Goal: Task Accomplishment & Management: Manage account settings

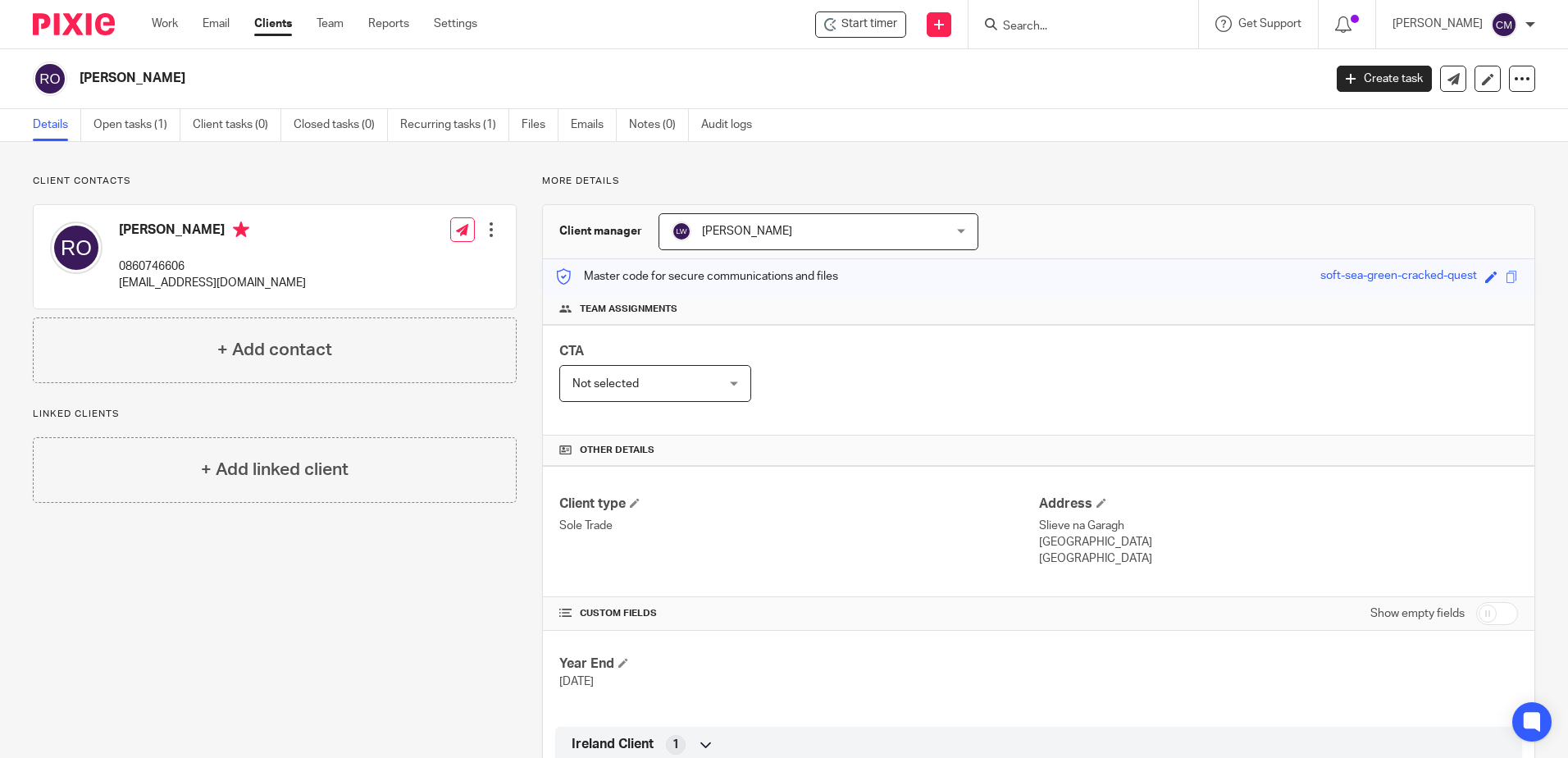
click at [1050, 29] on div at bounding box center [1083, 24] width 230 height 48
click at [1049, 25] on input "Search" at bounding box center [1075, 26] width 148 height 14
type input "royal"
click at [1051, 66] on link at bounding box center [1134, 70] width 273 height 37
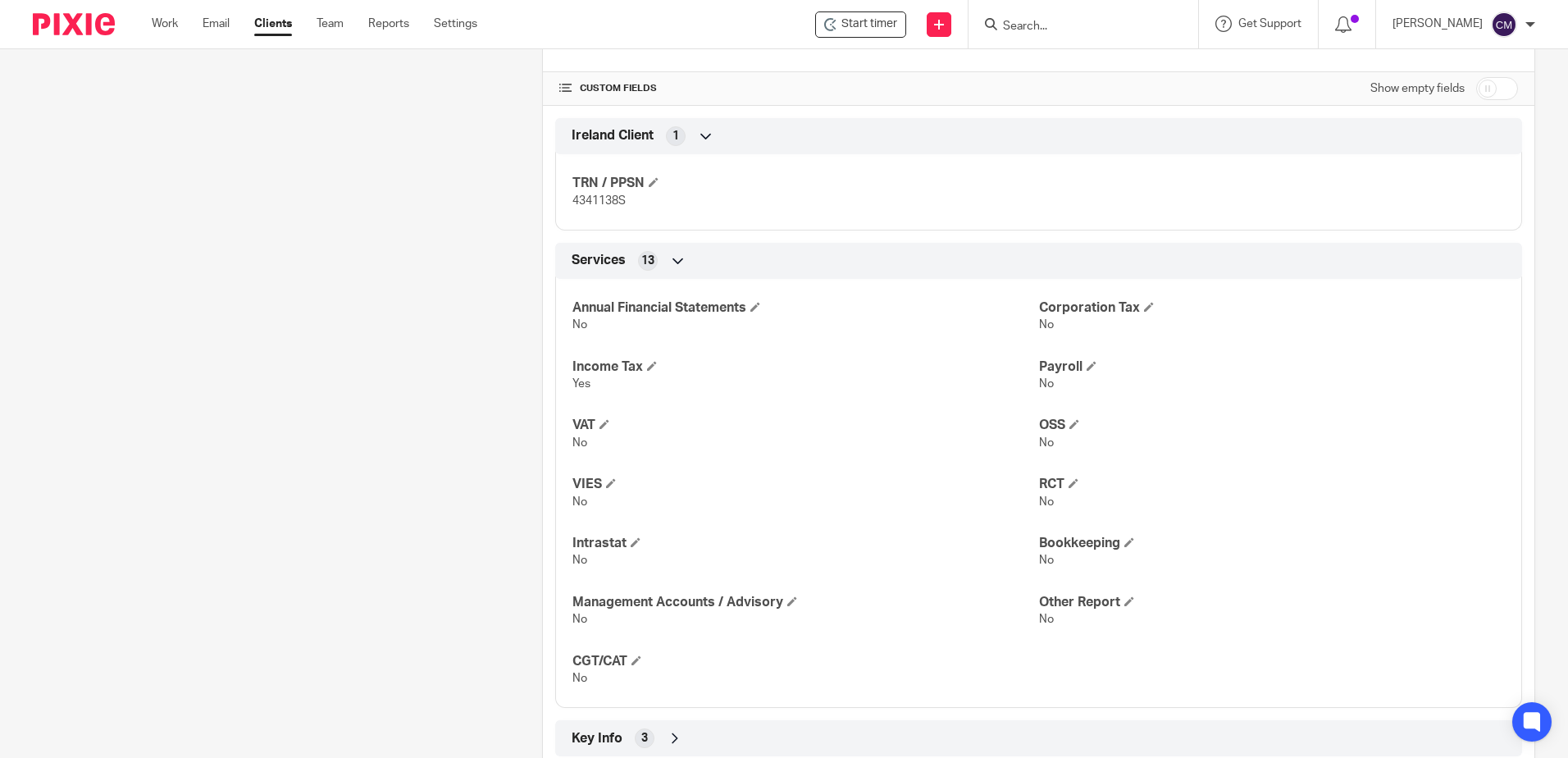
scroll to position [574, 0]
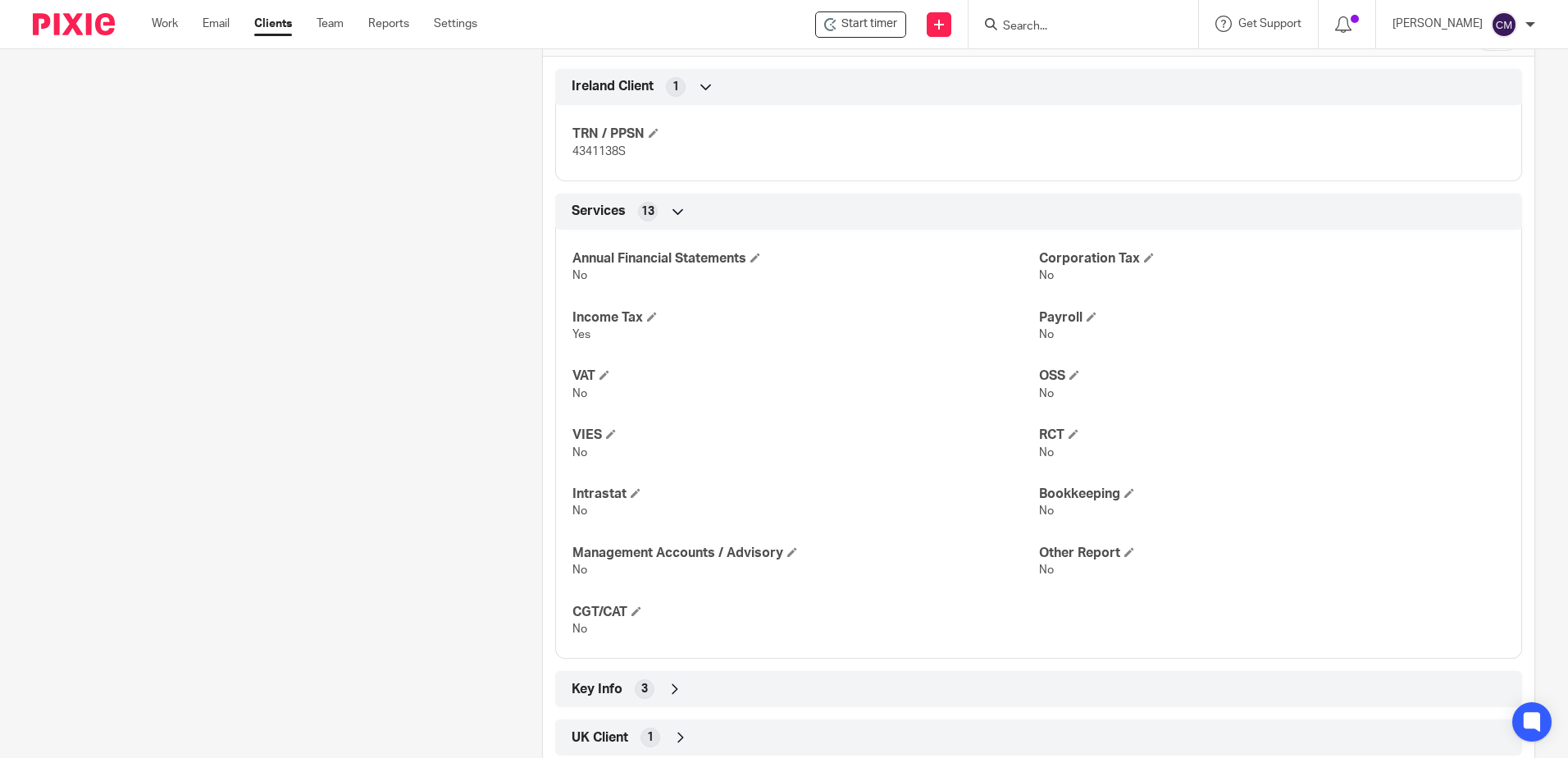
click at [1029, 27] on input "Search" at bounding box center [1075, 26] width 148 height 14
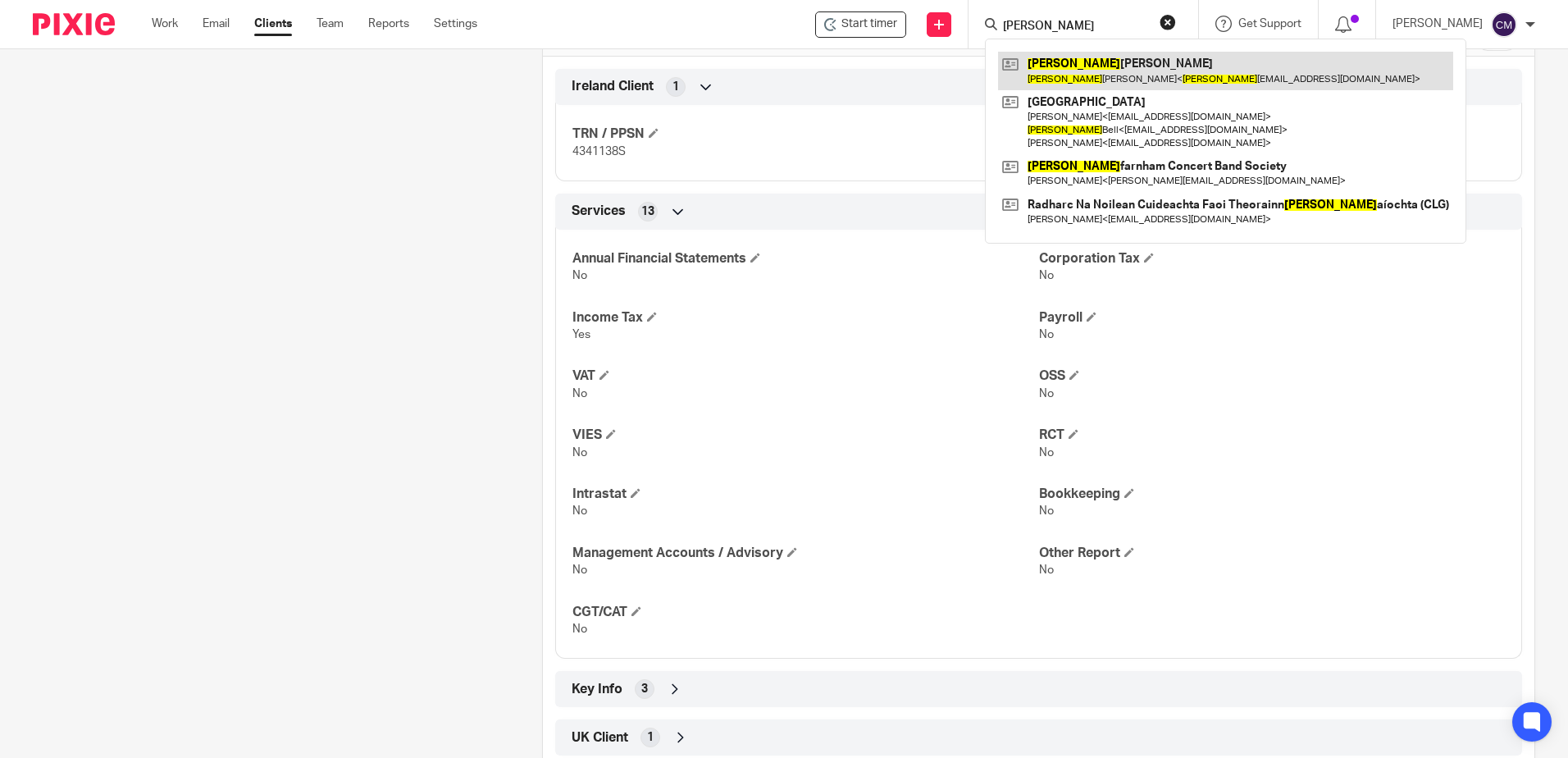
type input "ruth"
click at [1024, 76] on link at bounding box center [1225, 70] width 455 height 37
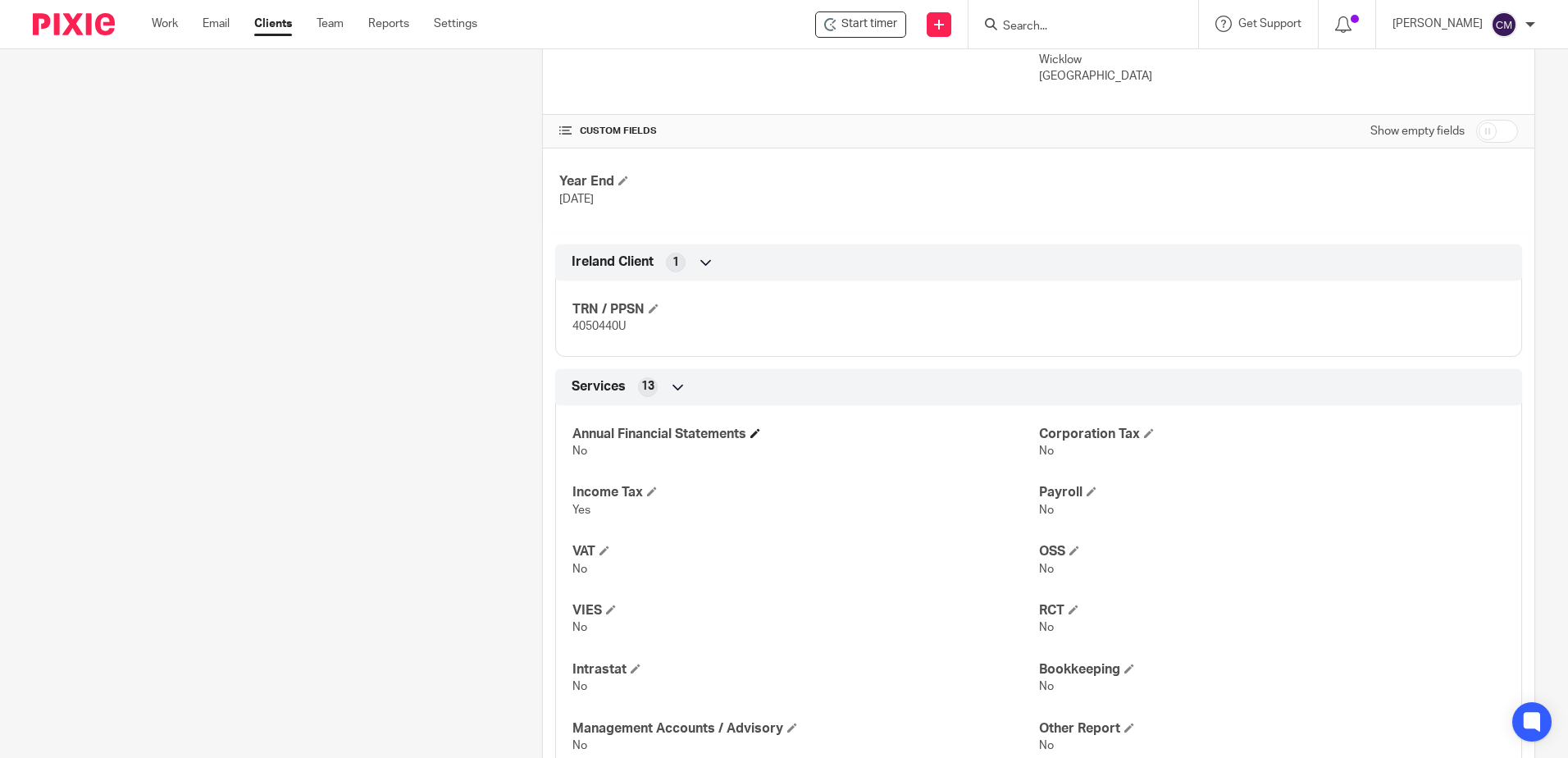
scroll to position [574, 0]
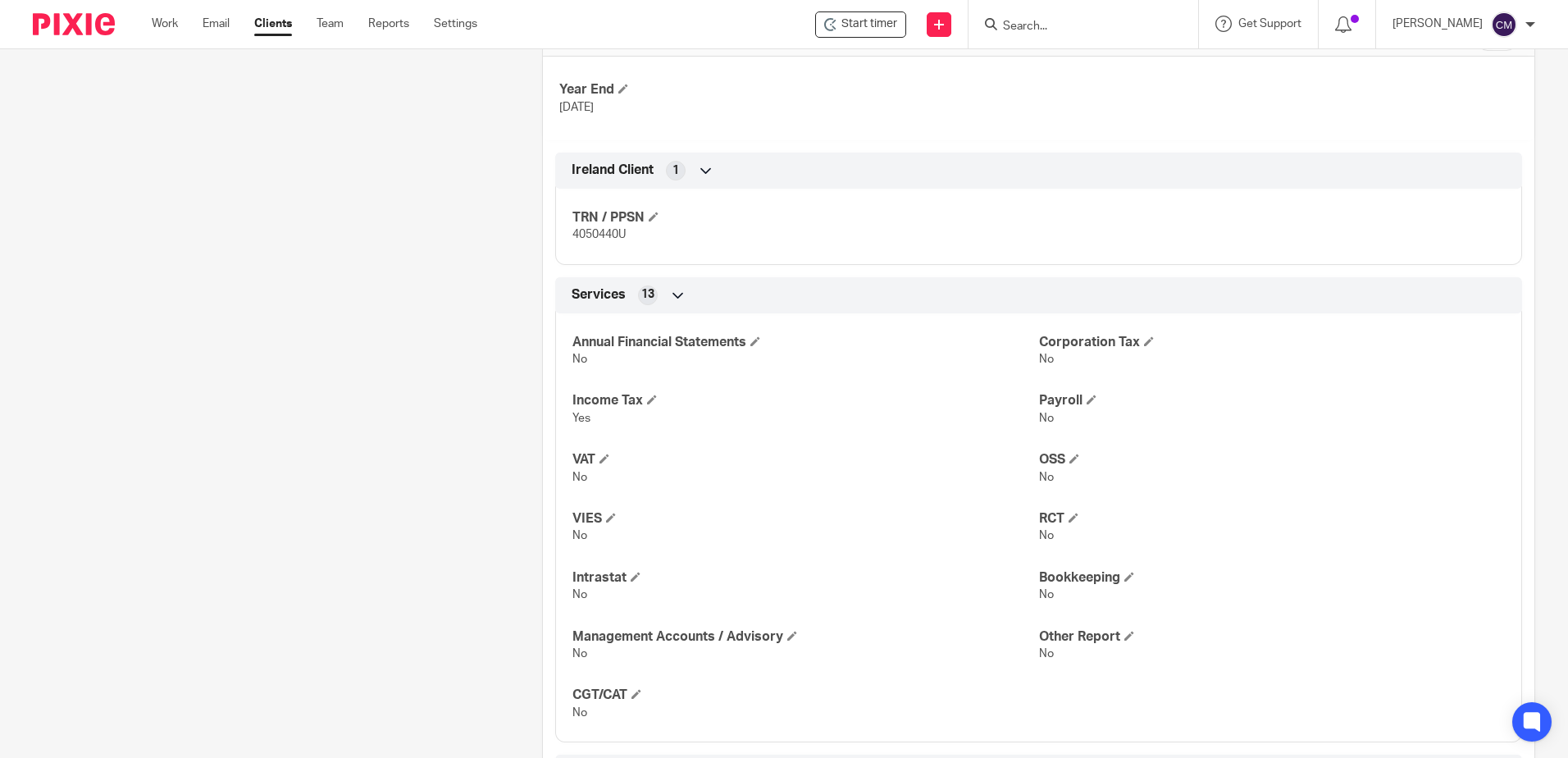
click at [1141, 25] on input "Search" at bounding box center [1075, 26] width 148 height 14
type input "sad"
click at [1177, 59] on link at bounding box center [1151, 70] width 305 height 37
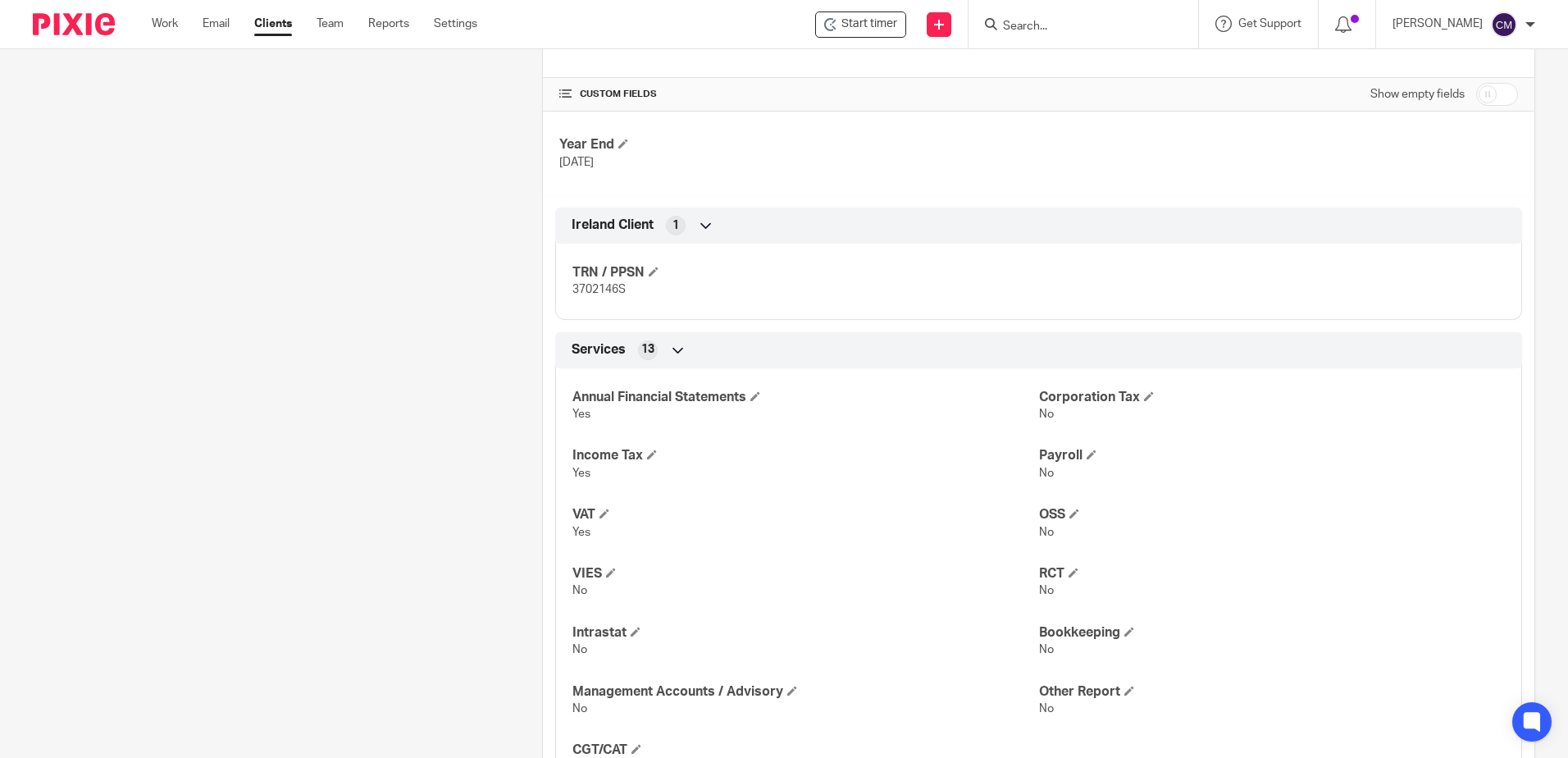
scroll to position [492, 0]
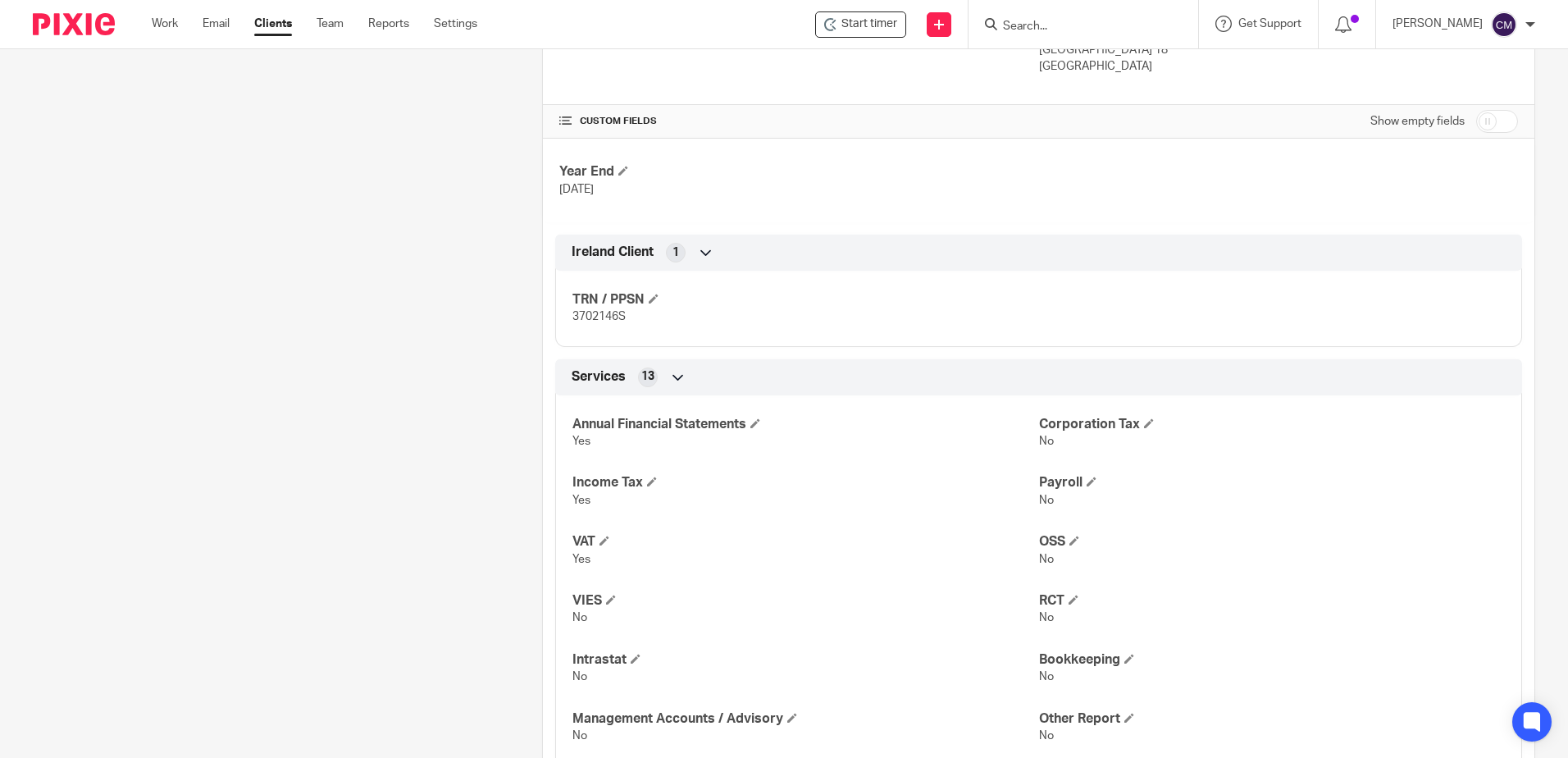
click at [1055, 20] on input "Search" at bounding box center [1075, 26] width 148 height 14
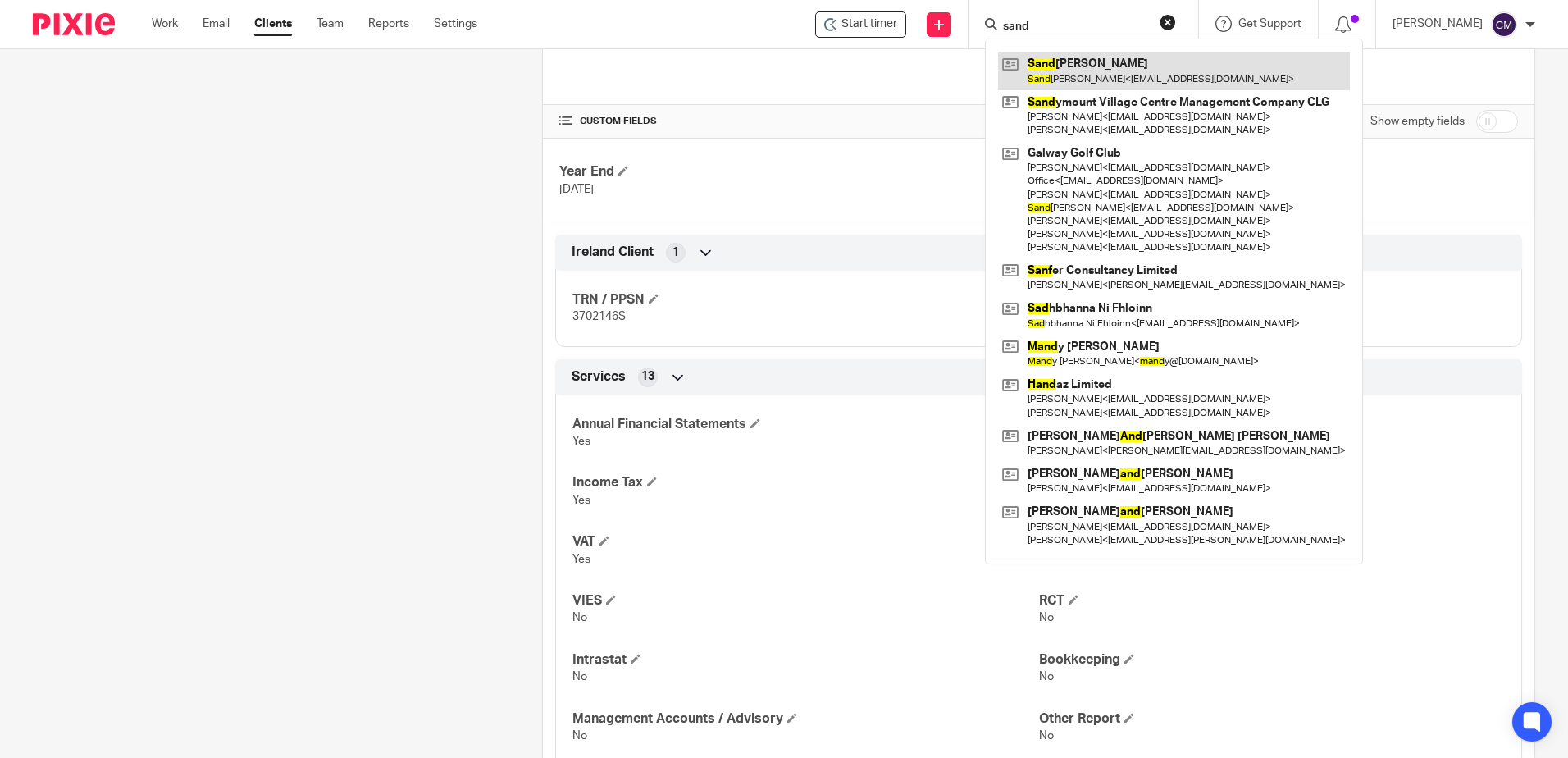
type input "sand"
click at [1062, 53] on link at bounding box center [1173, 70] width 352 height 37
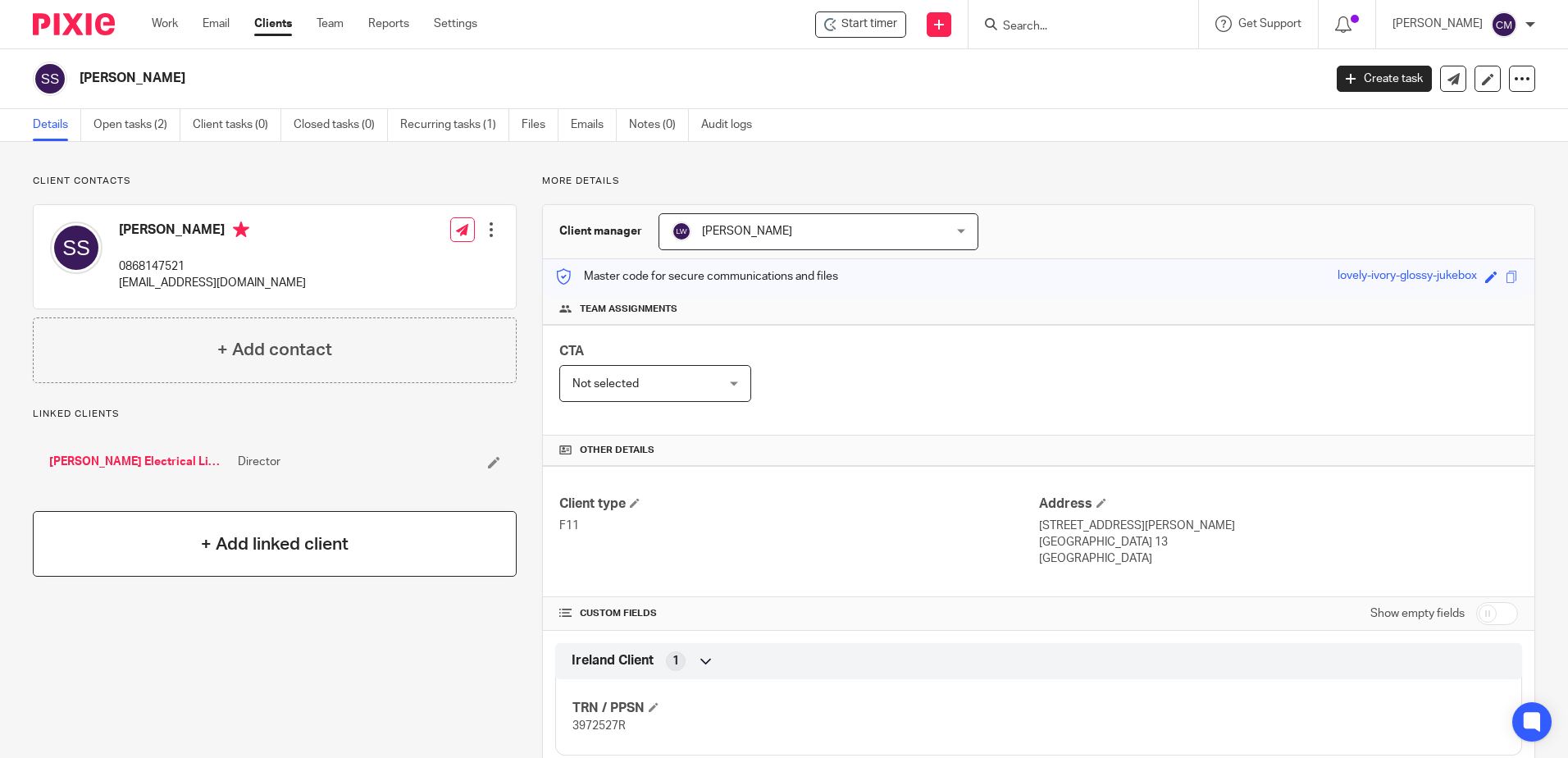
click at [260, 545] on h4 "+ Add linked client" at bounding box center [275, 544] width 148 height 25
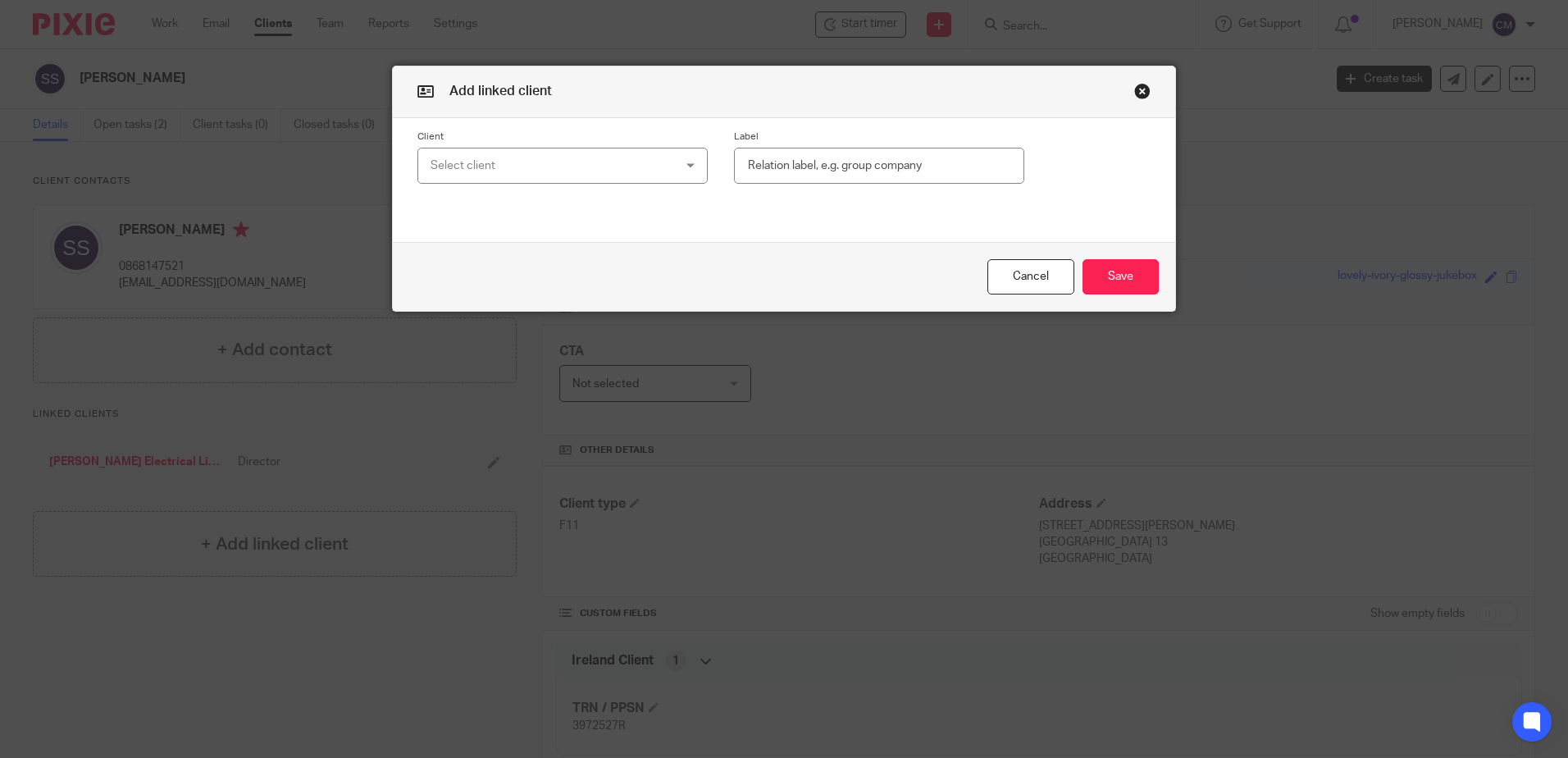
click at [537, 171] on div "Select client" at bounding box center [540, 166] width 221 height 35
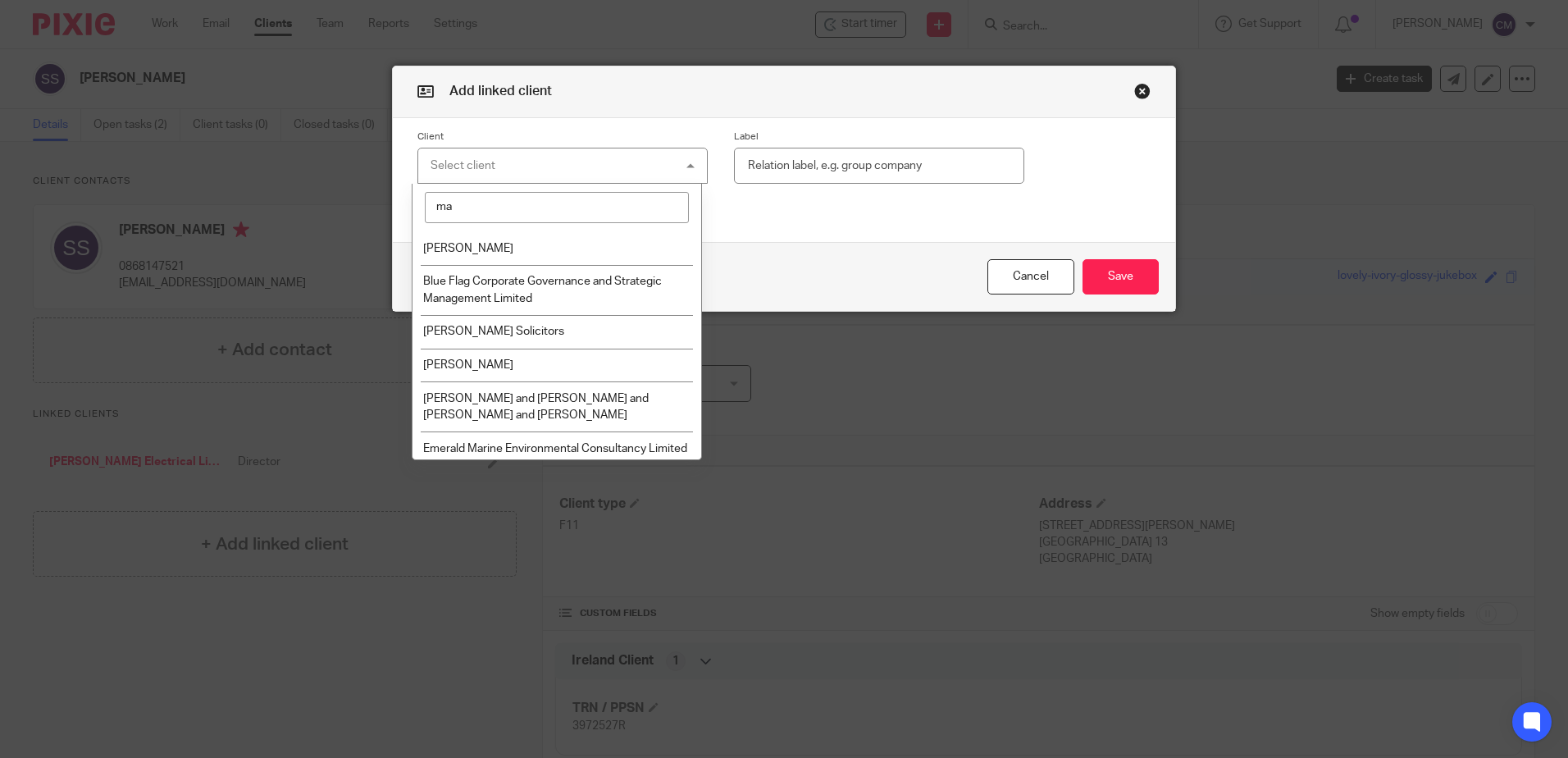
type input "m"
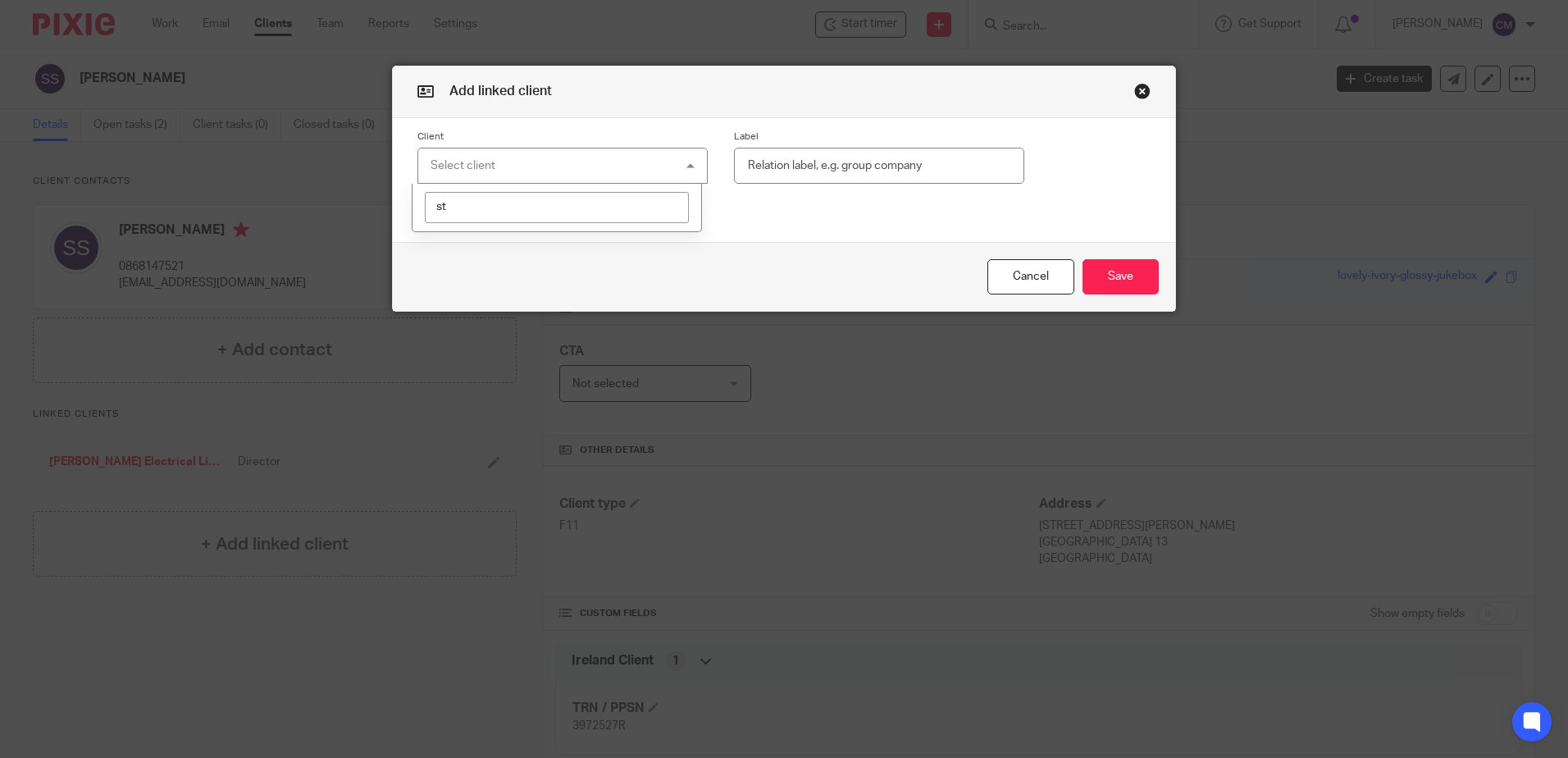
type input "s"
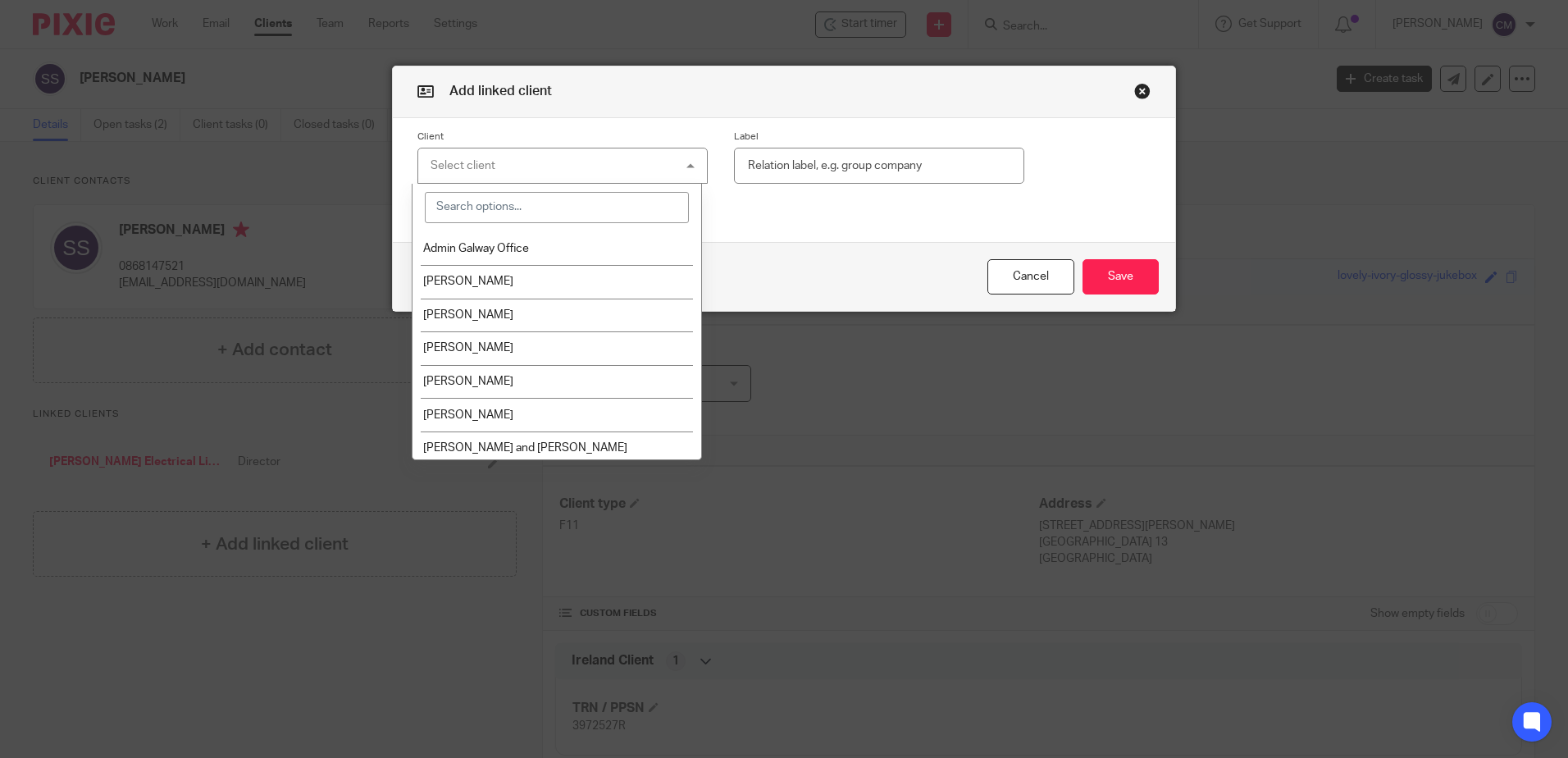
click at [1144, 86] on button "button" at bounding box center [1142, 91] width 16 height 16
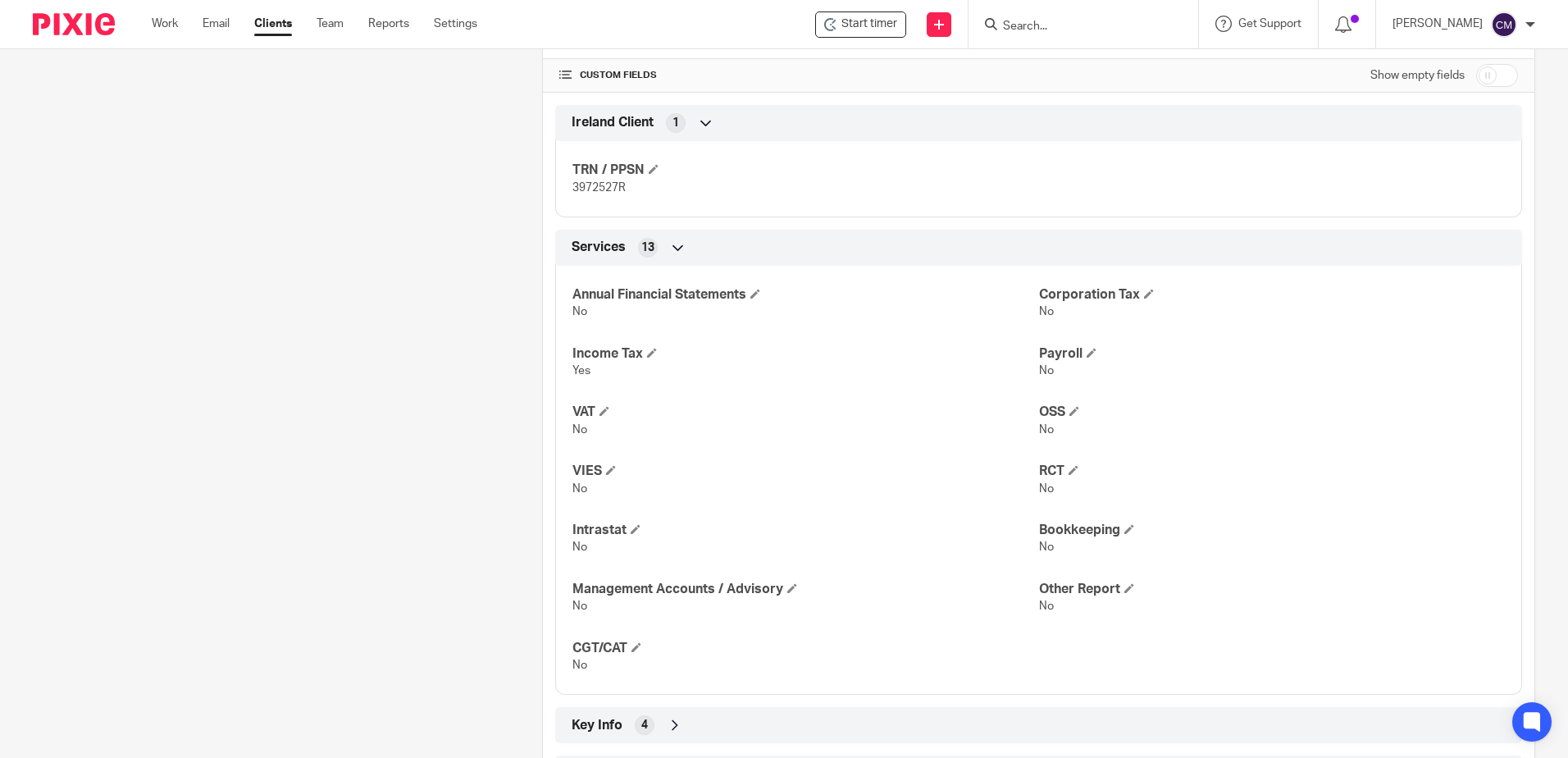
scroll to position [574, 0]
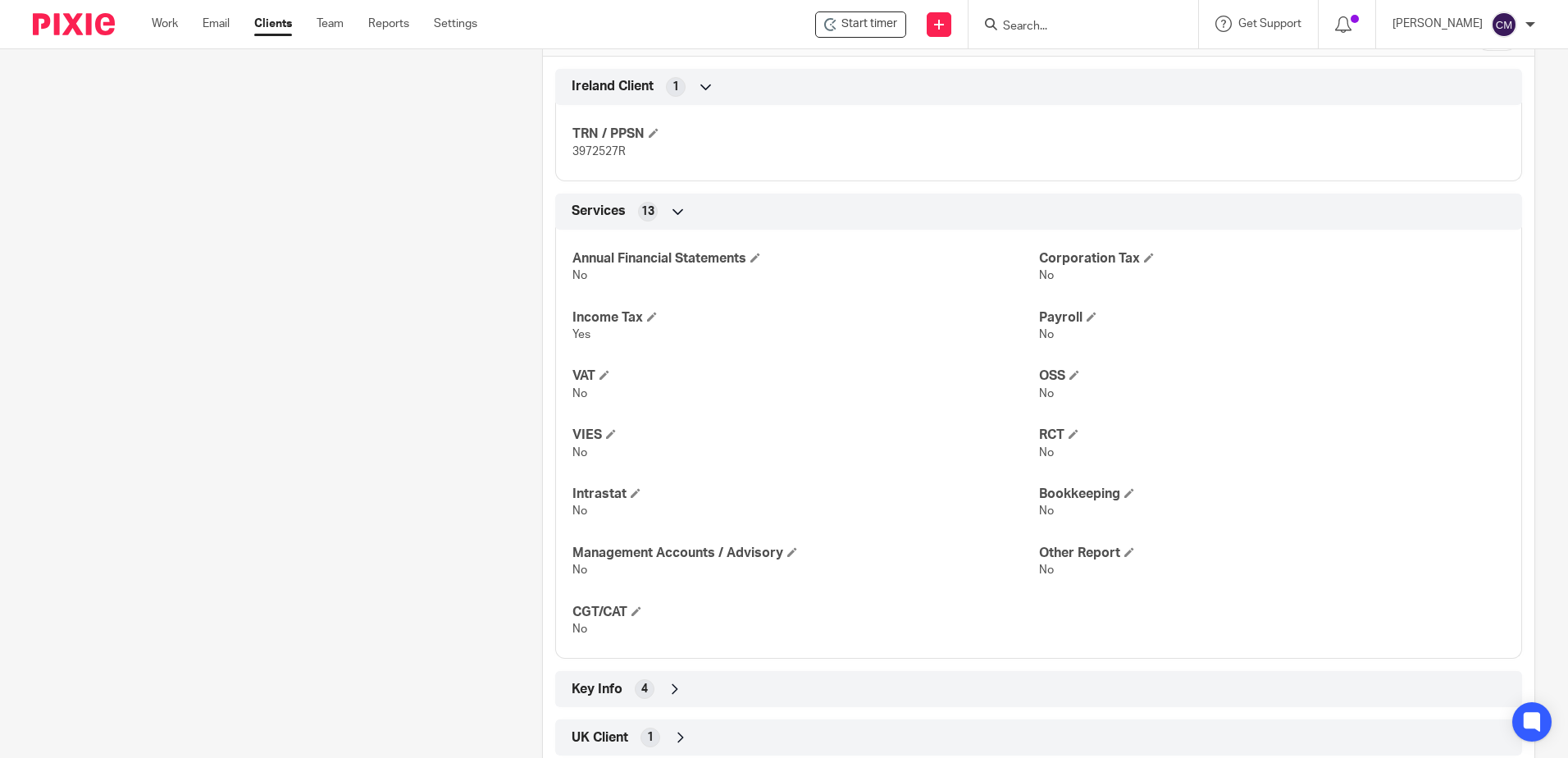
click at [1018, 25] on input "Search" at bounding box center [1075, 26] width 148 height 14
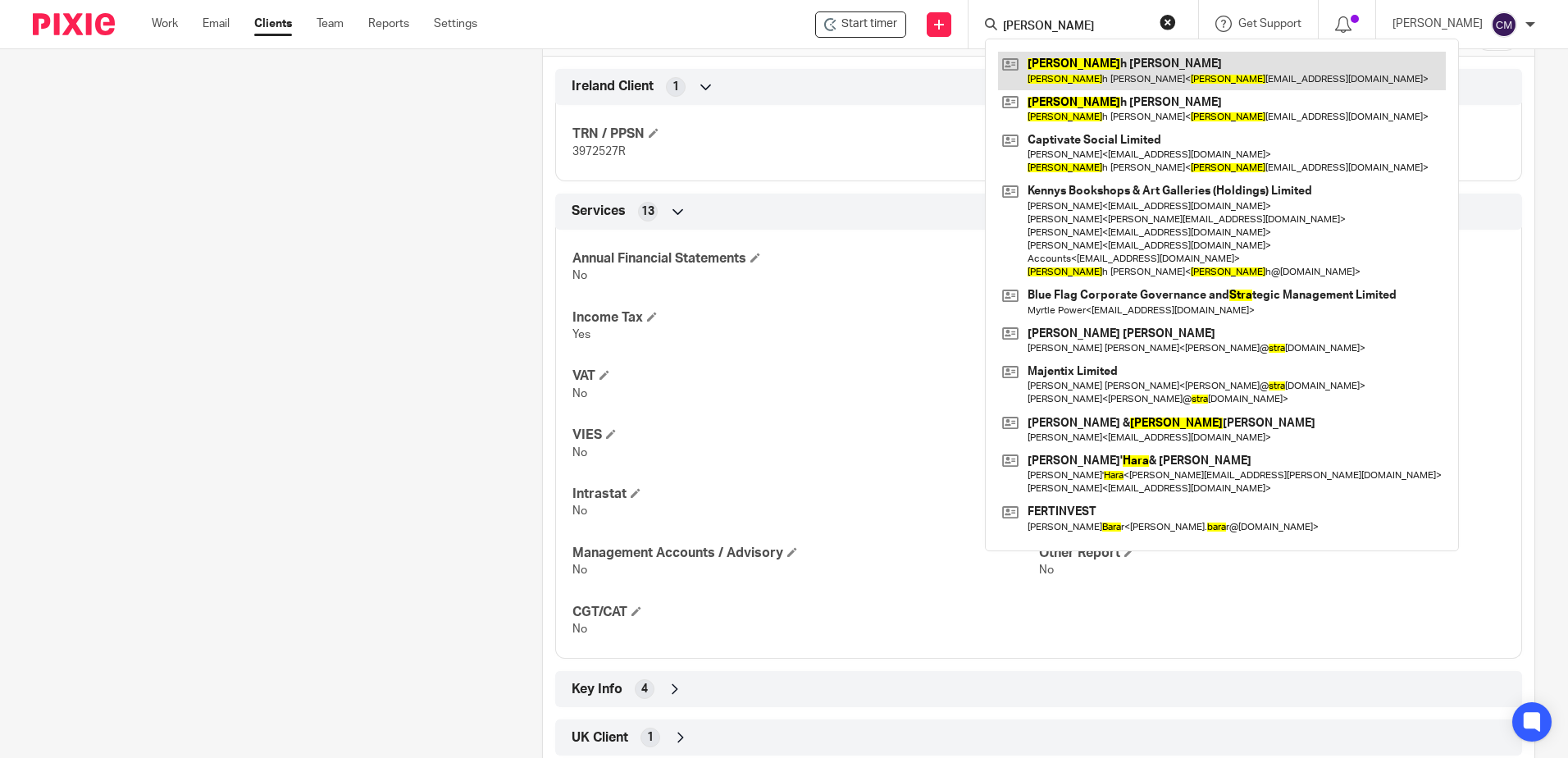
type input "sara"
click at [1074, 72] on link at bounding box center [1222, 70] width 448 height 37
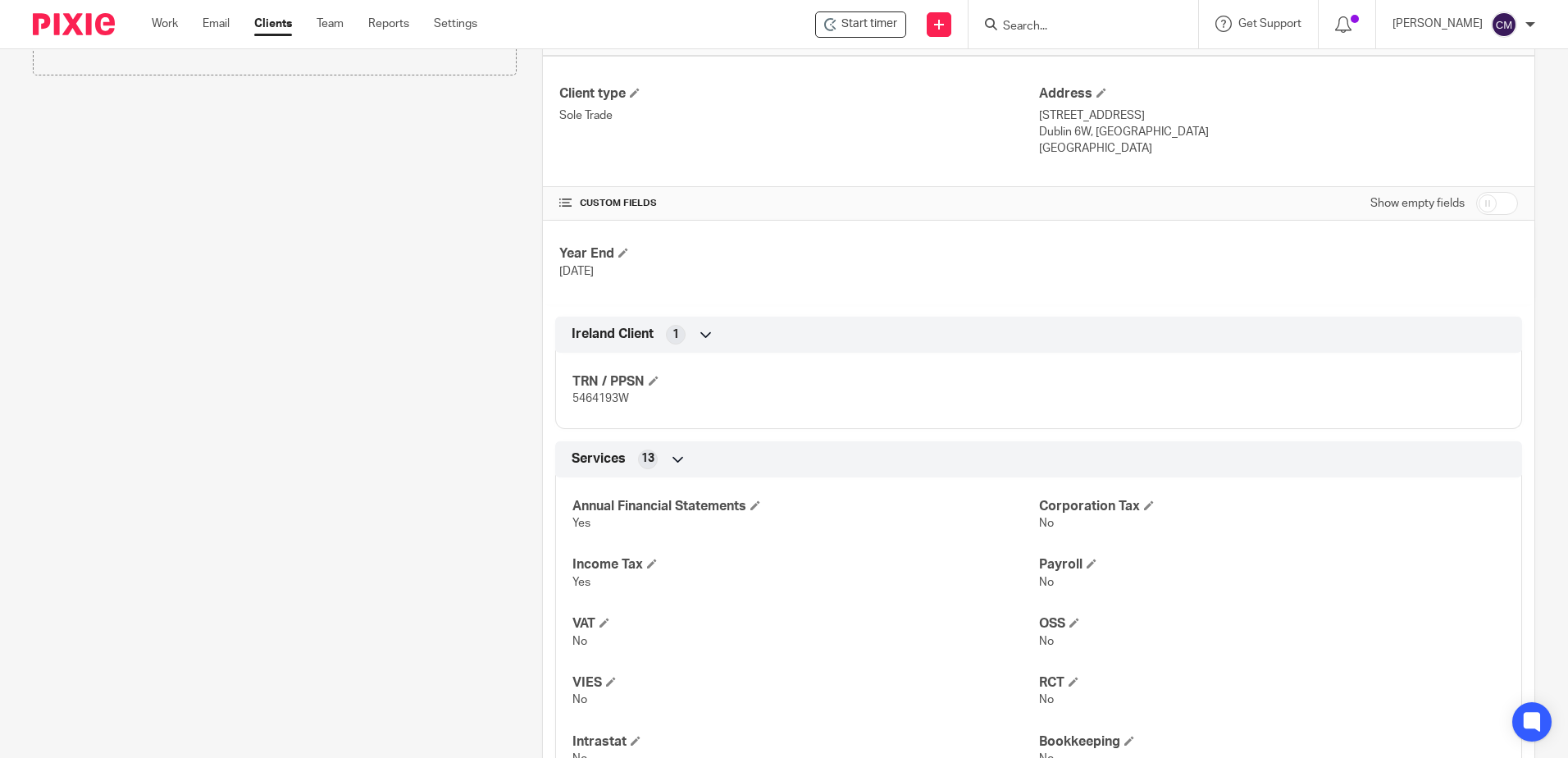
scroll to position [701, 0]
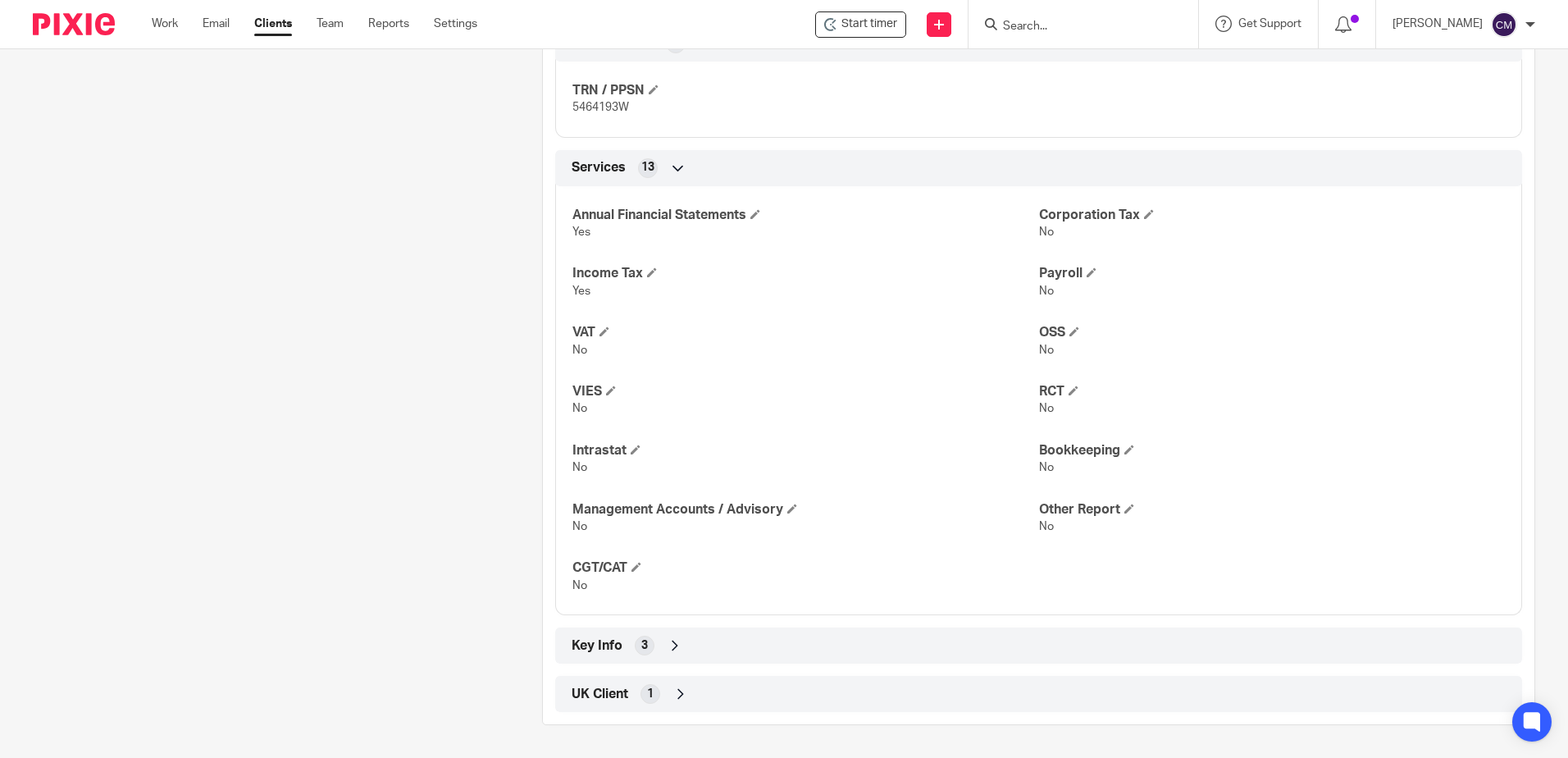
click at [288, 651] on div "Client contacts Sarah Cremin sarah_cremin@yahoo.com Edit contact Create client …" at bounding box center [262, 99] width 509 height 1252
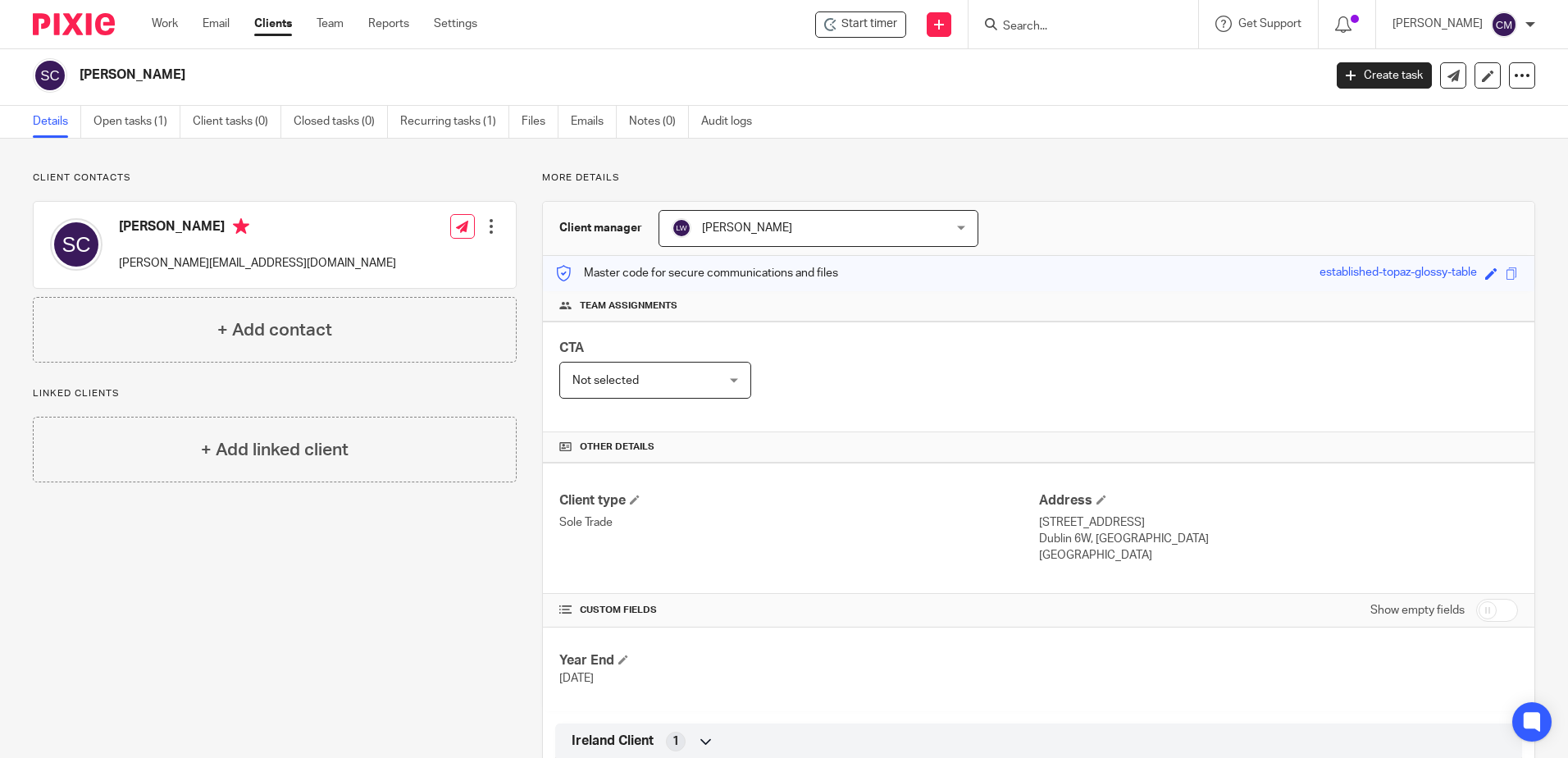
scroll to position [0, 0]
click at [1038, 23] on input "Search" at bounding box center [1075, 26] width 148 height 14
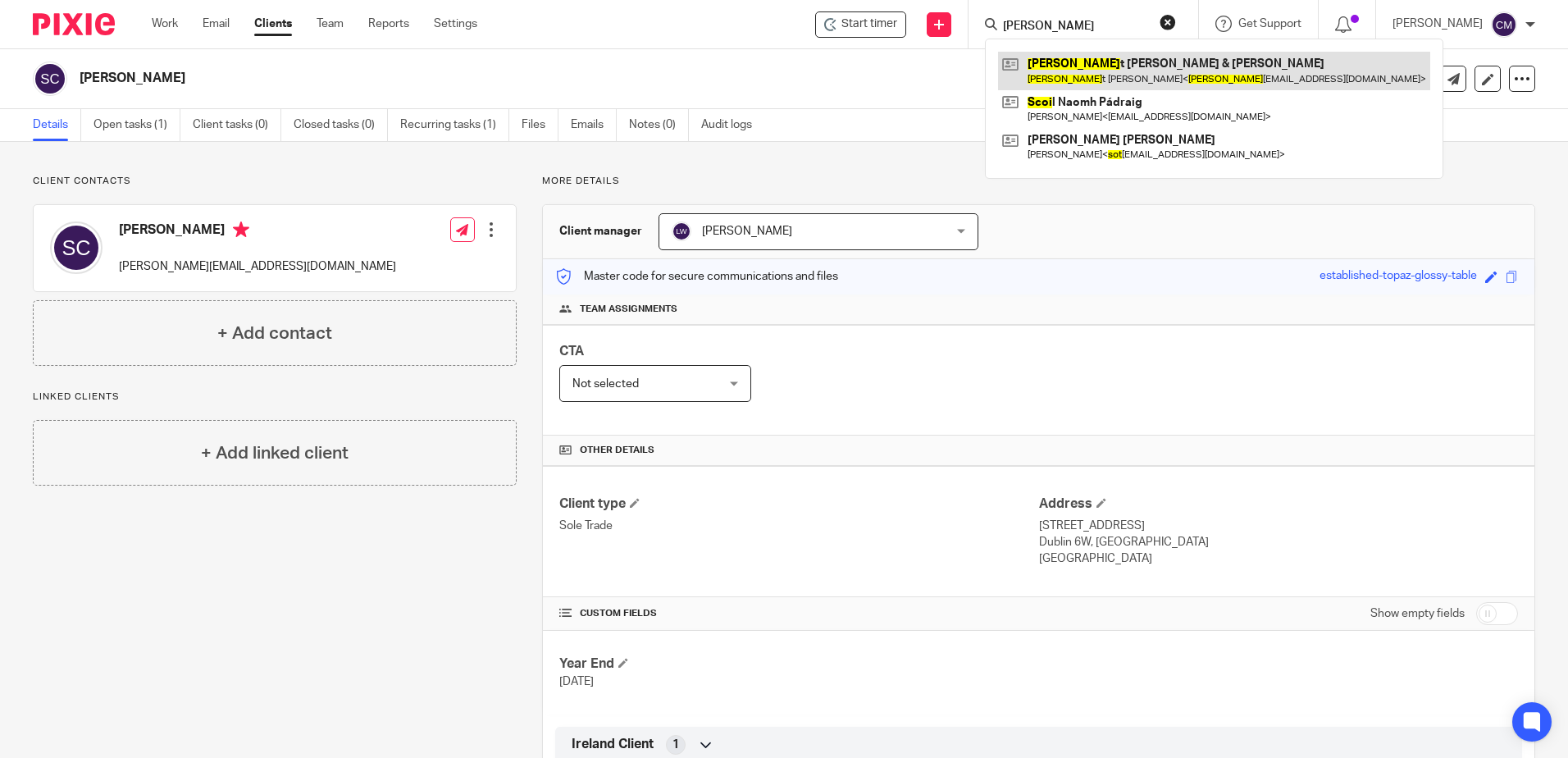
type input "scot"
click at [1042, 75] on link at bounding box center [1213, 70] width 432 height 37
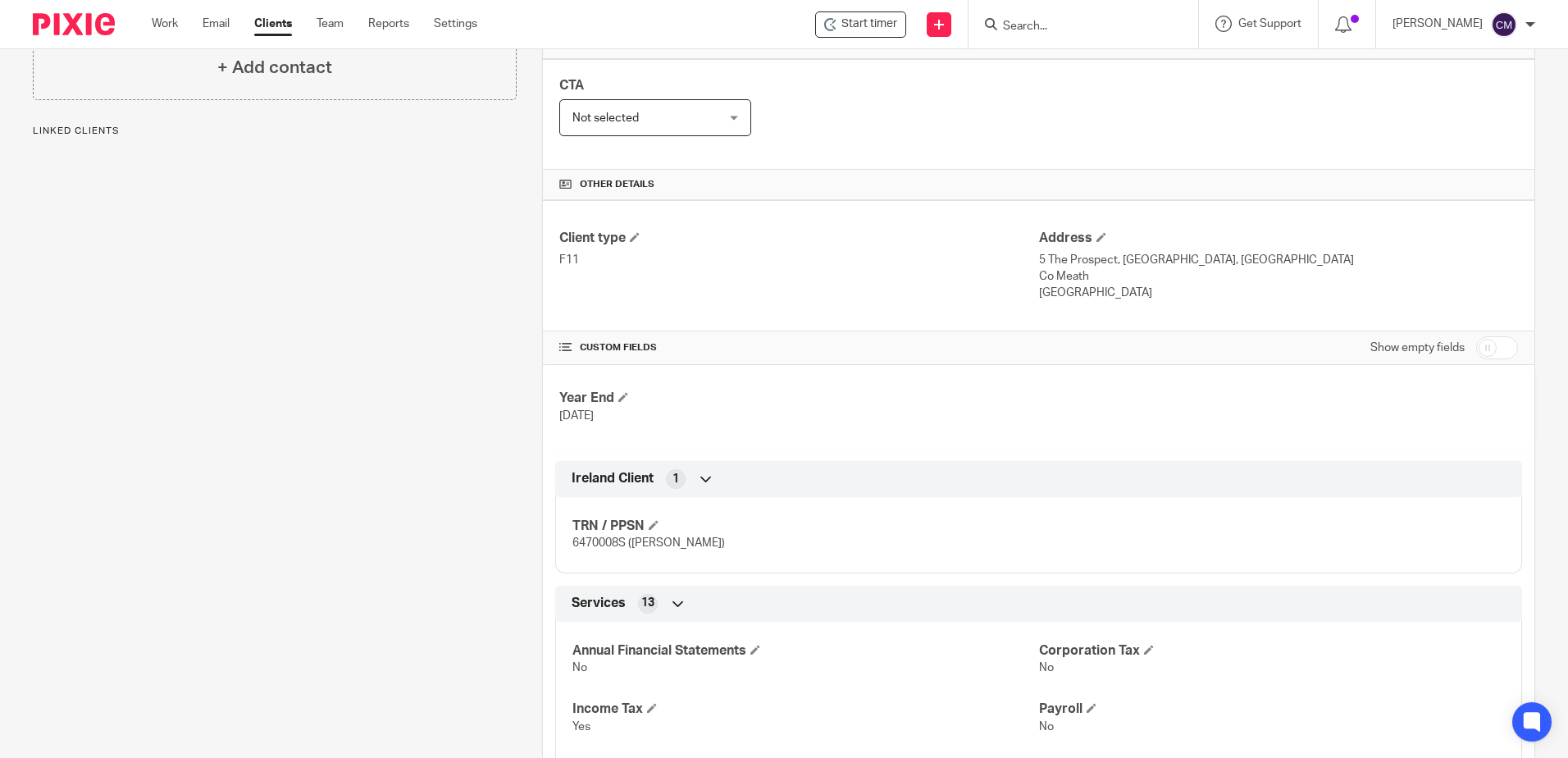
scroll to position [328, 0]
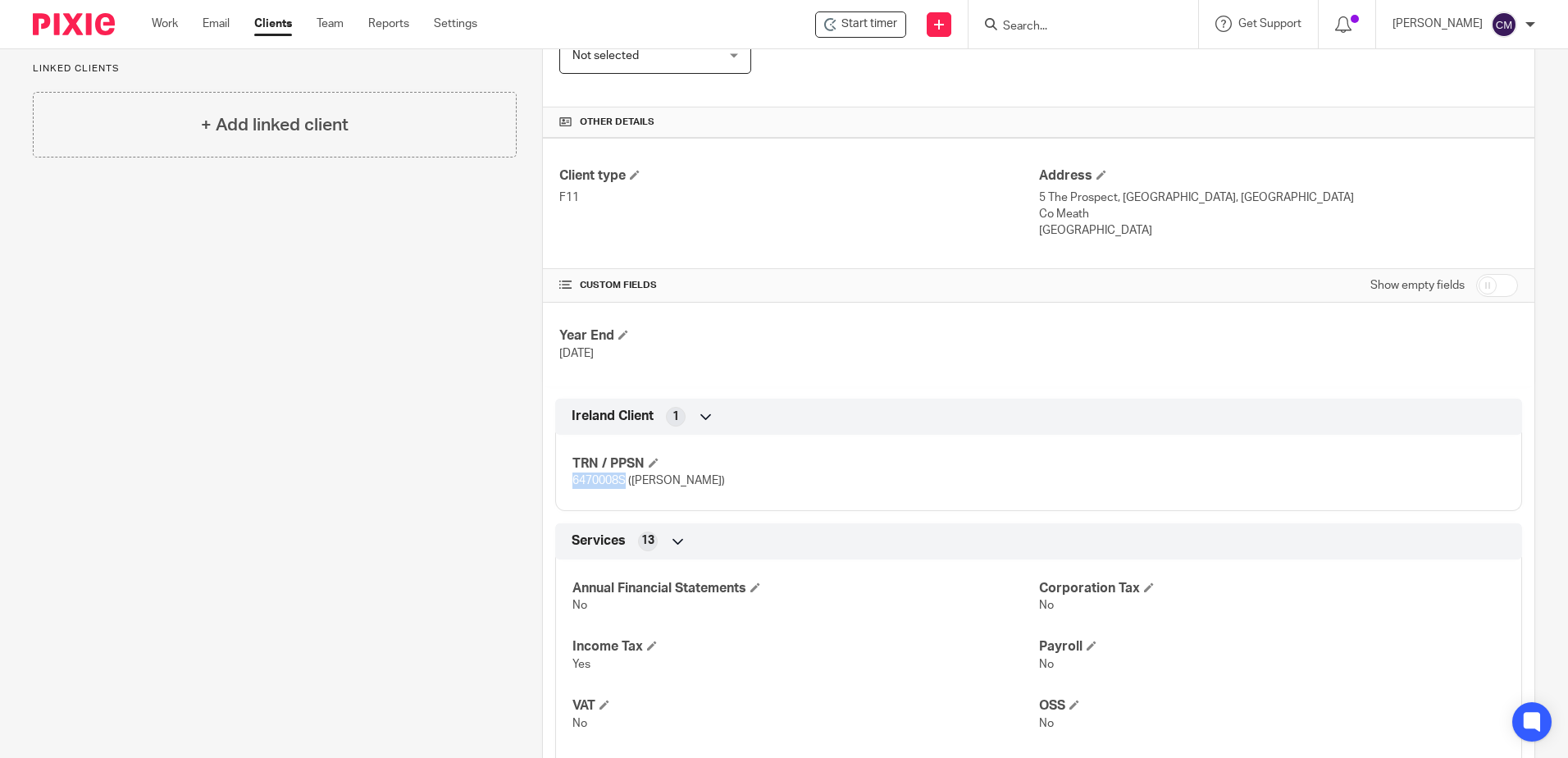
drag, startPoint x: 623, startPoint y: 482, endPoint x: 570, endPoint y: 480, distance: 53.0
click at [573, 480] on span "6470008S (Scott Hazel)" at bounding box center [649, 481] width 153 height 12
copy span "6470008S"
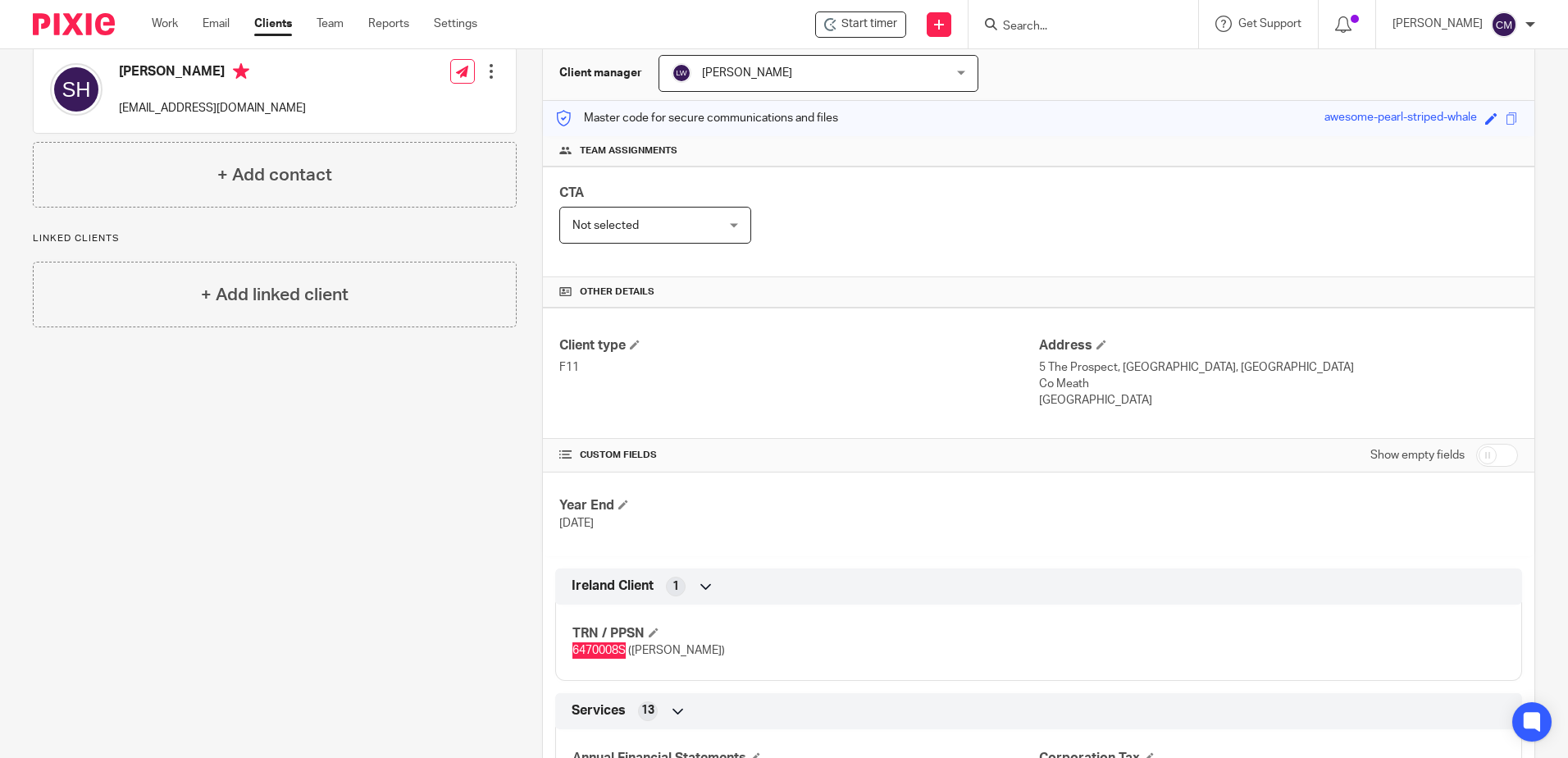
scroll to position [0, 0]
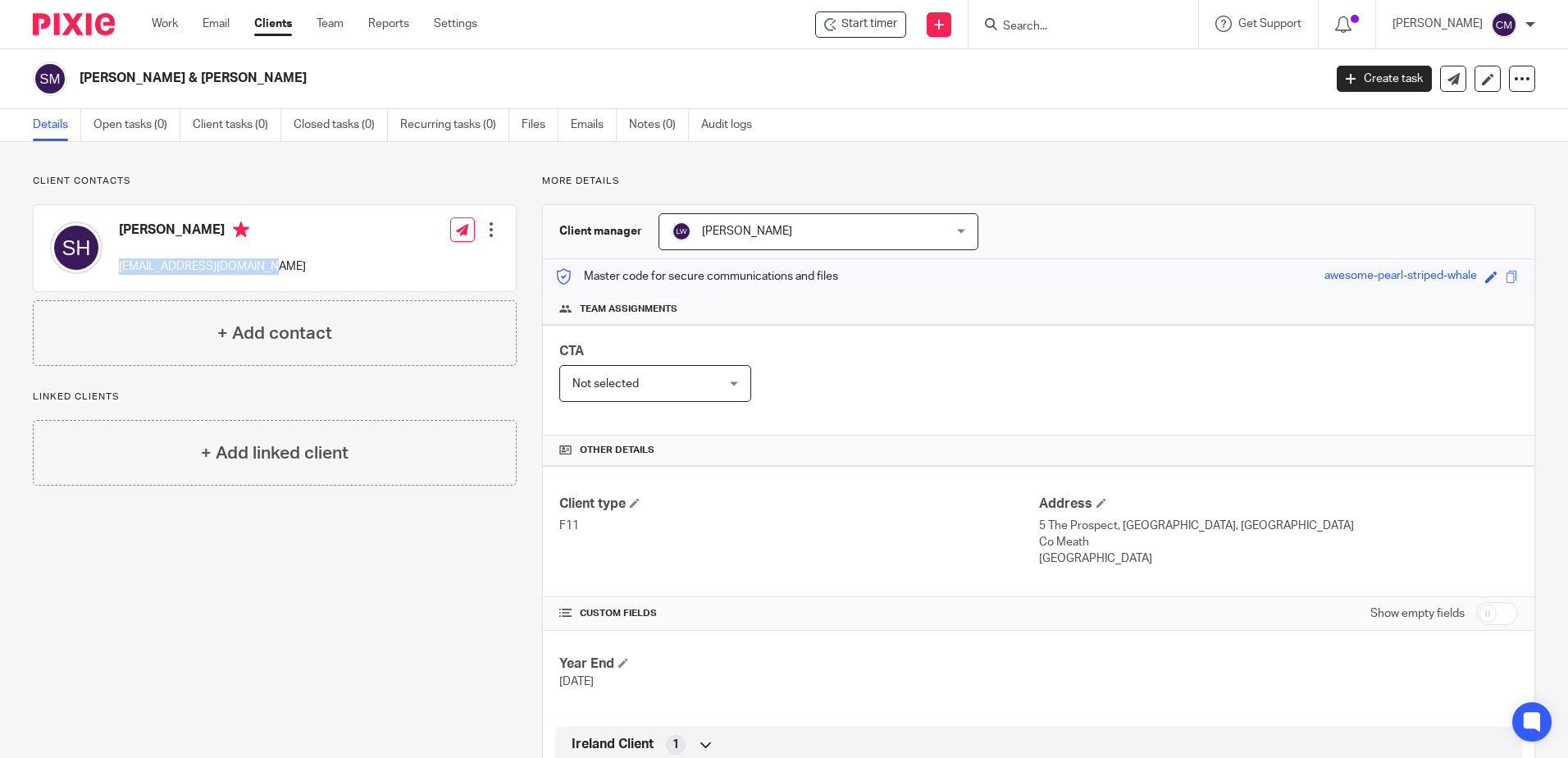
drag, startPoint x: 265, startPoint y: 265, endPoint x: 119, endPoint y: 267, distance: 146.0
click at [119, 267] on div "Scott Hazel scottiehazel@yahoo.co.uk Edit contact Create client from contact Ex…" at bounding box center [275, 248] width 482 height 86
drag, startPoint x: 119, startPoint y: 267, endPoint x: 132, endPoint y: 267, distance: 13.0
copy p "scottiehazel@yahoo.co.uk"
click at [1135, 218] on div "Client manager Liam Whelan Liam Whelan Arvinder Sheil Bernie Fitzpatrick Ciara …" at bounding box center [1039, 233] width 991 height 54
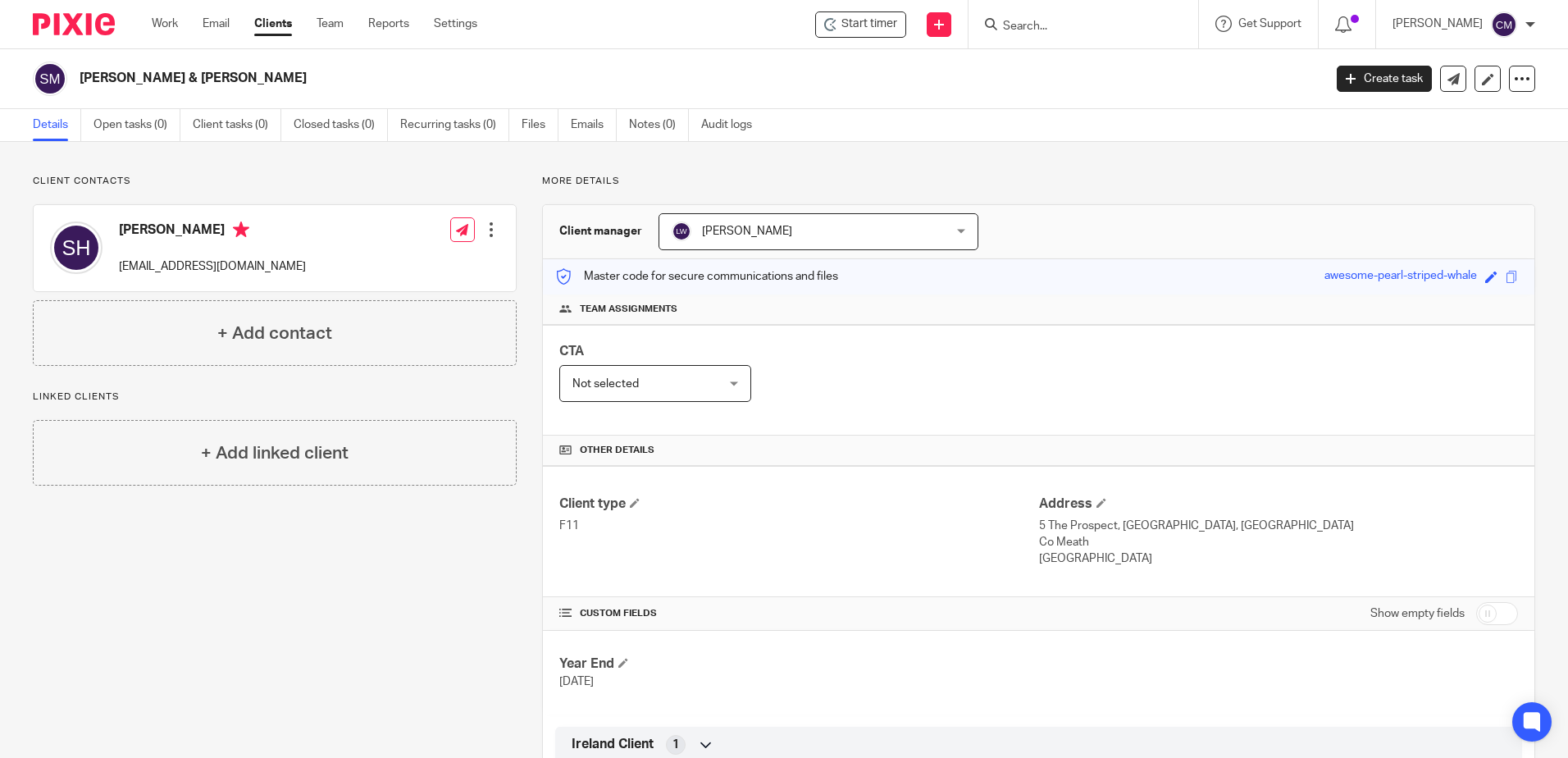
click at [1103, 34] on input "Search" at bounding box center [1075, 26] width 148 height 14
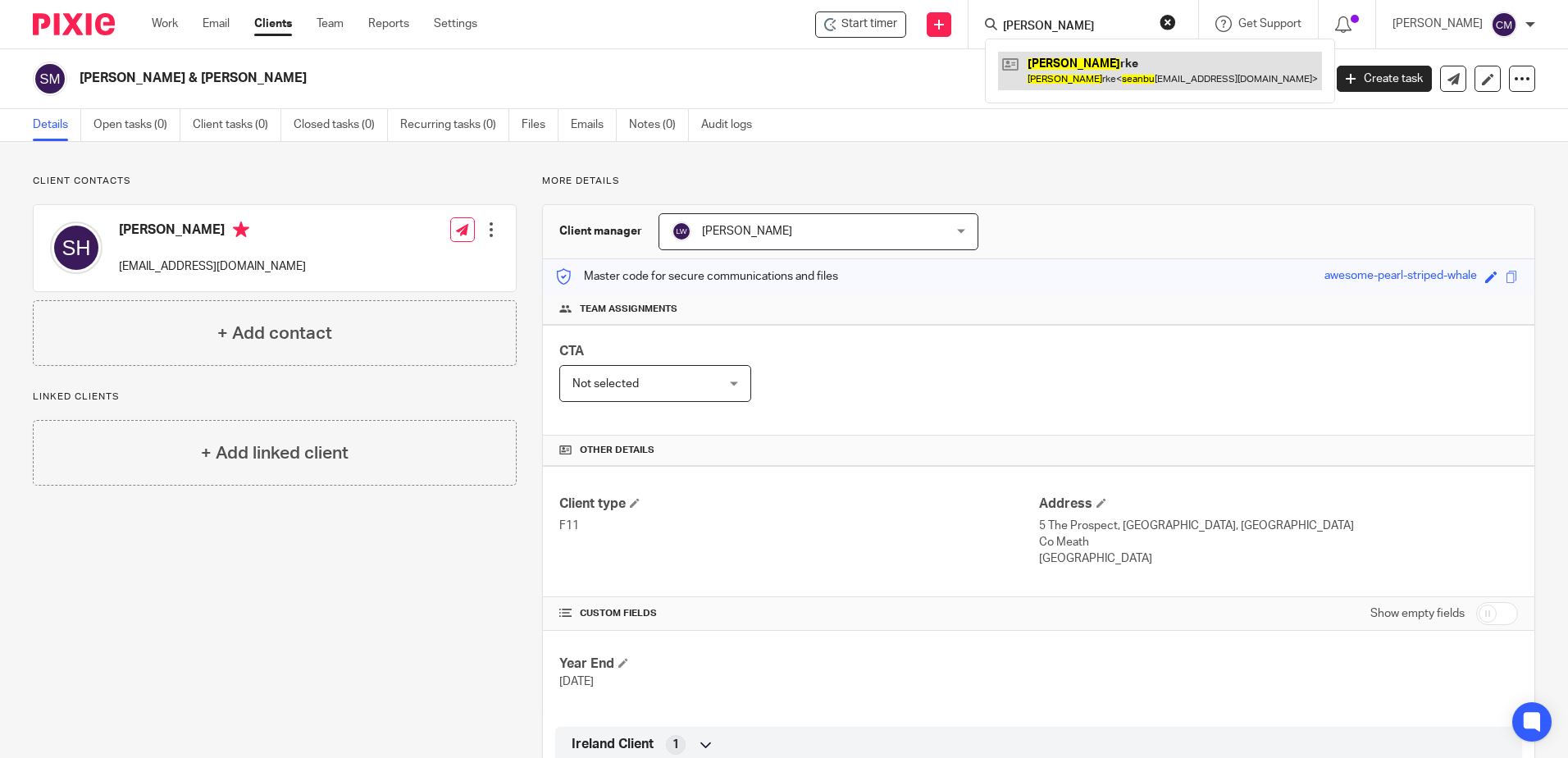
type input "sean bu"
click at [1095, 68] on link at bounding box center [1160, 70] width 324 height 37
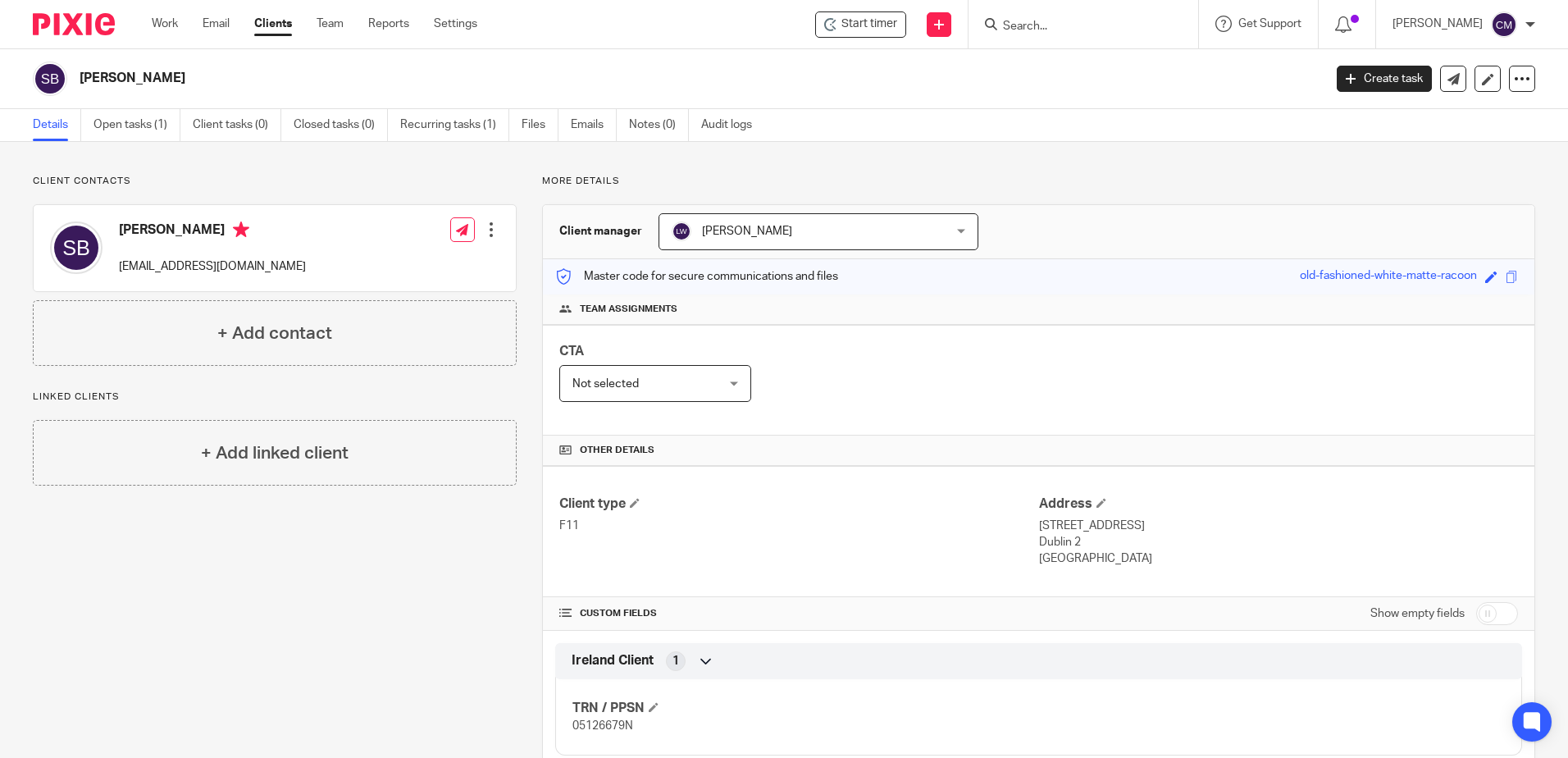
click at [1086, 21] on input "Search" at bounding box center [1075, 26] width 148 height 14
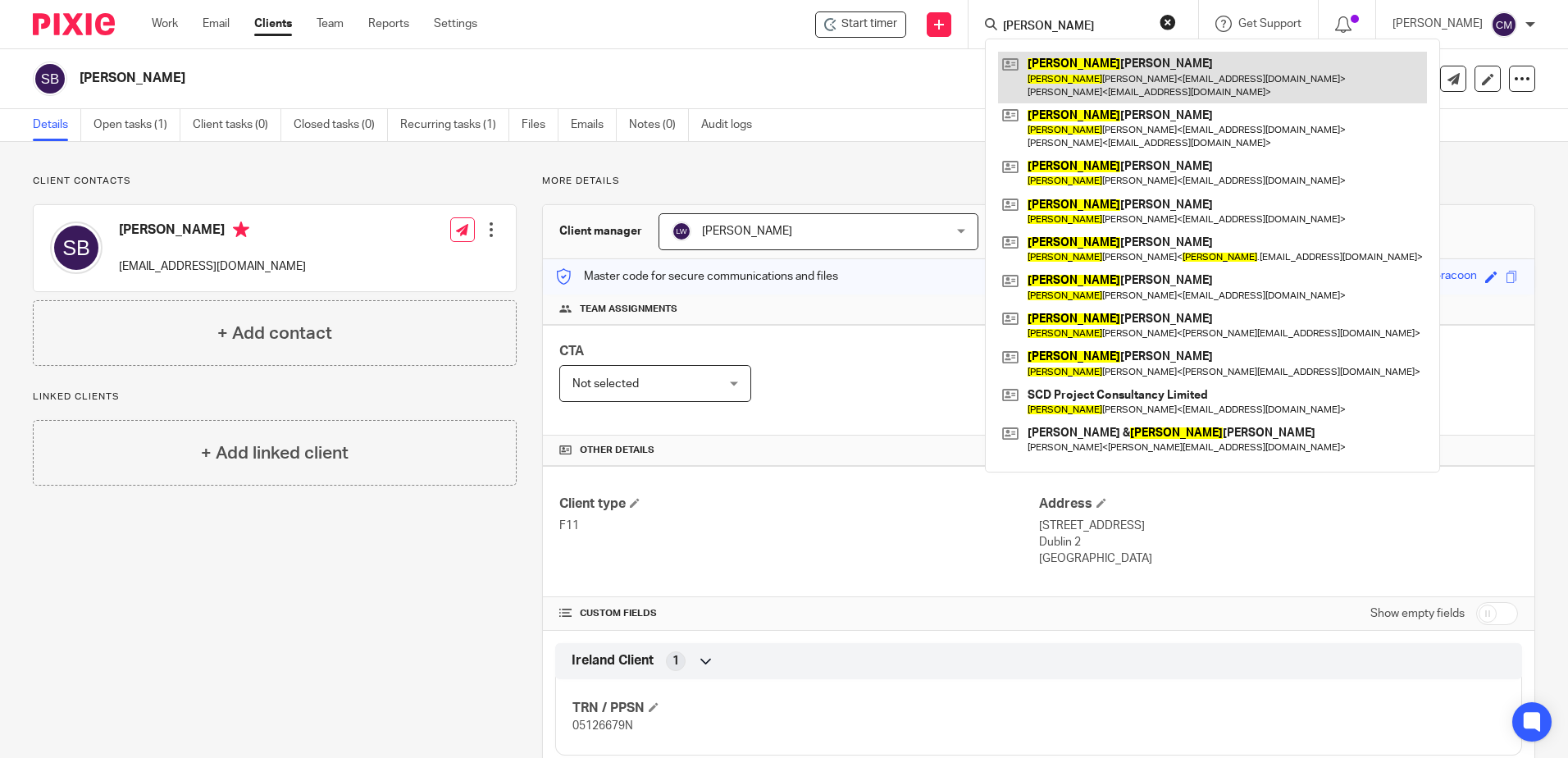
type input "[PERSON_NAME]"
click at [1117, 88] on link at bounding box center [1212, 77] width 428 height 51
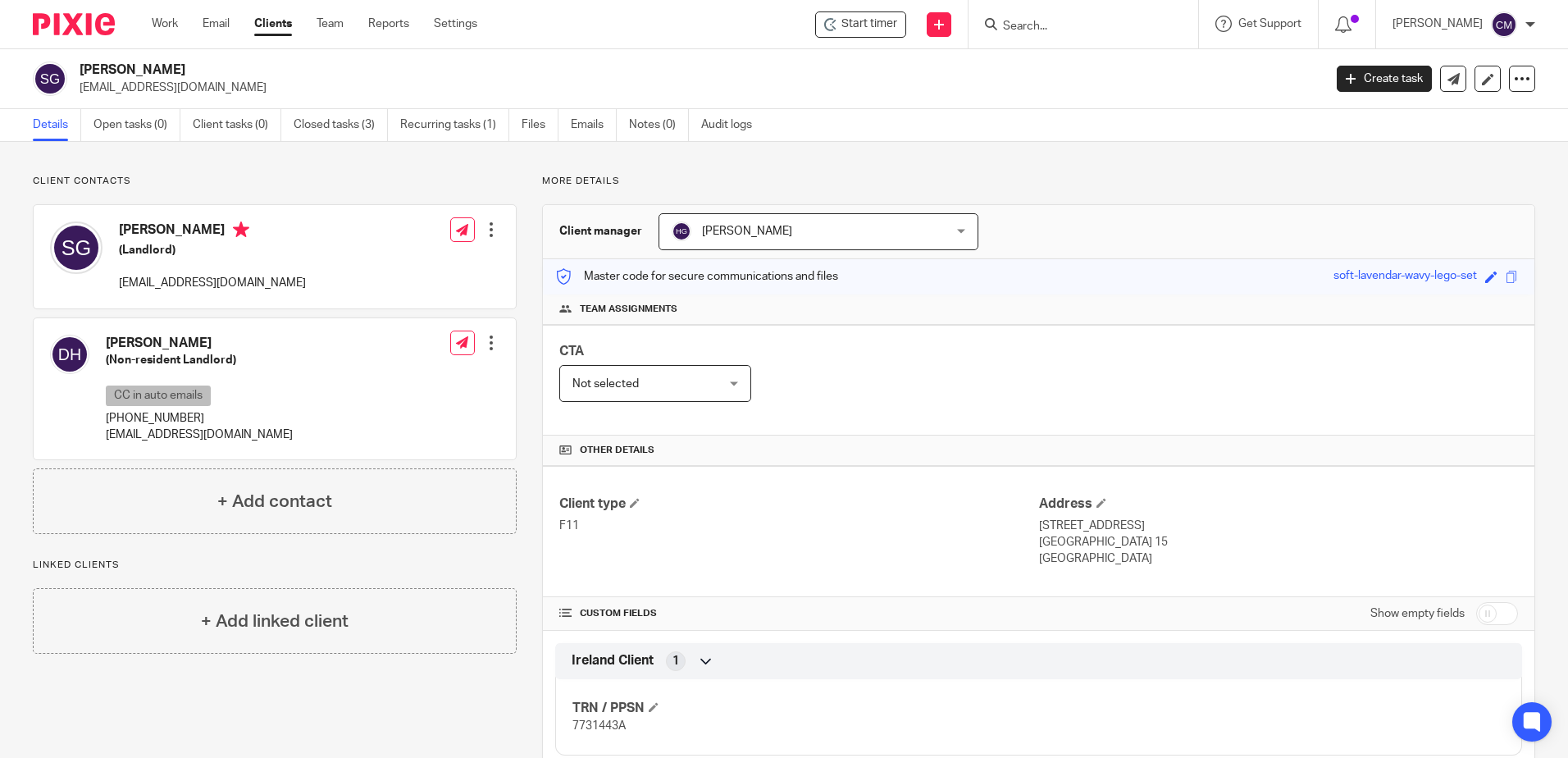
click at [1068, 38] on div at bounding box center [1083, 24] width 230 height 48
click at [1066, 34] on input "Search" at bounding box center [1075, 26] width 148 height 14
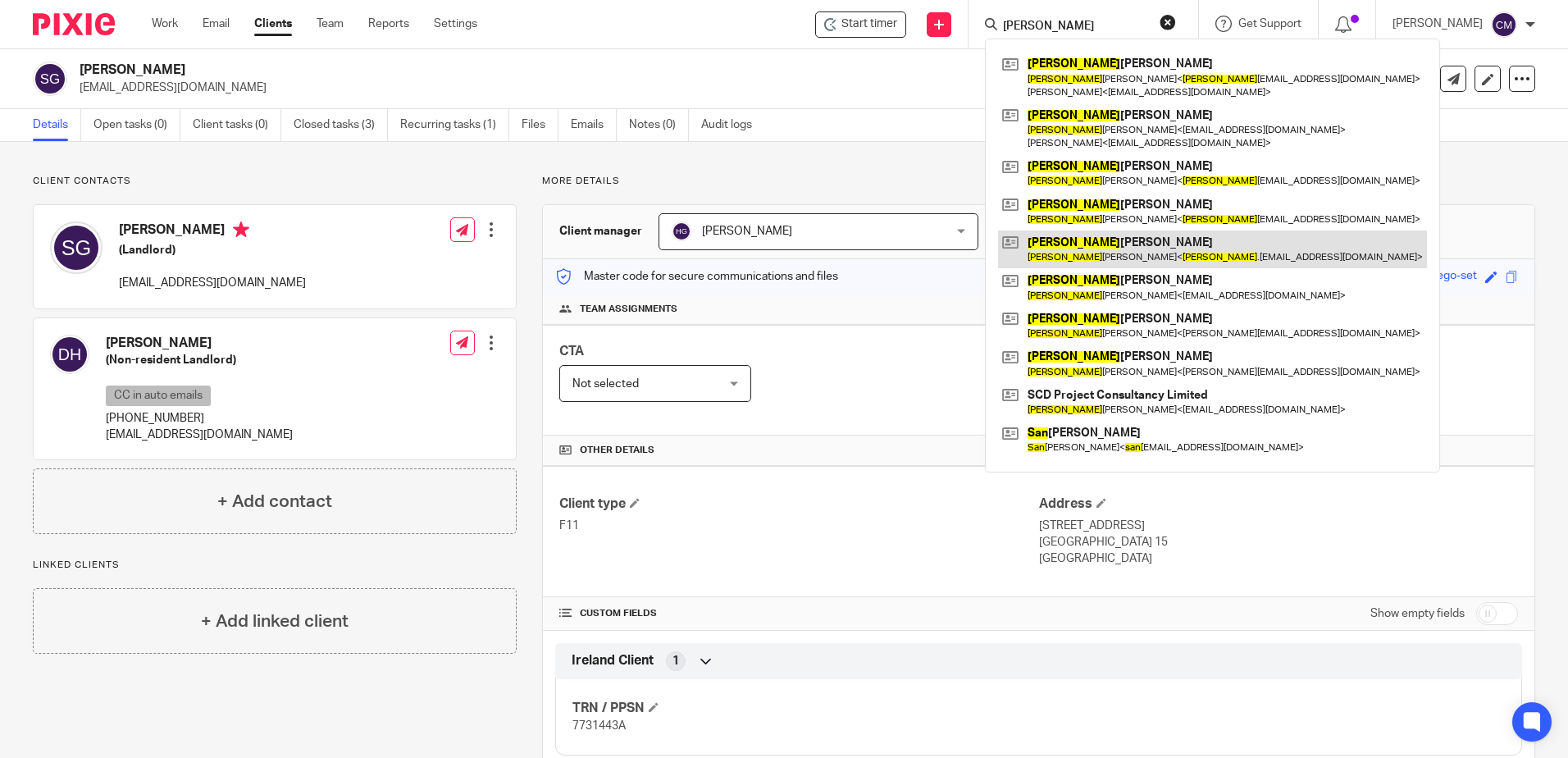
type input "sean"
click at [1111, 257] on link at bounding box center [1212, 250] width 428 height 37
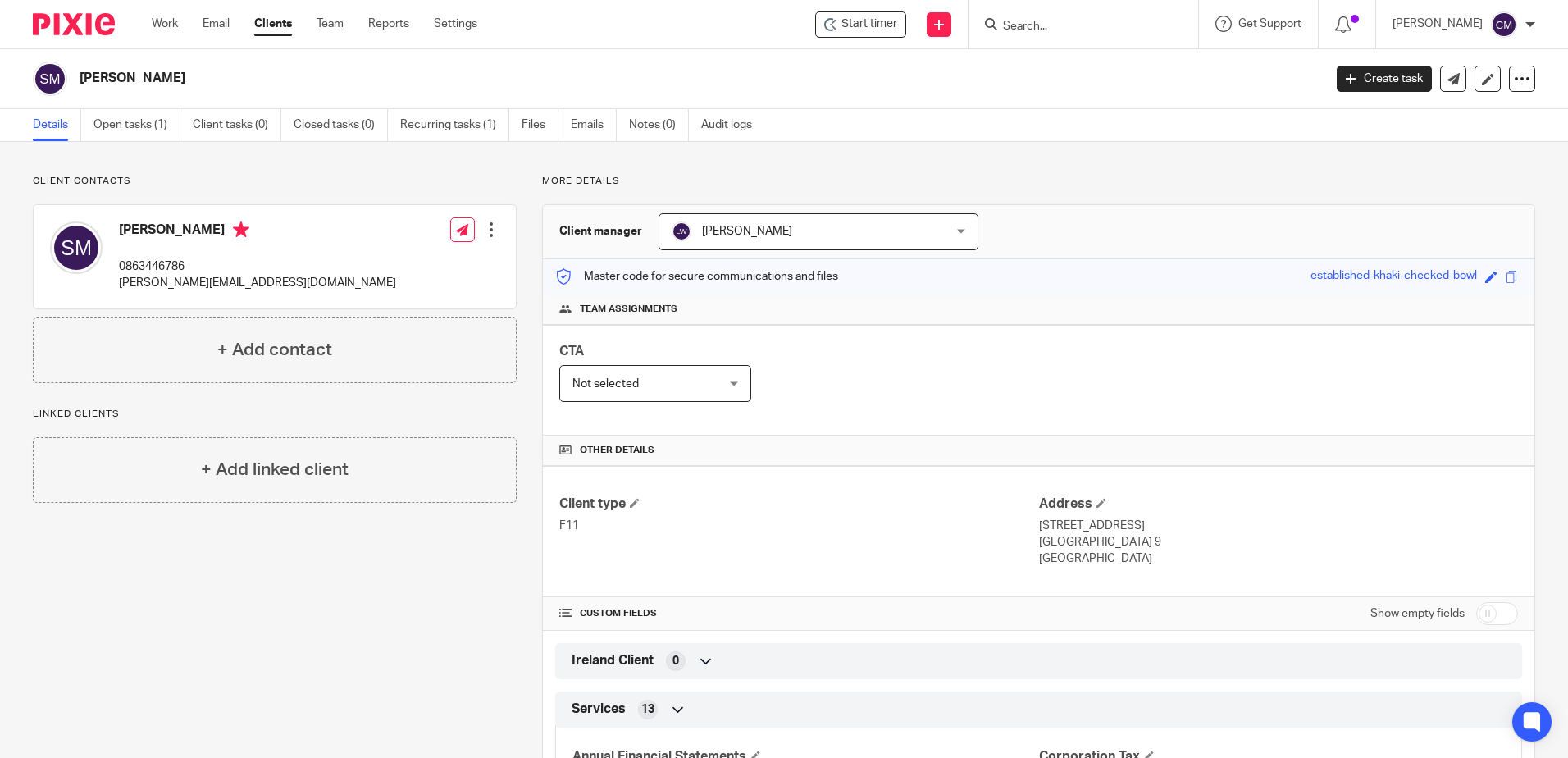
click at [1022, 25] on input "Search" at bounding box center [1075, 26] width 148 height 14
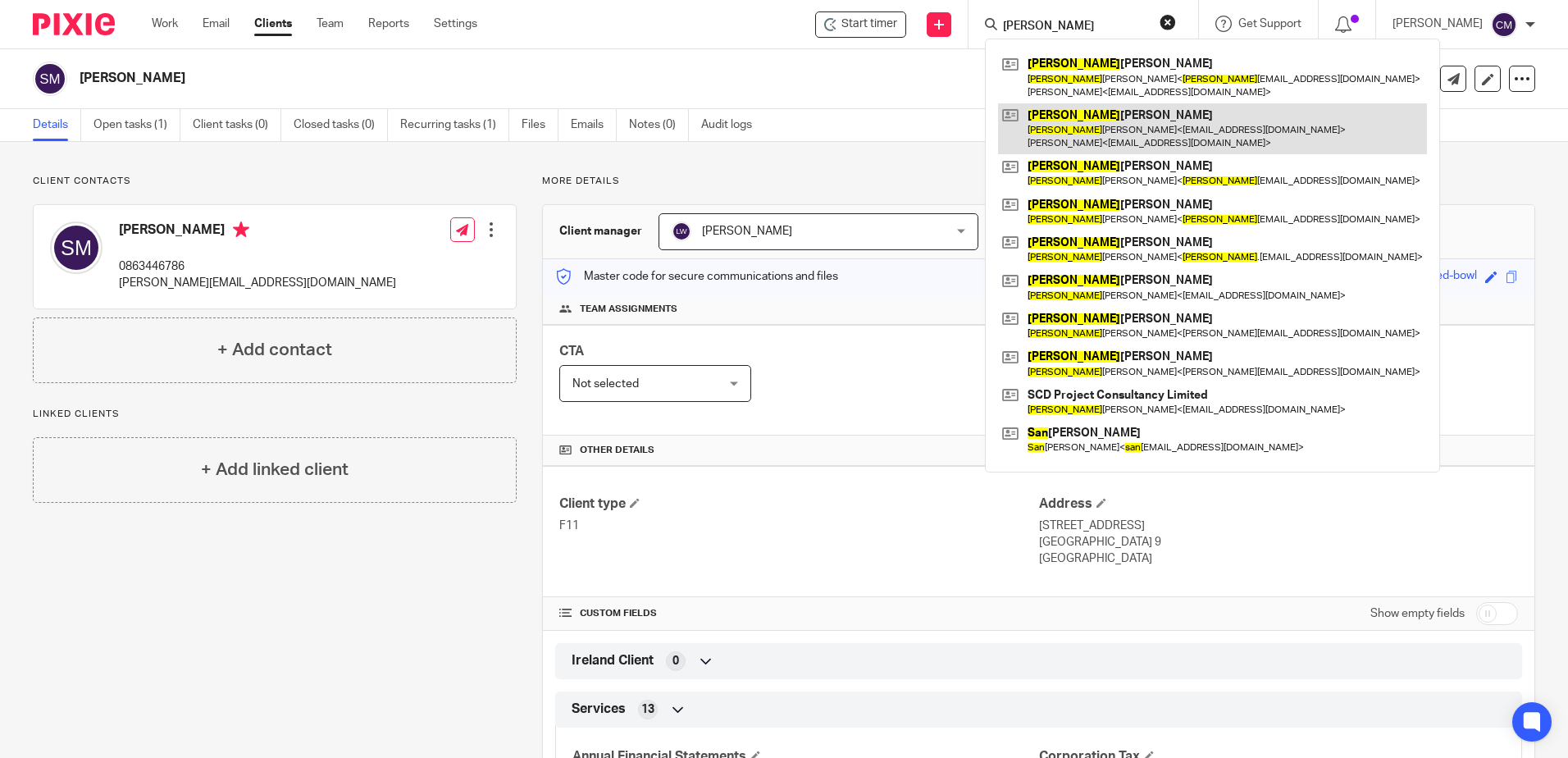
type input "[PERSON_NAME]"
click at [1085, 126] on link at bounding box center [1212, 129] width 428 height 51
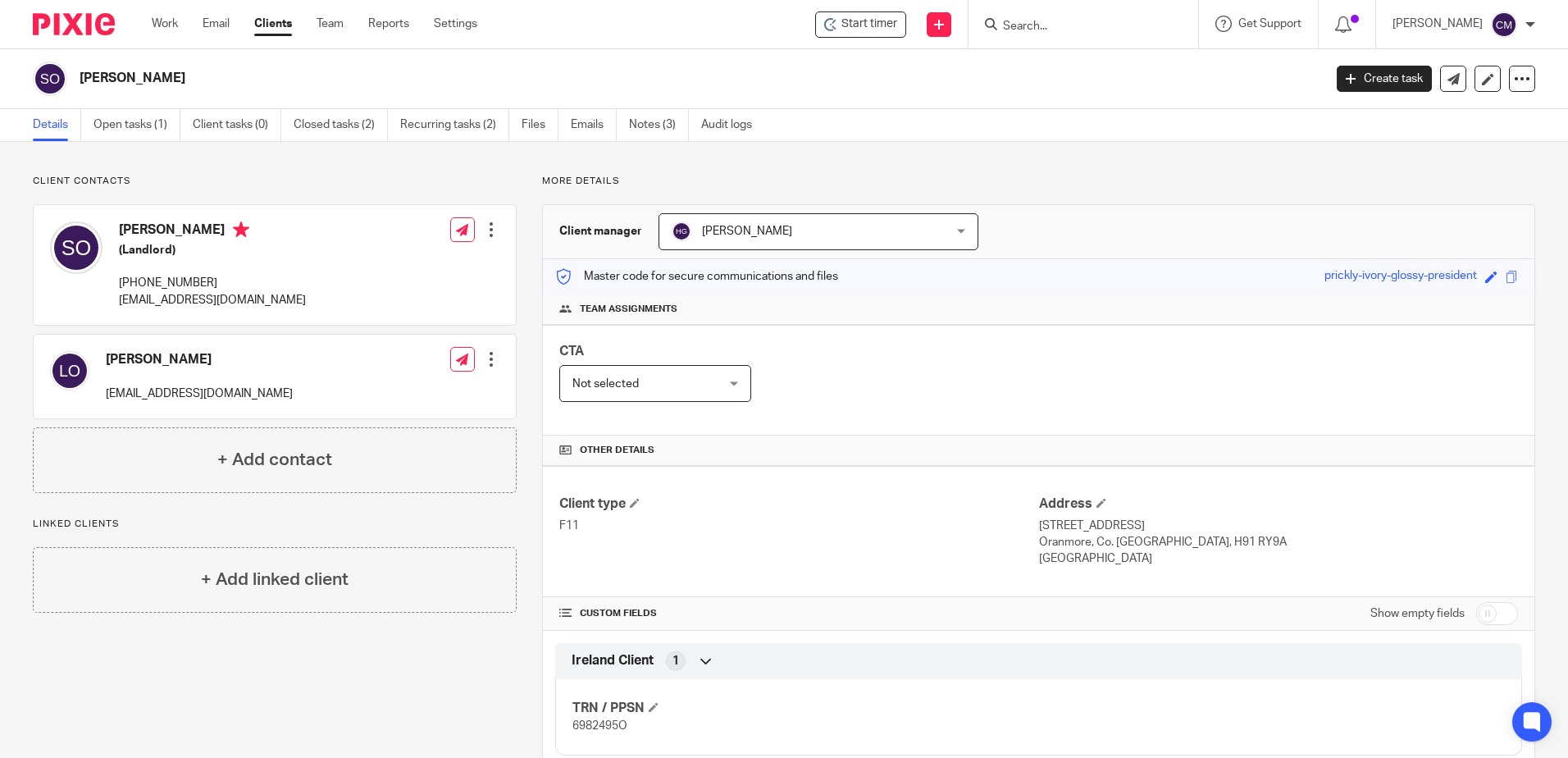
click at [1153, 25] on form at bounding box center [1089, 24] width 175 height 20
click at [1093, 25] on input "Search" at bounding box center [1075, 26] width 148 height 14
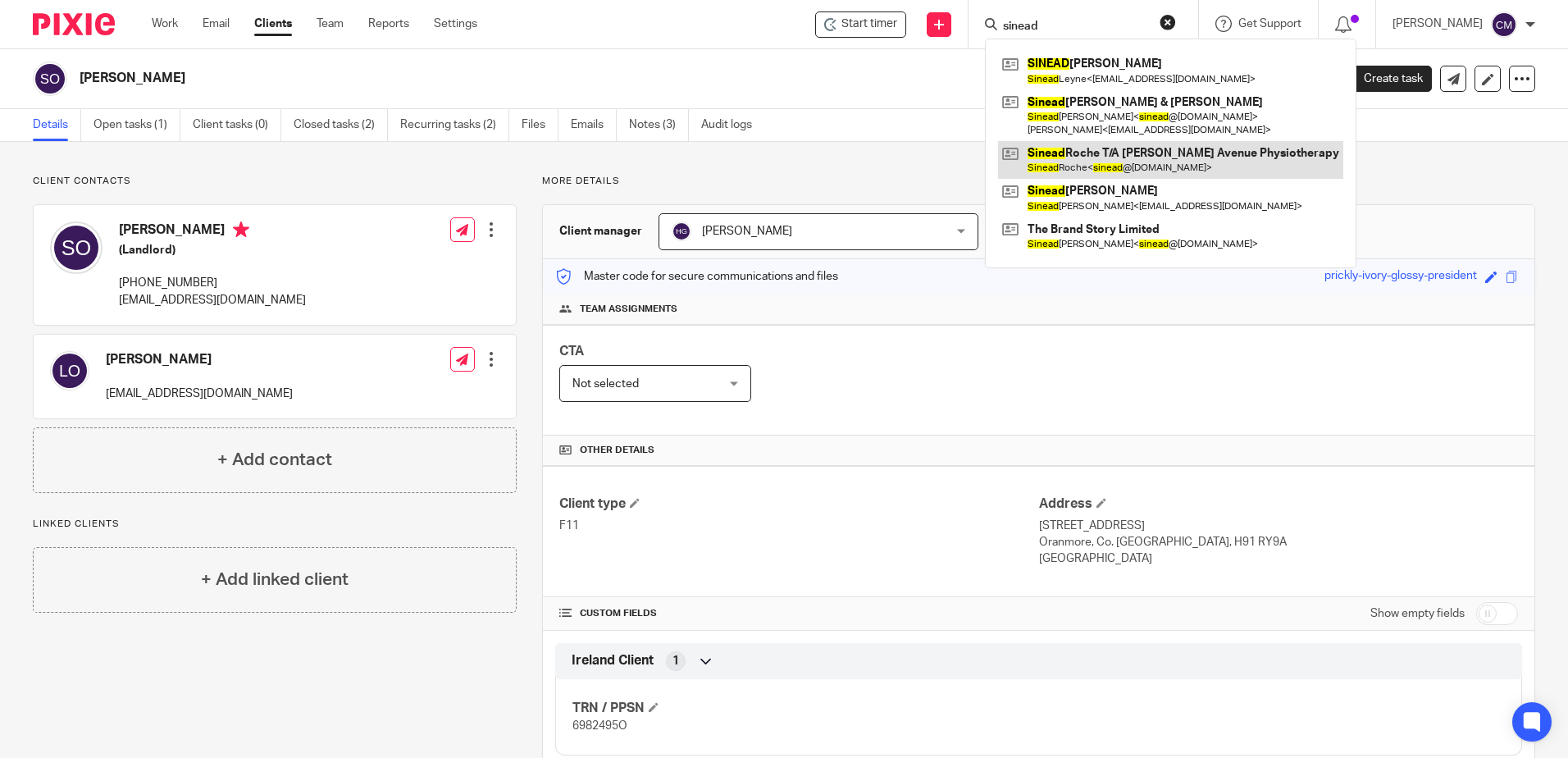
type input "sinead"
click at [1114, 149] on link at bounding box center [1170, 160] width 345 height 37
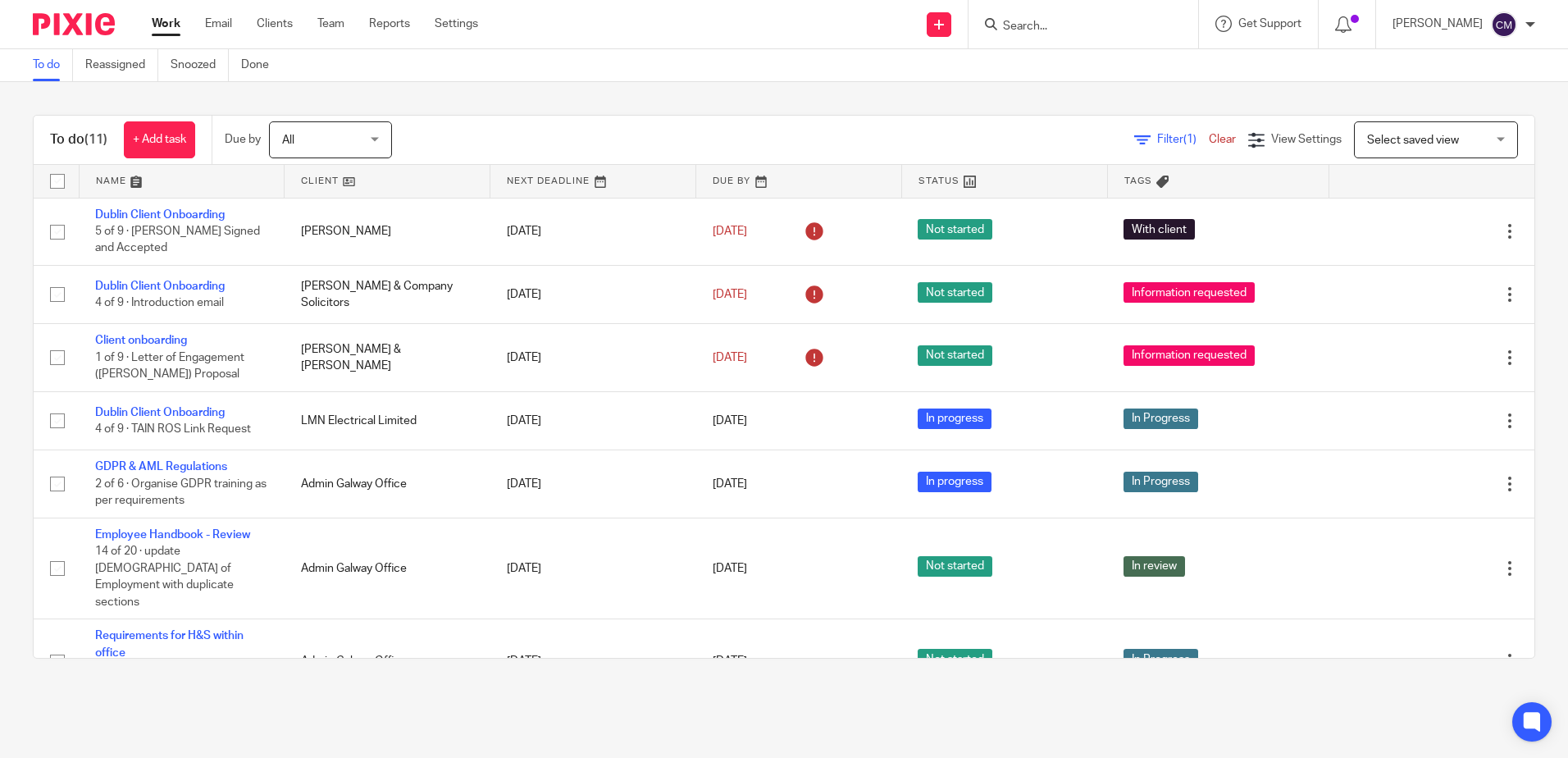
click at [1028, 25] on input "Search" at bounding box center [1075, 26] width 148 height 14
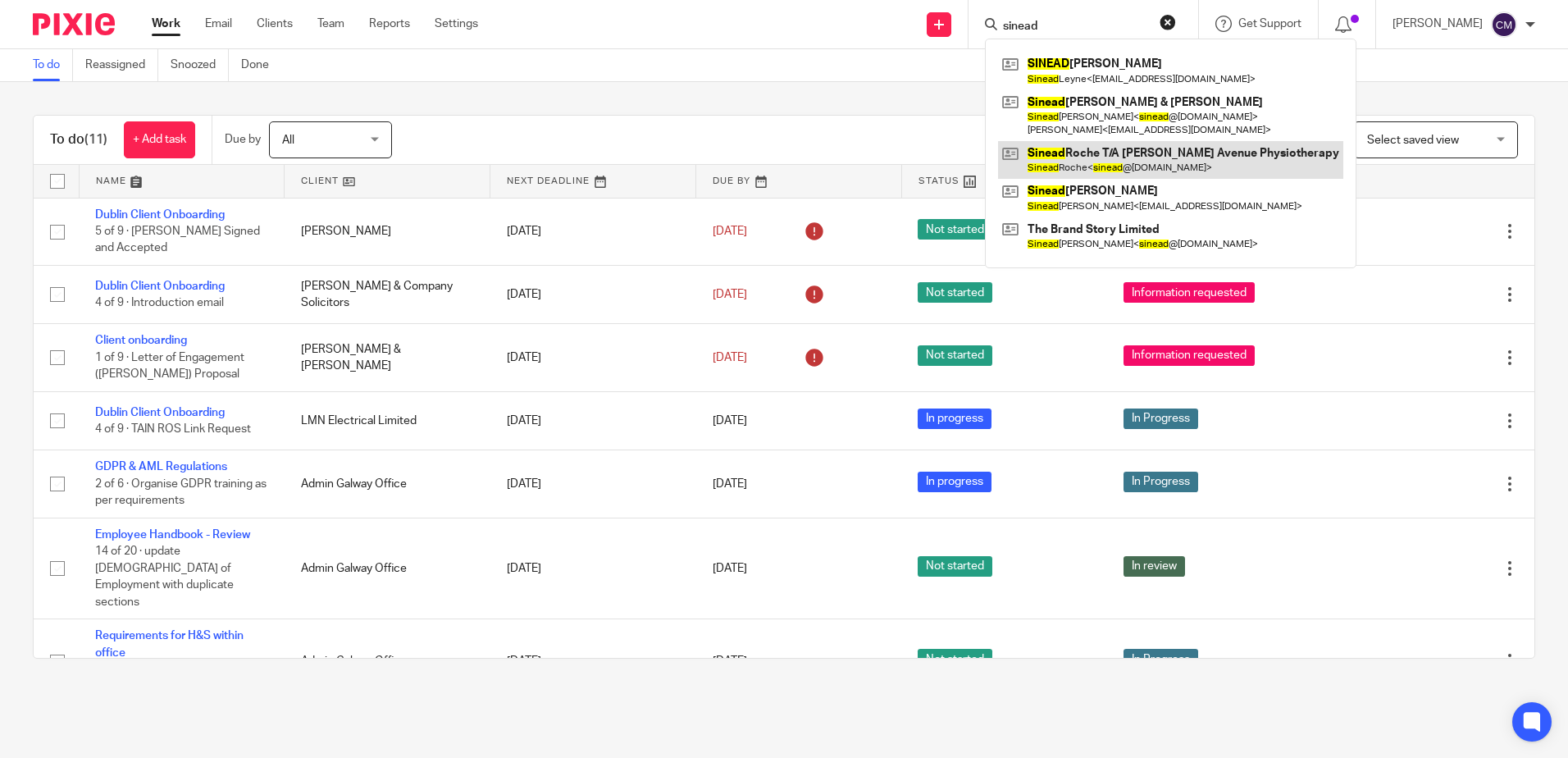
type input "sinead"
click at [1130, 159] on link at bounding box center [1170, 160] width 345 height 37
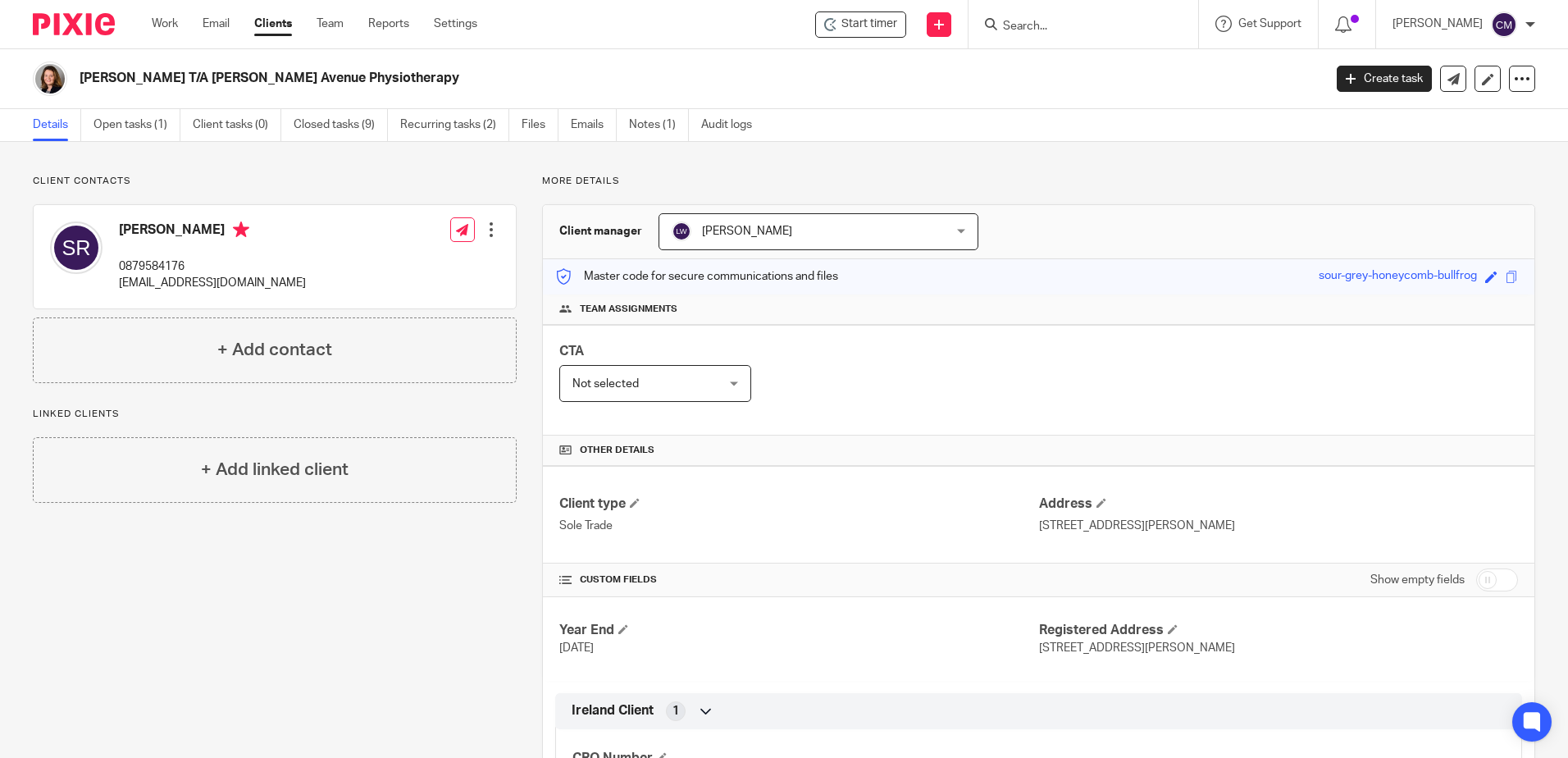
drag, startPoint x: 311, startPoint y: 281, endPoint x: 116, endPoint y: 293, distance: 195.4
click at [116, 293] on div "[PERSON_NAME] 0879584176 [EMAIL_ADDRESS][DOMAIN_NAME] Edit contact Create clien…" at bounding box center [275, 257] width 482 height 104
copy p "[EMAIL_ADDRESS][DOMAIN_NAME]"
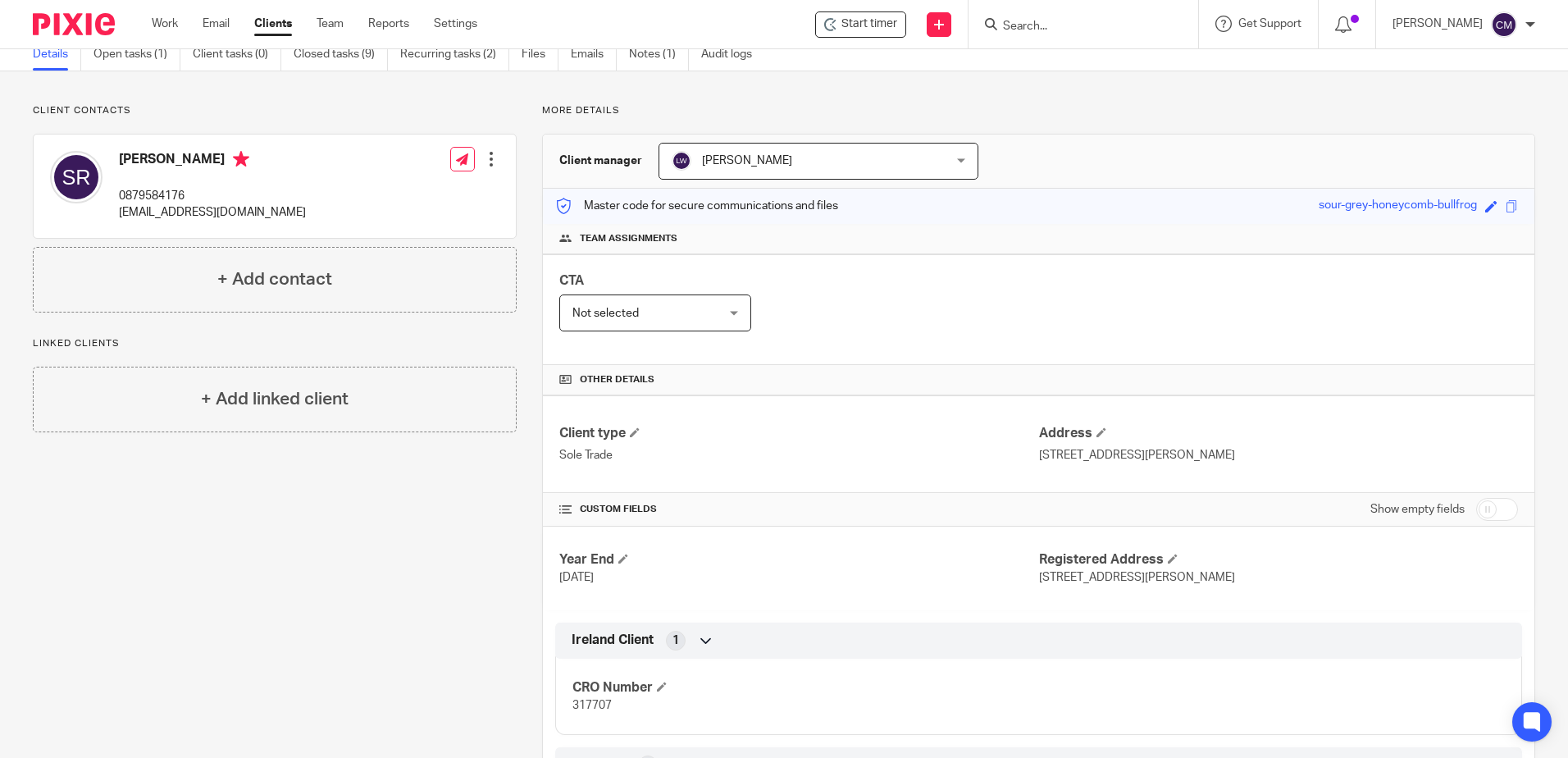
scroll to position [246, 0]
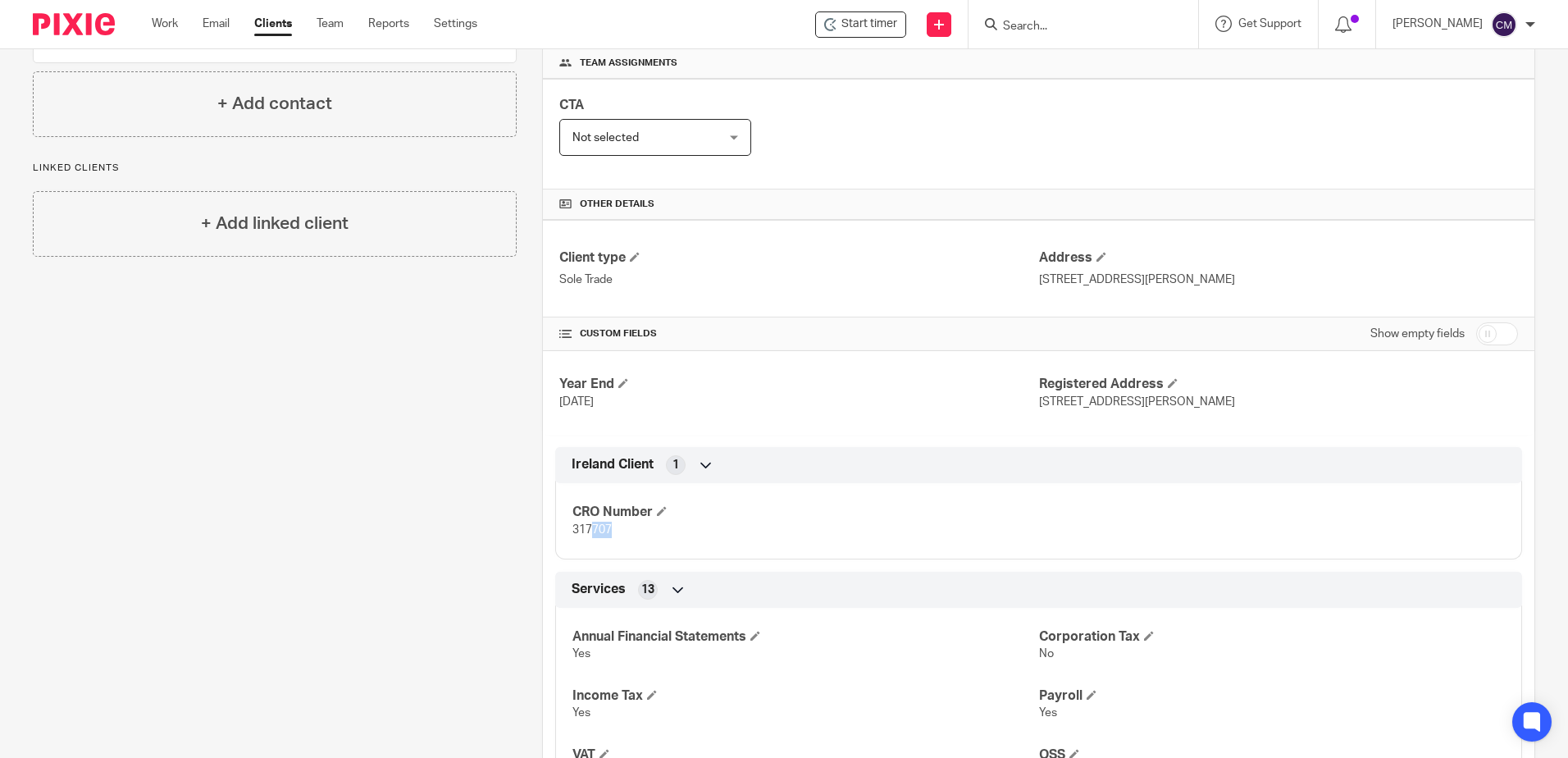
drag, startPoint x: 647, startPoint y: 537, endPoint x: 588, endPoint y: 539, distance: 59.0
click at [588, 539] on div "CRO Number 317707" at bounding box center [1038, 515] width 966 height 88
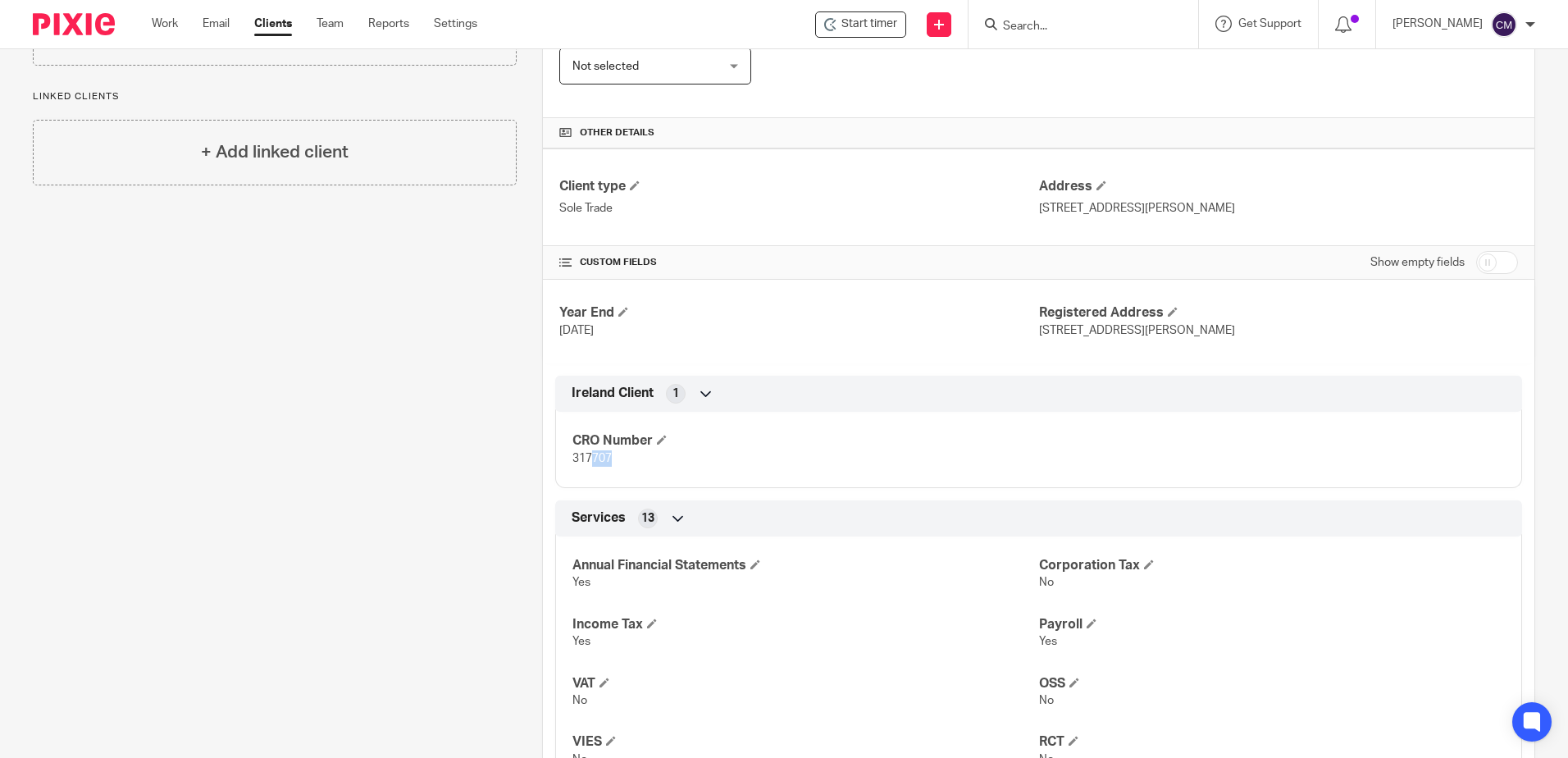
scroll to position [410, 0]
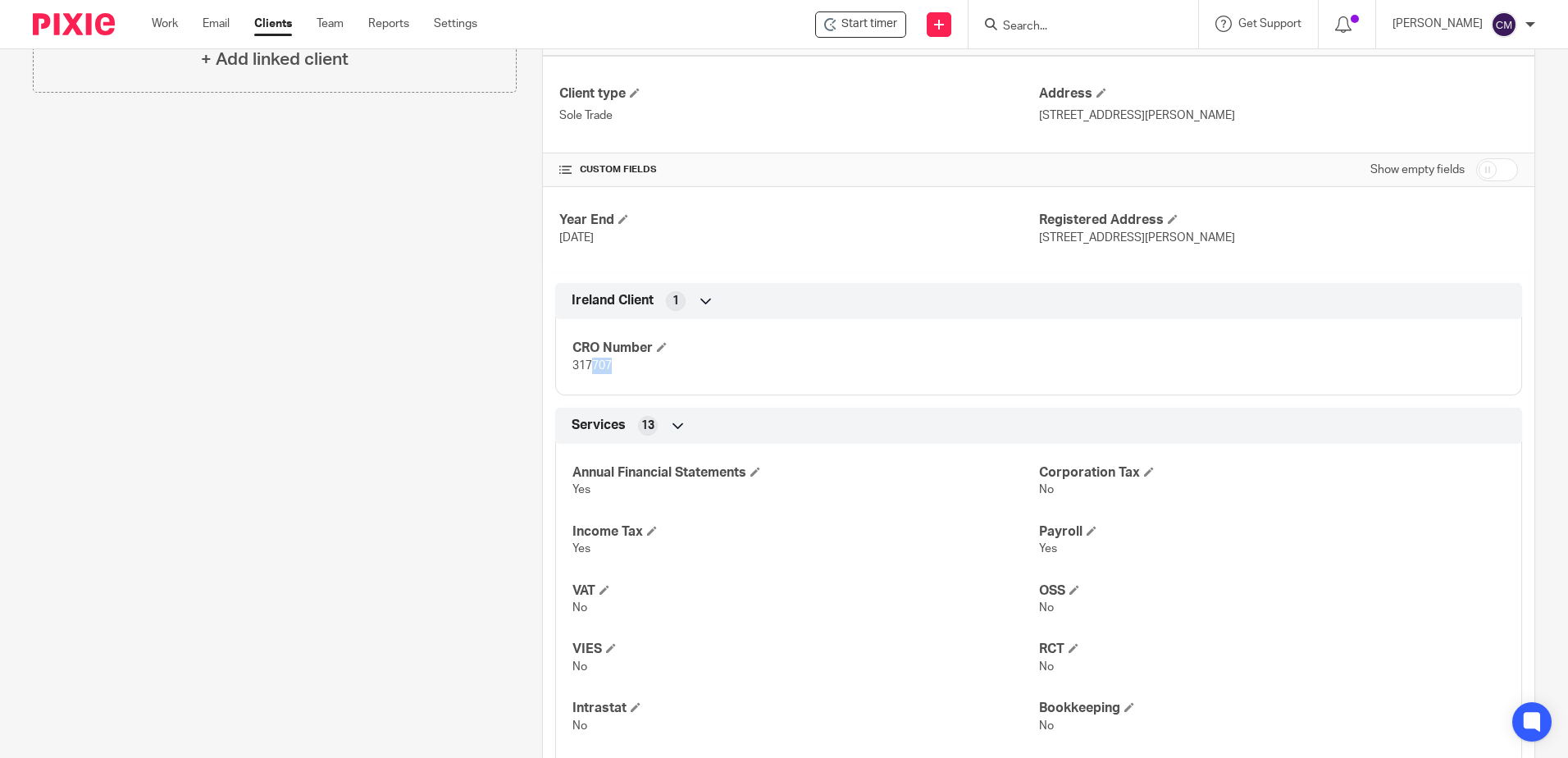
click at [1490, 163] on input "checkbox" at bounding box center [1497, 170] width 42 height 23
checkbox input "true"
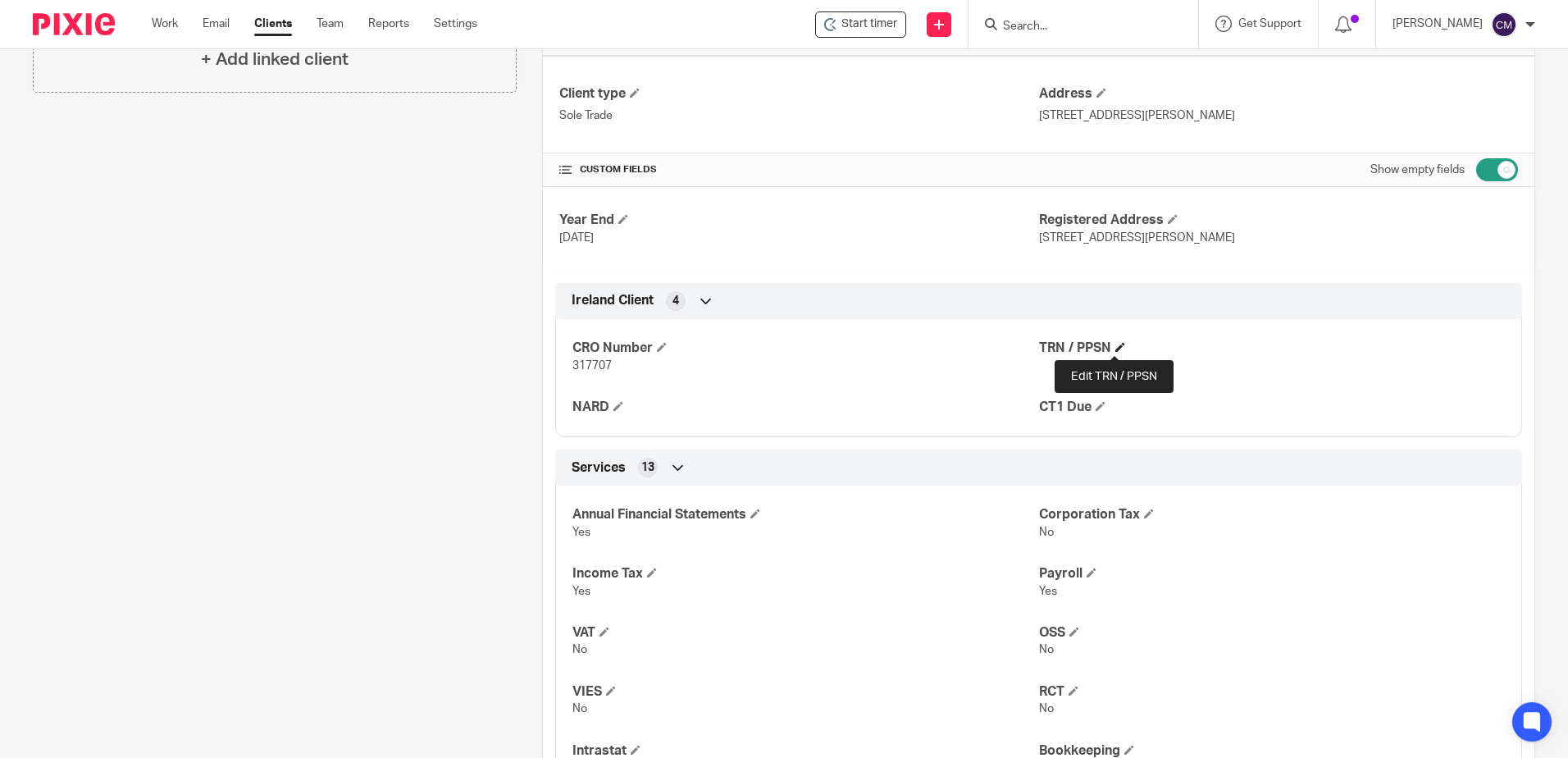
click at [1115, 347] on span at bounding box center [1120, 347] width 10 height 10
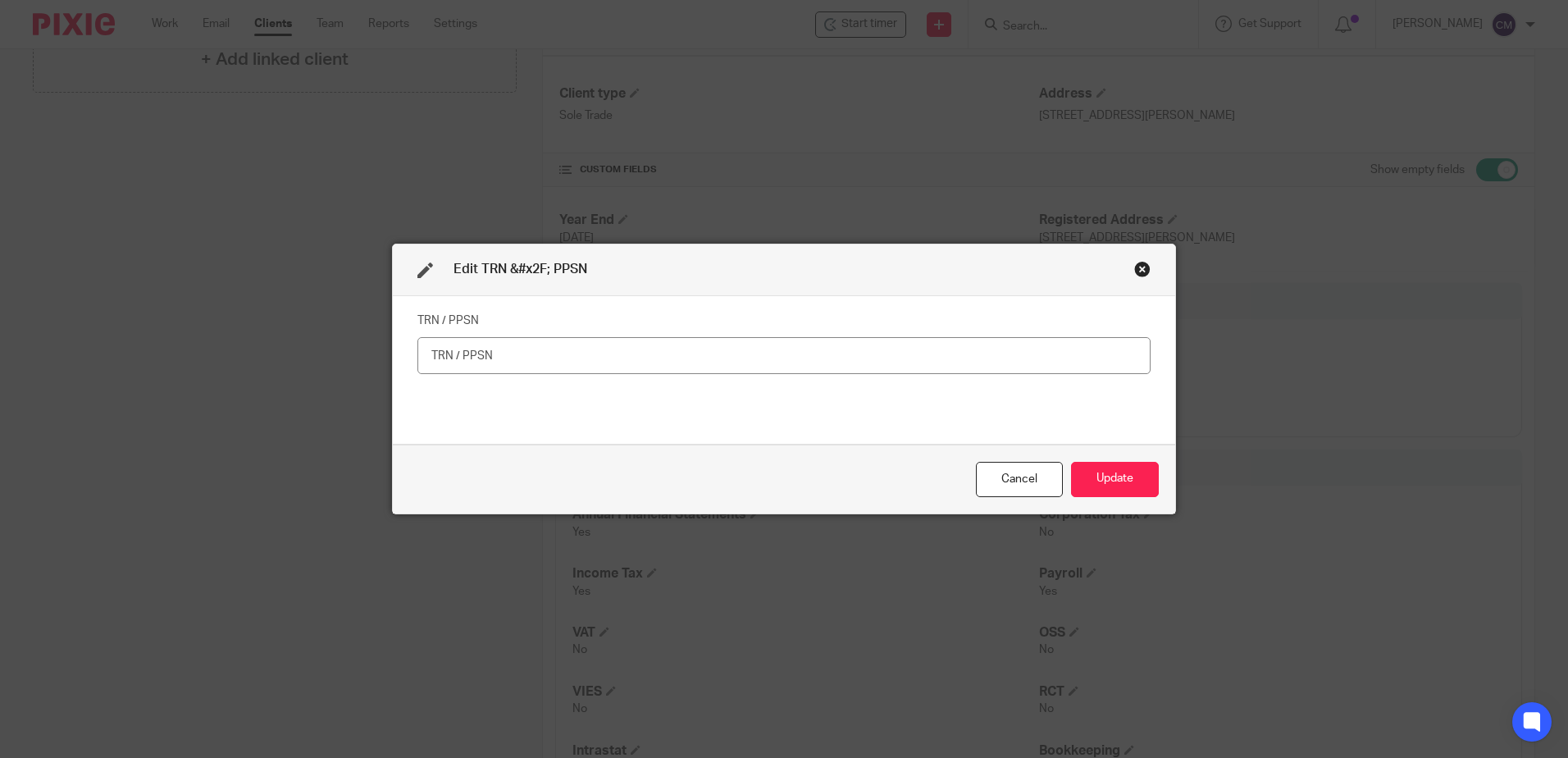
click at [891, 356] on input "text" at bounding box center [784, 355] width 733 height 36
type input "6759605V"
click at [1073, 469] on button "Update" at bounding box center [1114, 480] width 87 height 36
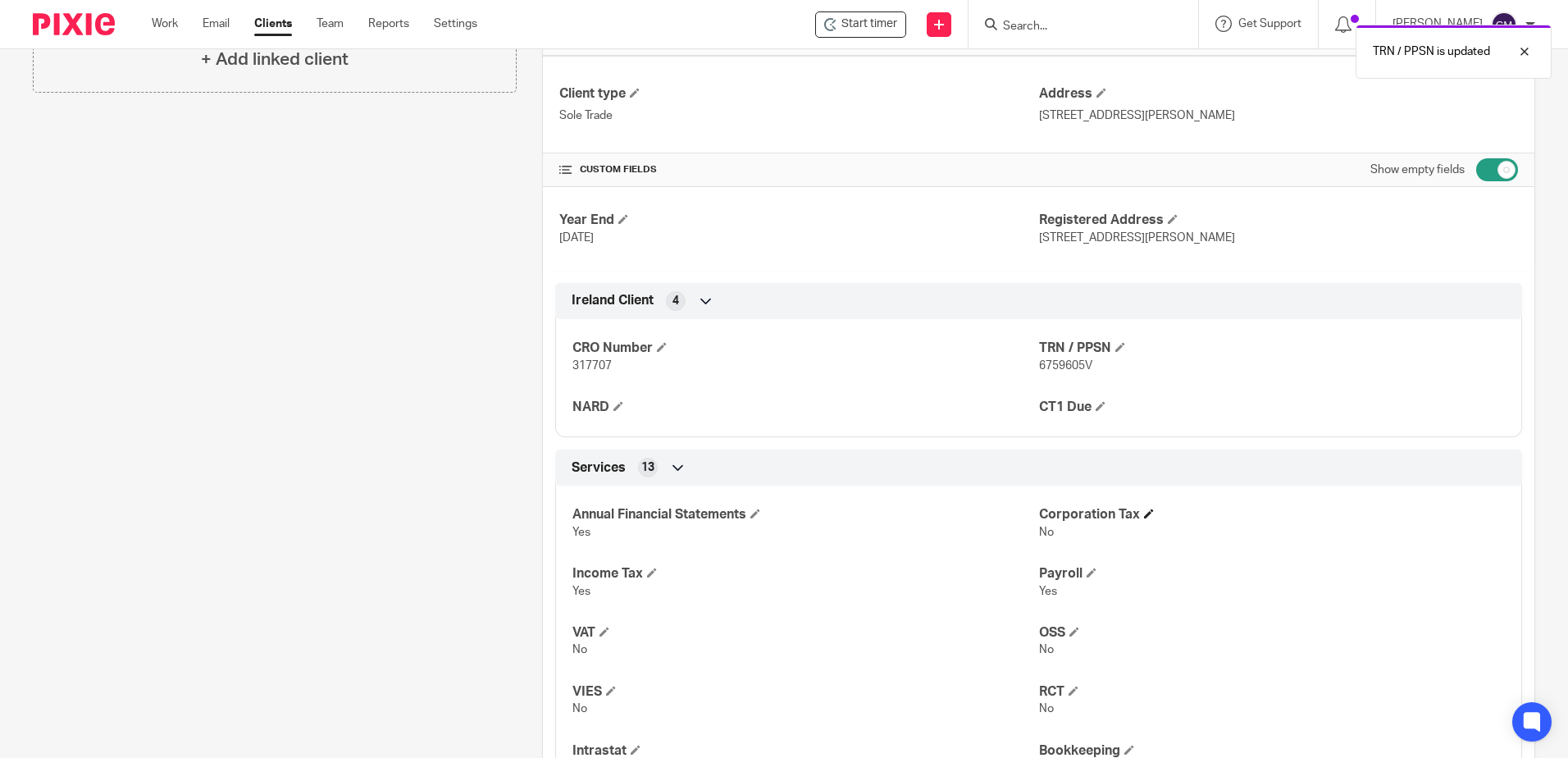
scroll to position [0, 0]
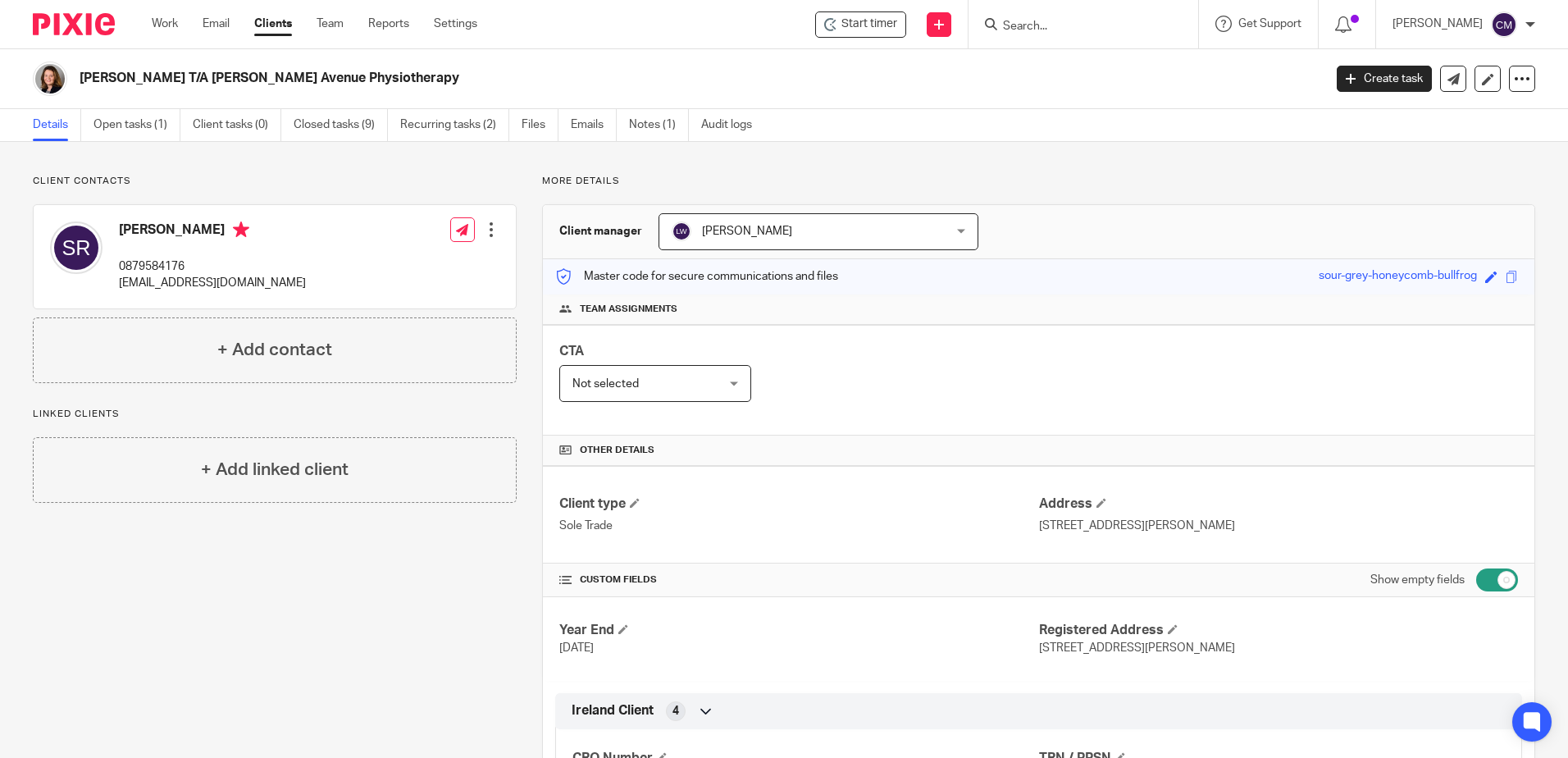
click at [1080, 36] on div at bounding box center [1083, 24] width 230 height 48
click at [1072, 27] on input "Search" at bounding box center [1075, 26] width 148 height 14
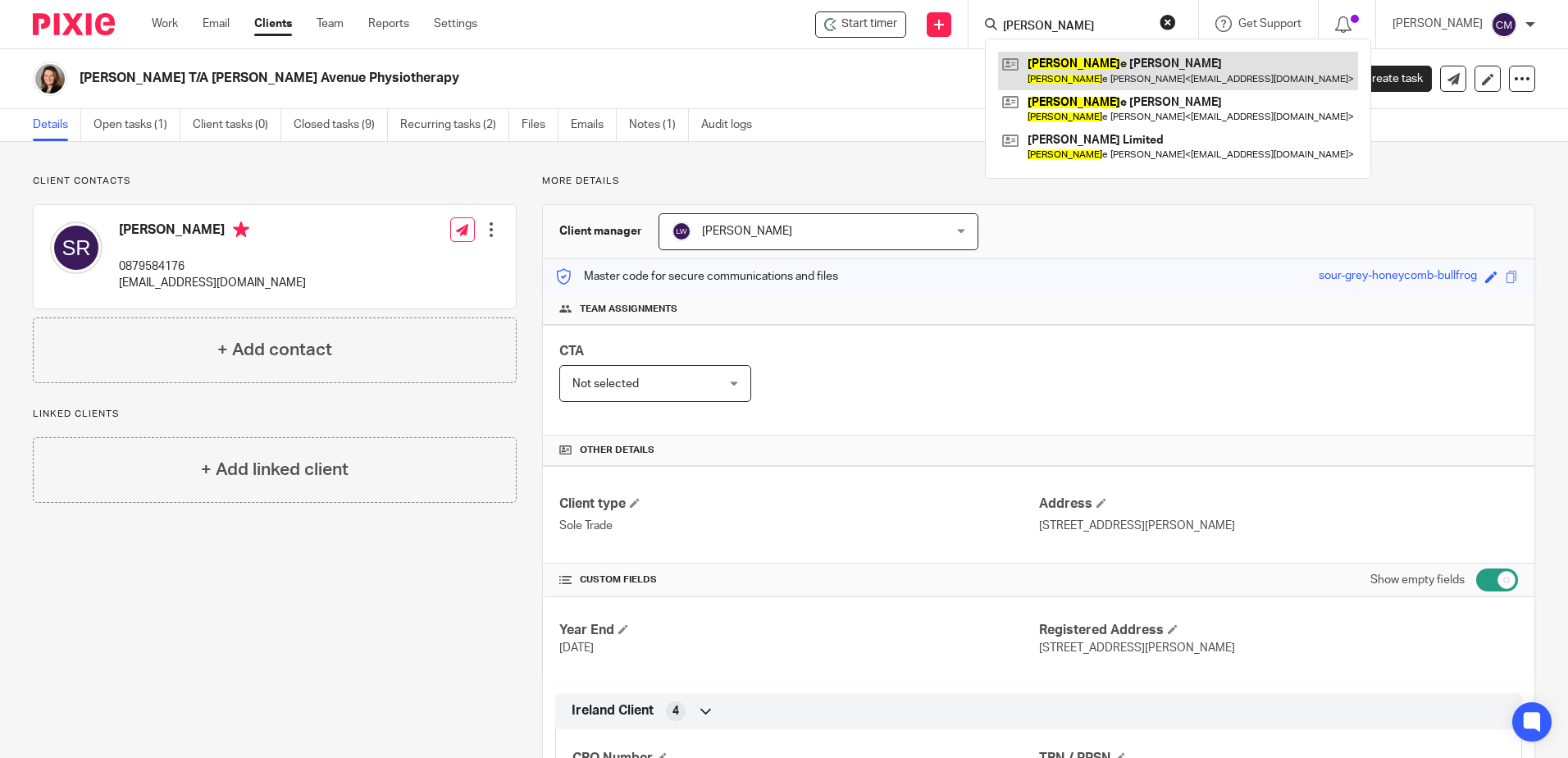
type input "suzann"
click at [1080, 59] on link at bounding box center [1178, 70] width 360 height 37
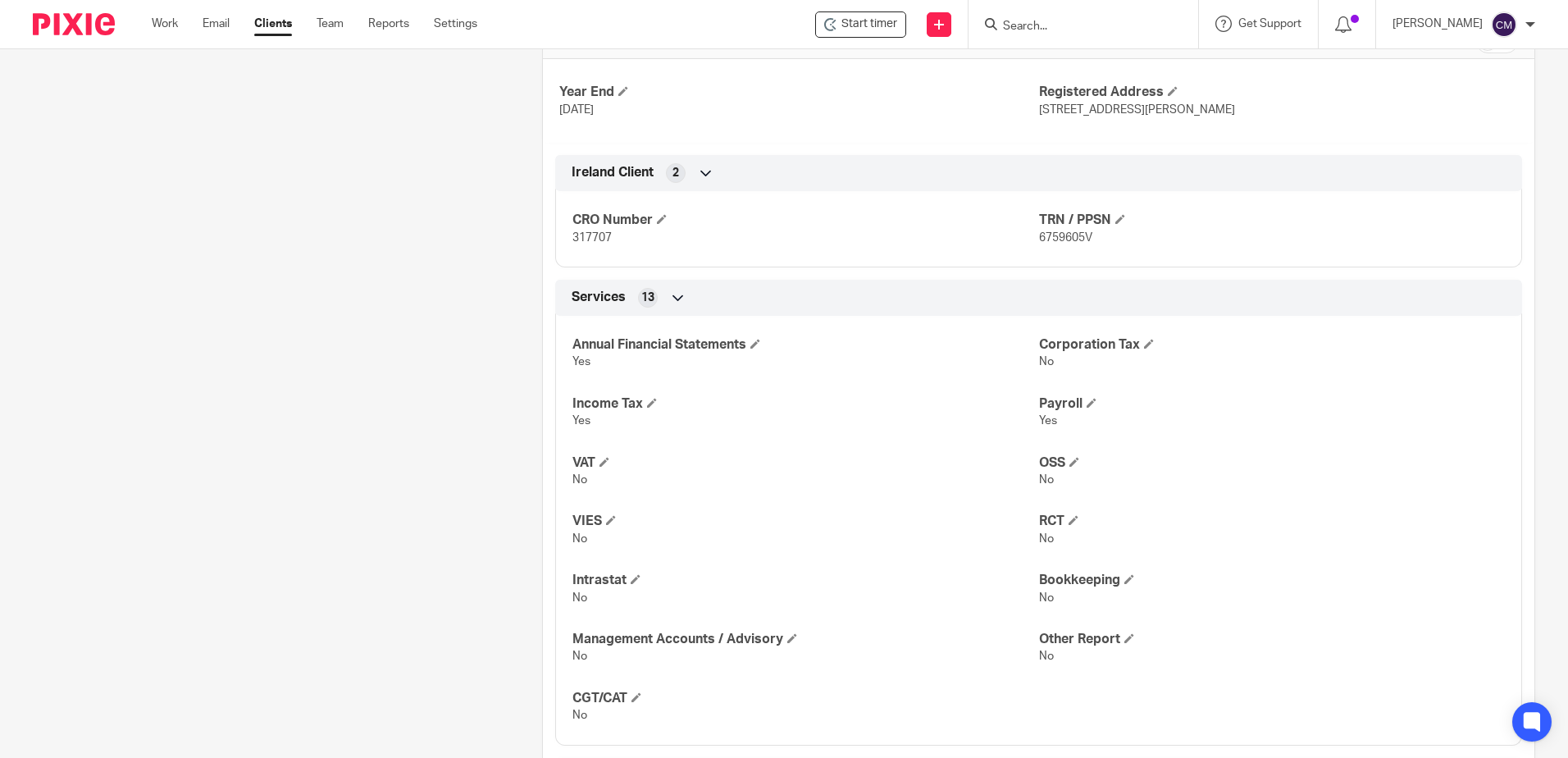
scroll to position [574, 0]
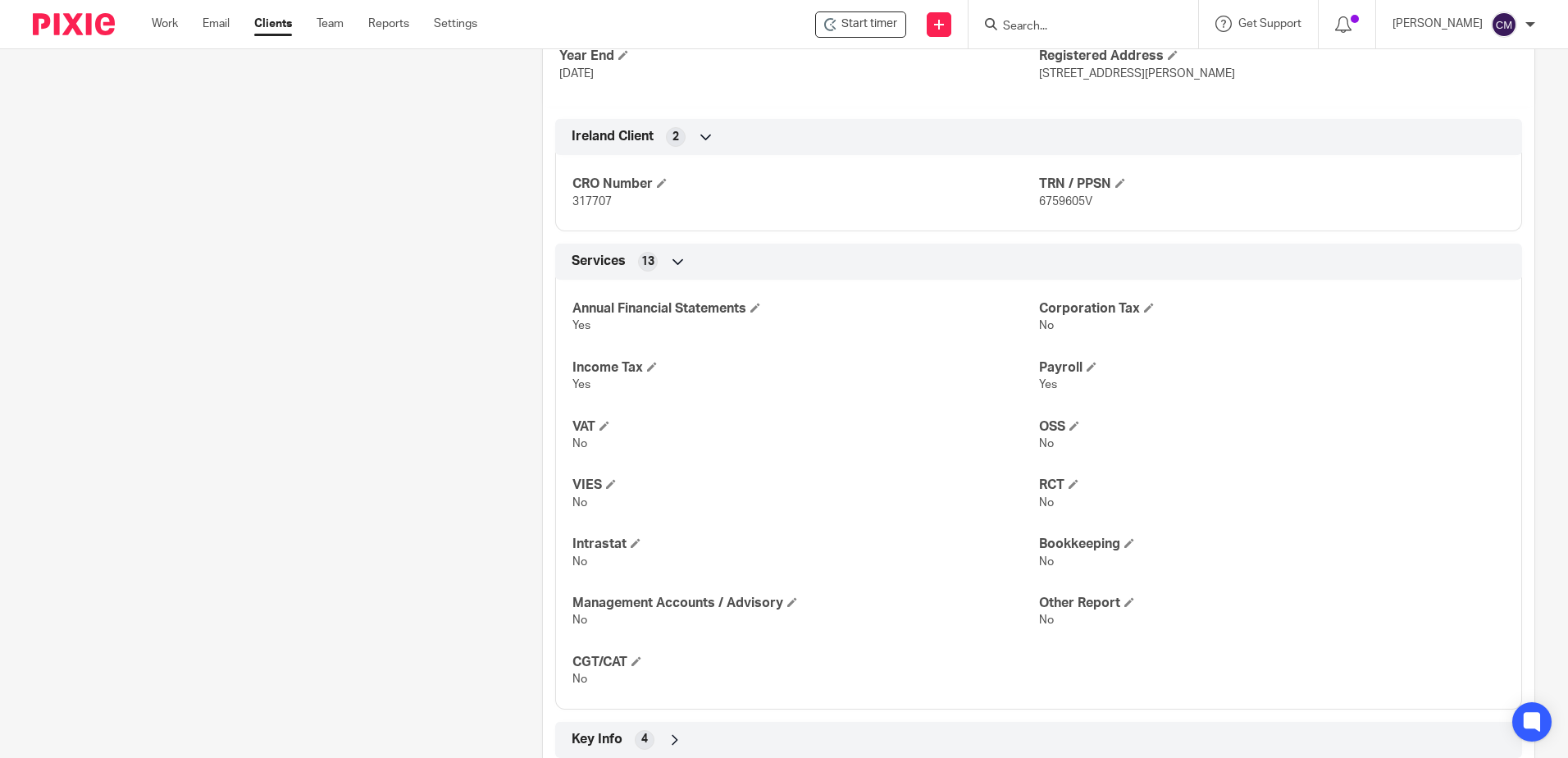
click at [1029, 28] on input "Search" at bounding box center [1075, 26] width 148 height 14
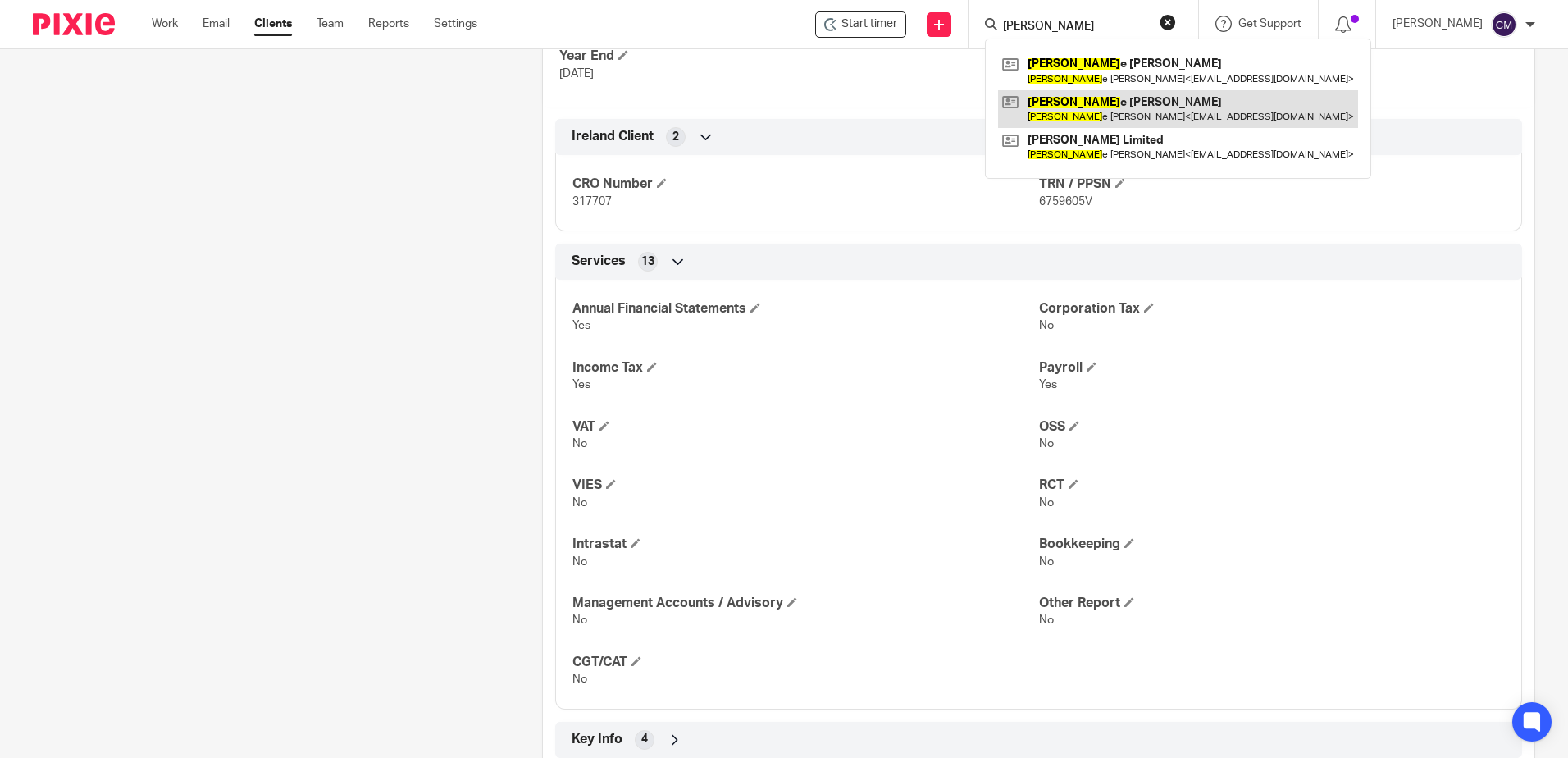
type input "[PERSON_NAME]"
click at [1089, 113] on link at bounding box center [1178, 109] width 360 height 37
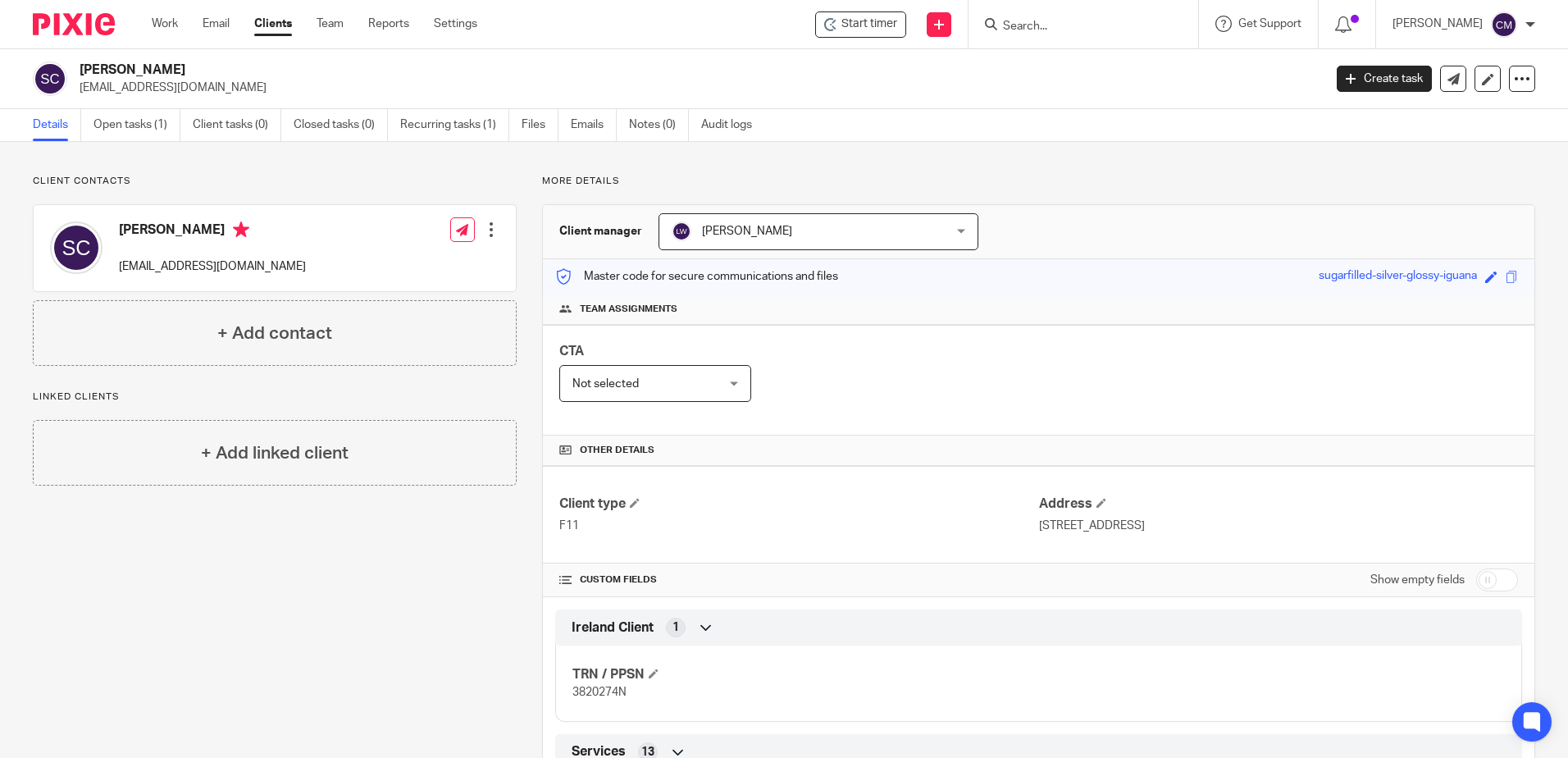
click at [1068, 31] on input "Search" at bounding box center [1075, 26] width 148 height 14
type input "sizanne b"
click at [1083, 61] on link at bounding box center [1151, 70] width 305 height 37
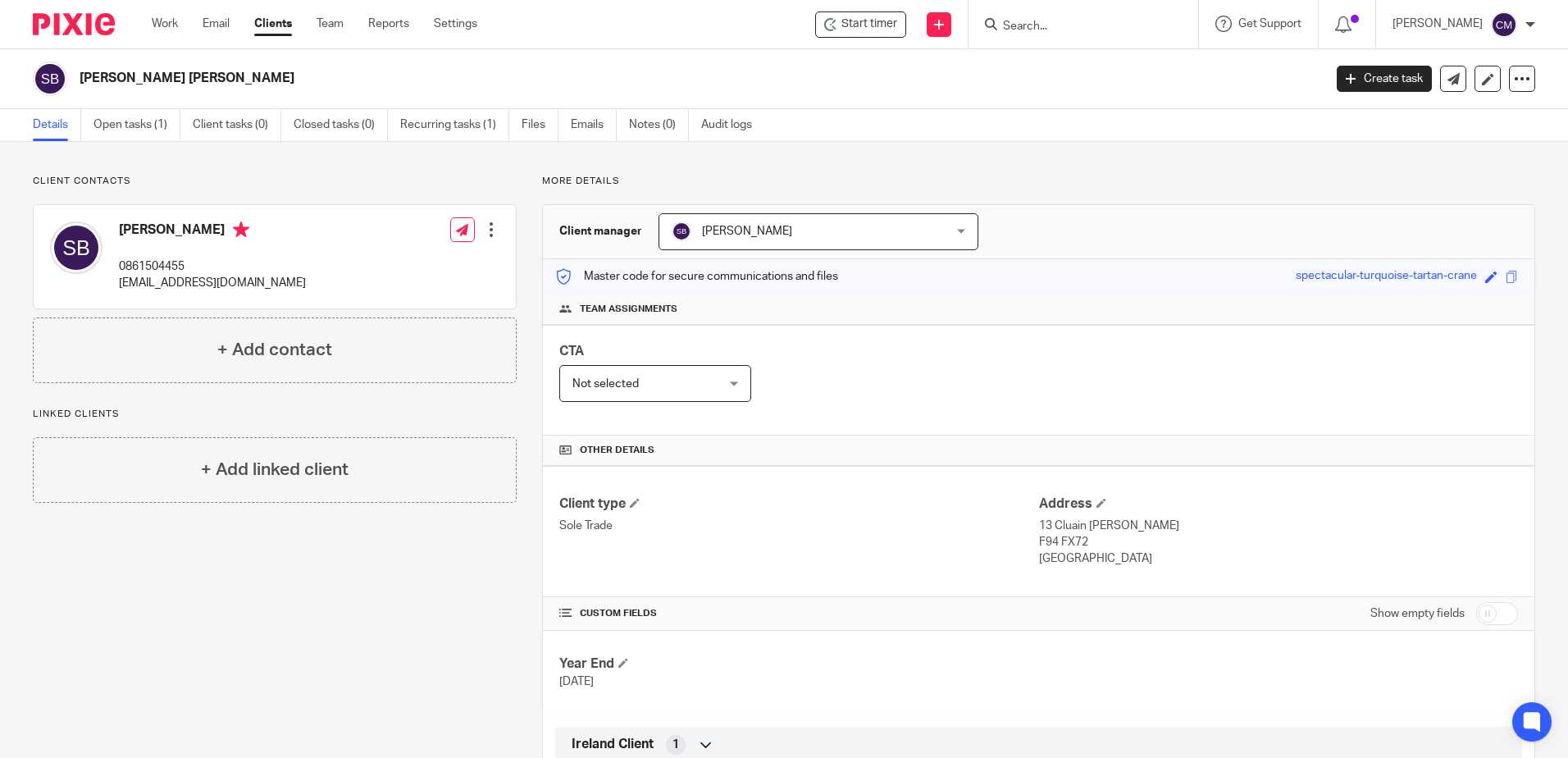
click at [1092, 495] on div "Client type Sole Trade Address 13 Cluain Barron F94 FX72 Ireland" at bounding box center [1039, 531] width 991 height 132
click at [1093, 508] on h4 "Address" at bounding box center [1278, 504] width 479 height 17
click at [1096, 501] on span at bounding box center [1101, 503] width 10 height 10
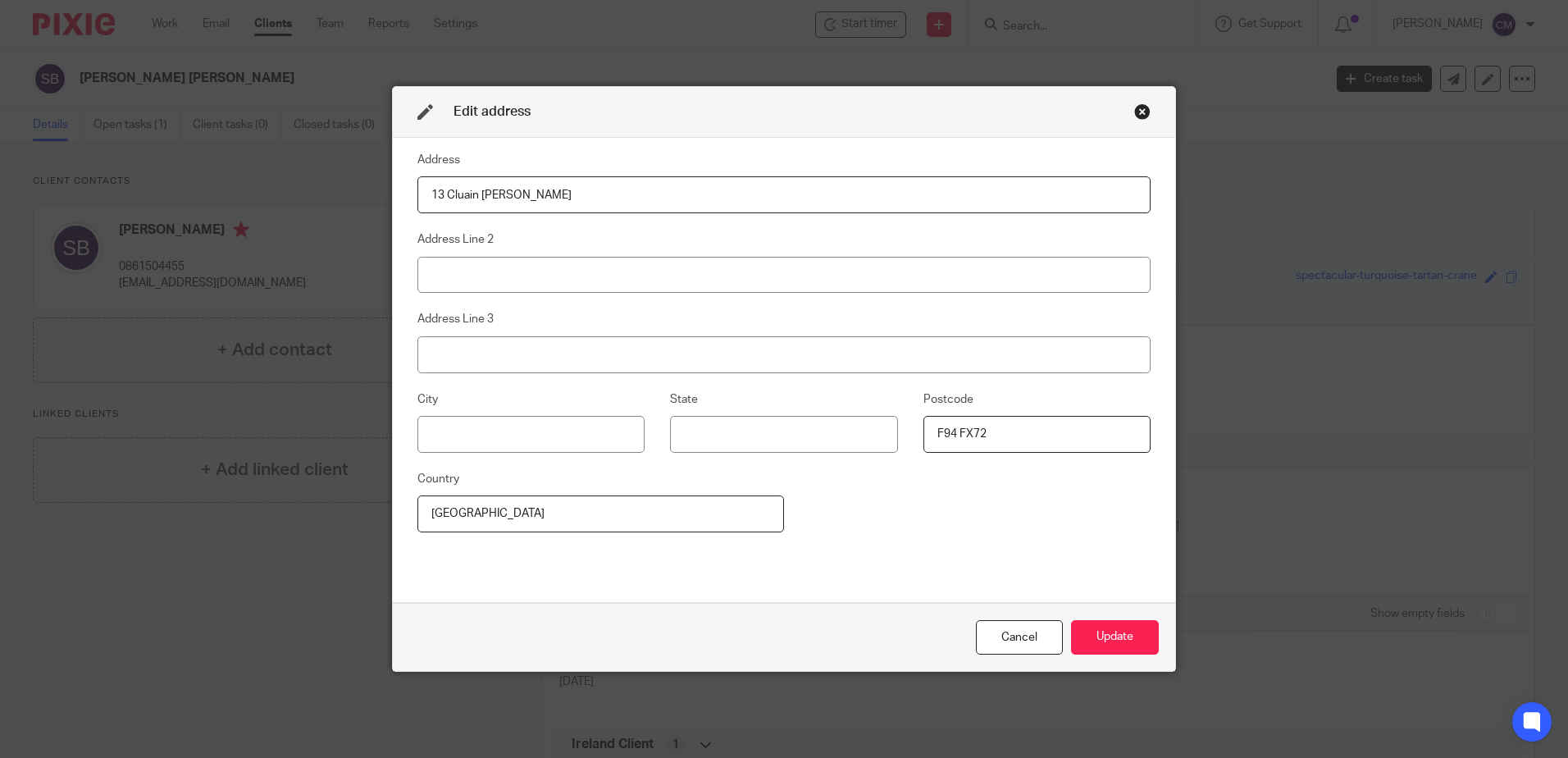
drag, startPoint x: 526, startPoint y: 199, endPoint x: 396, endPoint y: 193, distance: 130.1
click at [396, 193] on div "Address 13 Cluain Barron Address Line 2 Address Line 3 City State Postcode F94 …" at bounding box center [784, 370] width 782 height 465
type input "42 Cluain Barron"
type input "Ballyshannon"
click at [524, 431] on input at bounding box center [531, 434] width 227 height 36
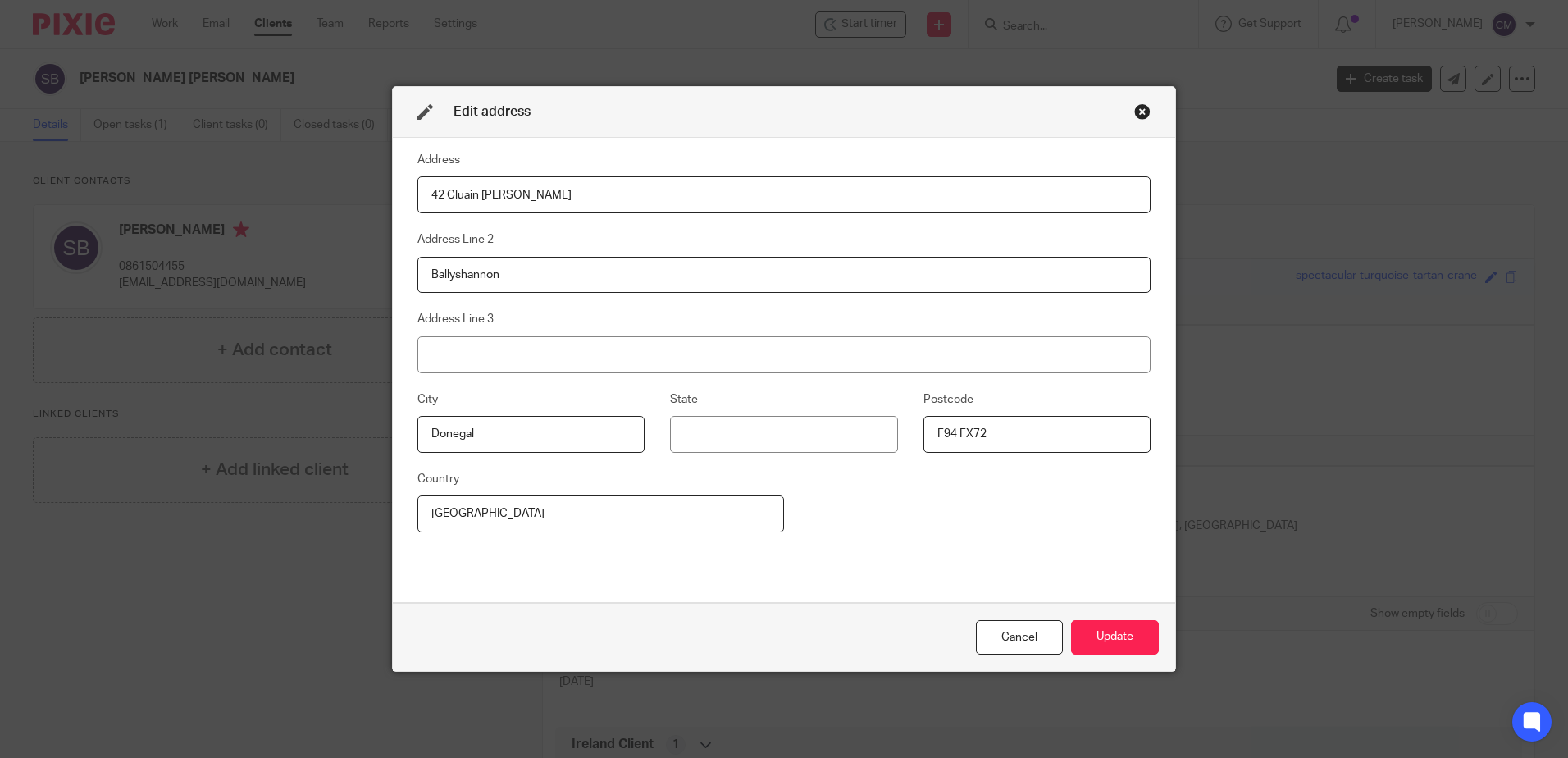
type input "Donegal"
drag, startPoint x: 1016, startPoint y: 430, endPoint x: 843, endPoint y: 416, distance: 173.6
click at [843, 416] on div "City Donegal State Postcode F94 FX72" at bounding box center [771, 430] width 759 height 80
type input "F94 YW13"
drag, startPoint x: 1140, startPoint y: 629, endPoint x: 1117, endPoint y: 629, distance: 23.0
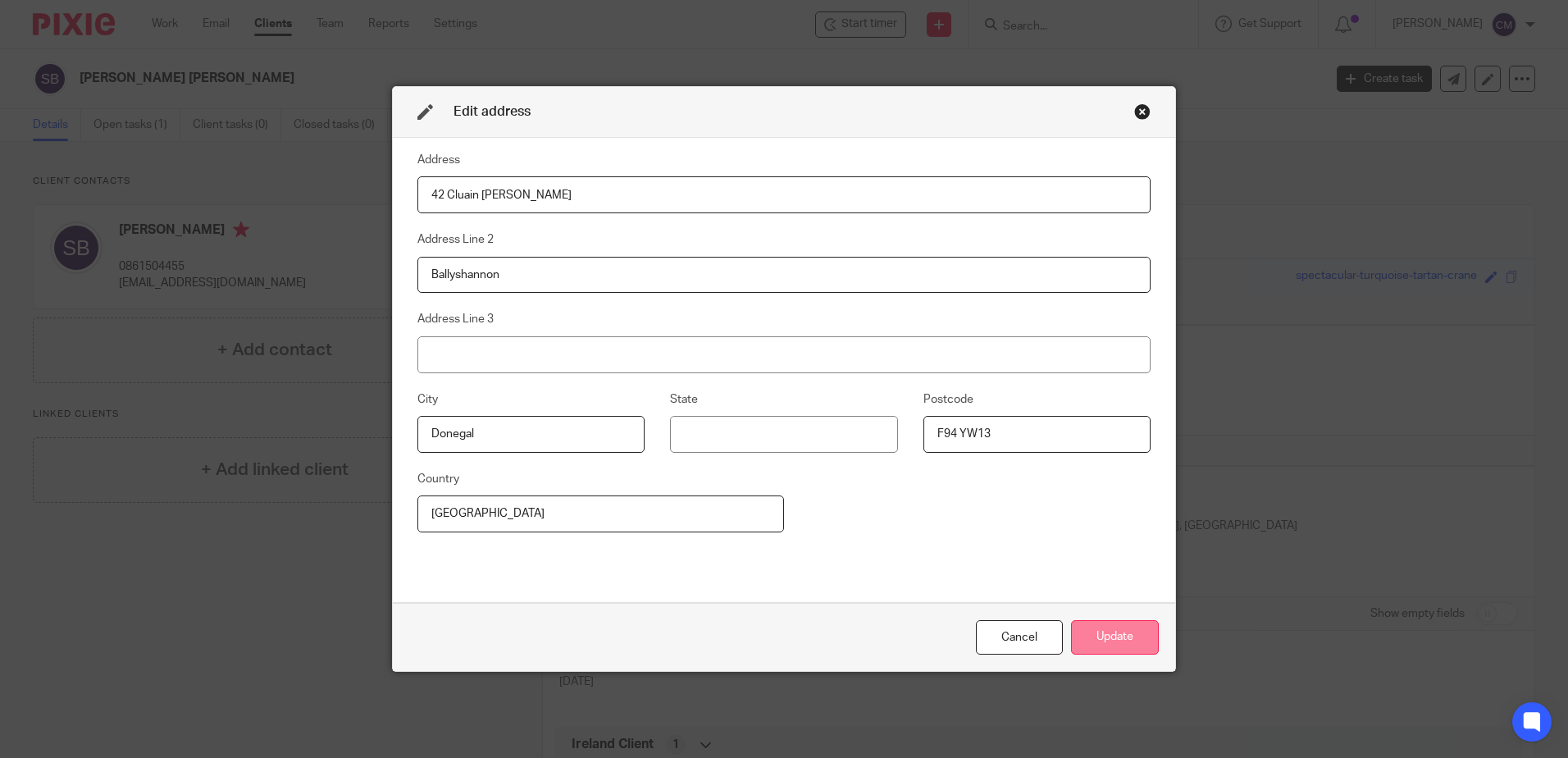
click at [1117, 629] on button "Update" at bounding box center [1114, 638] width 87 height 36
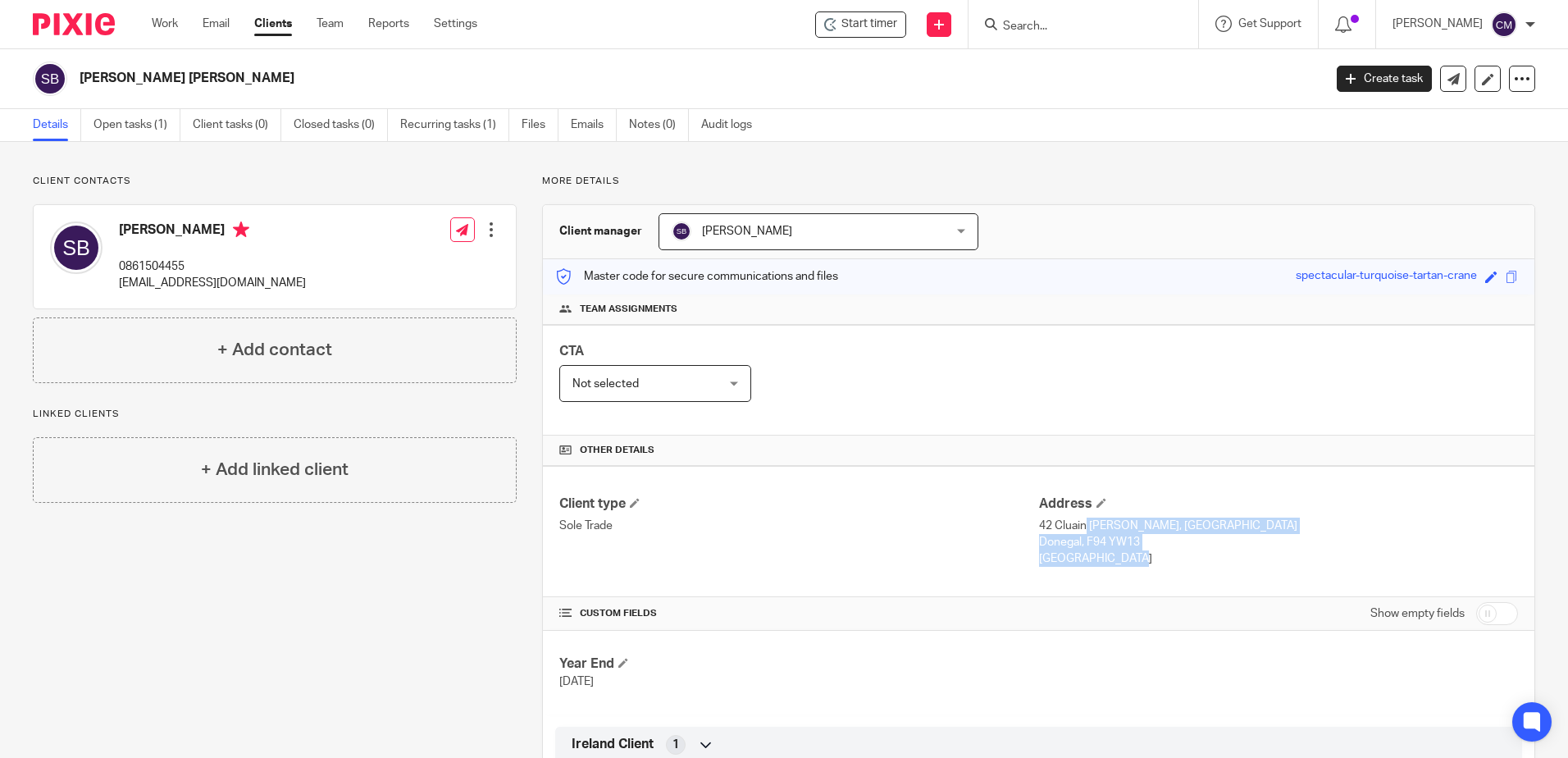
drag, startPoint x: 1124, startPoint y: 553, endPoint x: 1033, endPoint y: 520, distance: 96.8
click at [1039, 520] on div "Address 42 Cluain Barron, Ballyshannon Donegal, F94 YW13 Ireland" at bounding box center [1278, 531] width 479 height 72
drag, startPoint x: 1033, startPoint y: 520, endPoint x: 1043, endPoint y: 531, distance: 14.9
copy div "42 Cluain Barron, Ballyshannon Donegal, F94 YW13 Ireland"
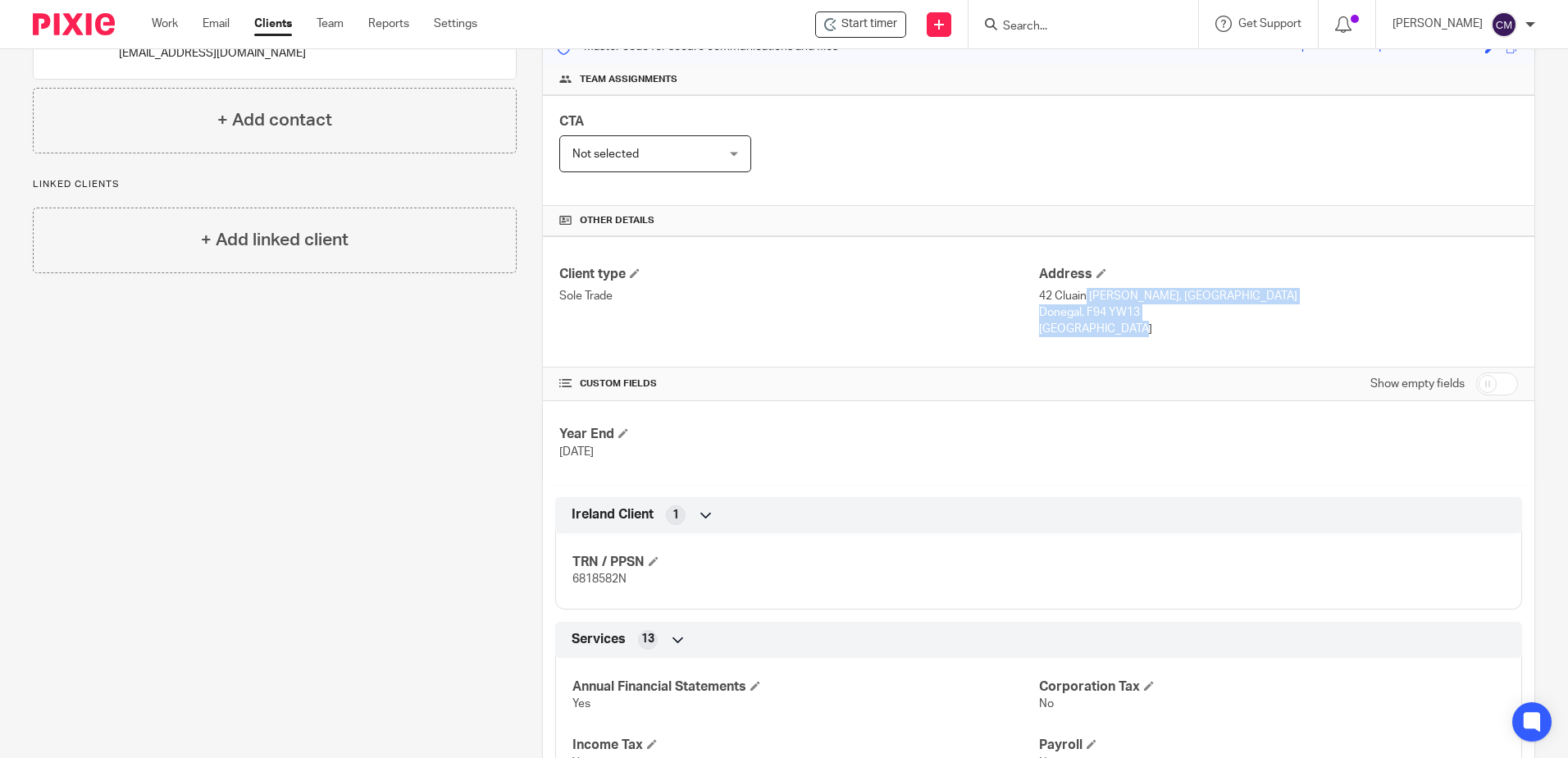
scroll to position [246, 0]
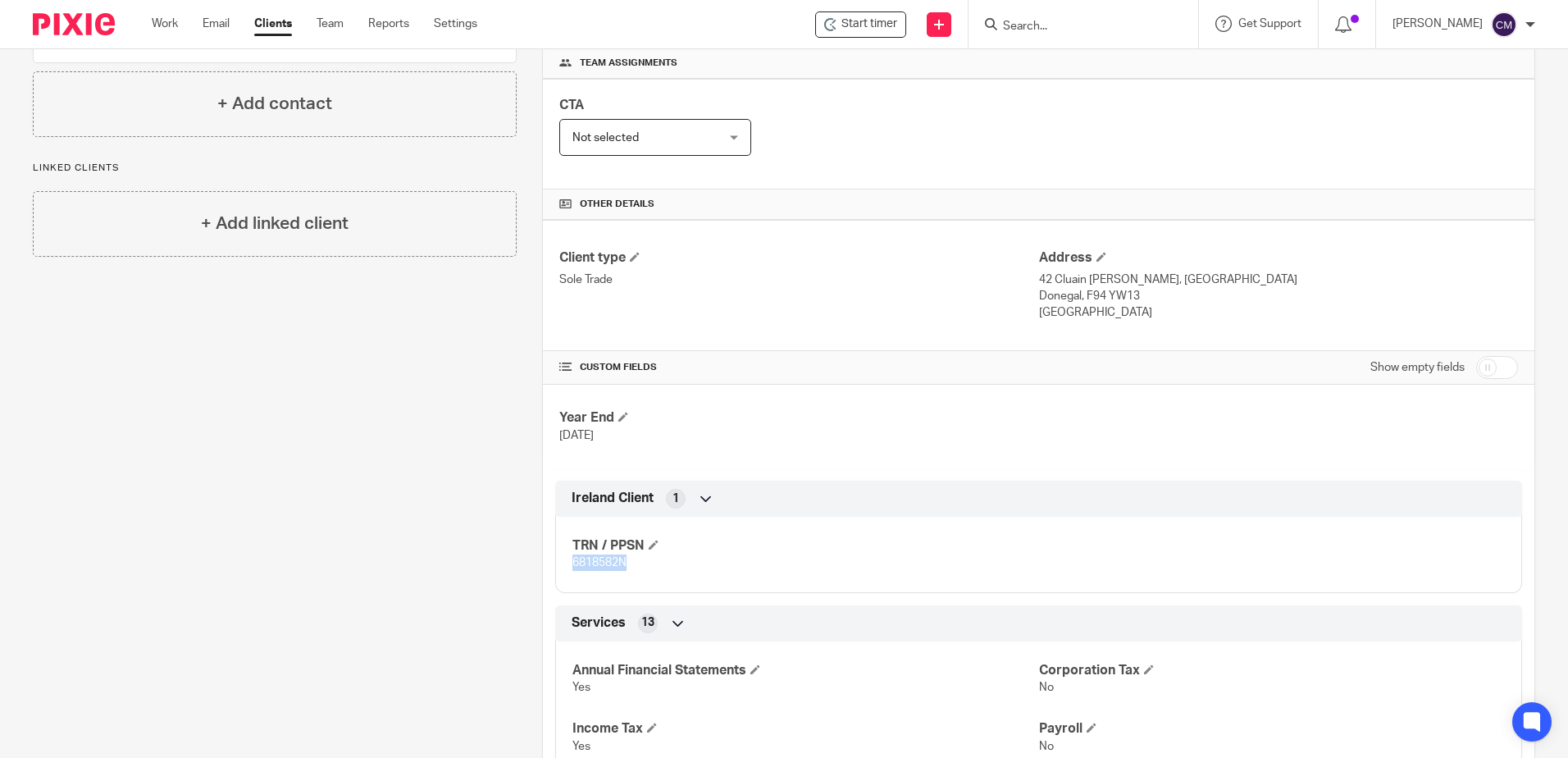
drag, startPoint x: 636, startPoint y: 564, endPoint x: 571, endPoint y: 556, distance: 65.5
click at [573, 556] on p "6818582N" at bounding box center [805, 562] width 466 height 16
copy span "6818582N"
drag, startPoint x: 1094, startPoint y: 311, endPoint x: 1032, endPoint y: 283, distance: 68.0
click at [1039, 283] on div "Address 42 Cluain Barron, Ballyshannon Donegal, F94 YW13 Ireland" at bounding box center [1278, 285] width 479 height 72
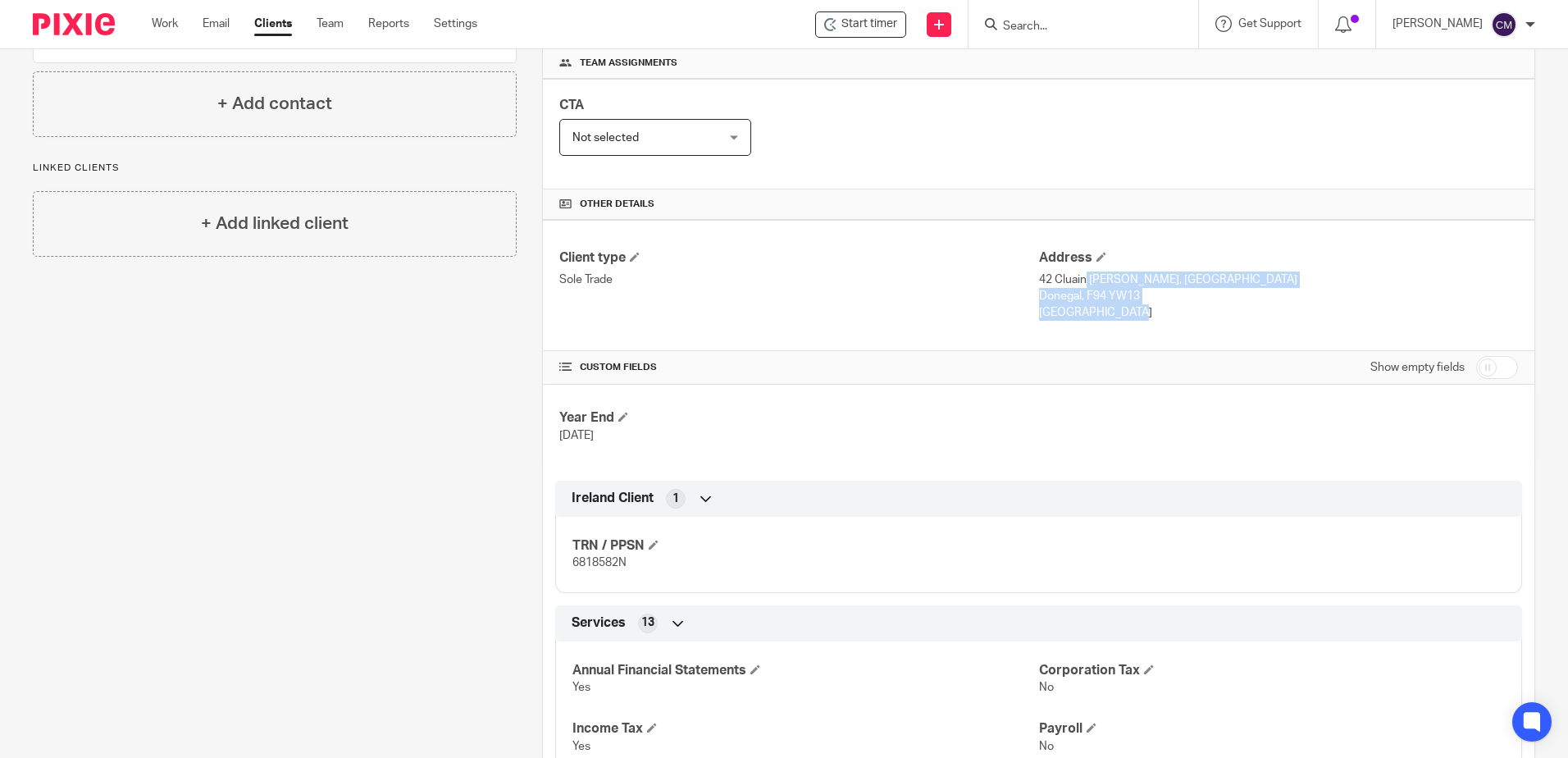
copy div "42 Cluain Barron, Ballyshannon Donegal, F94 YW13 Ireland"
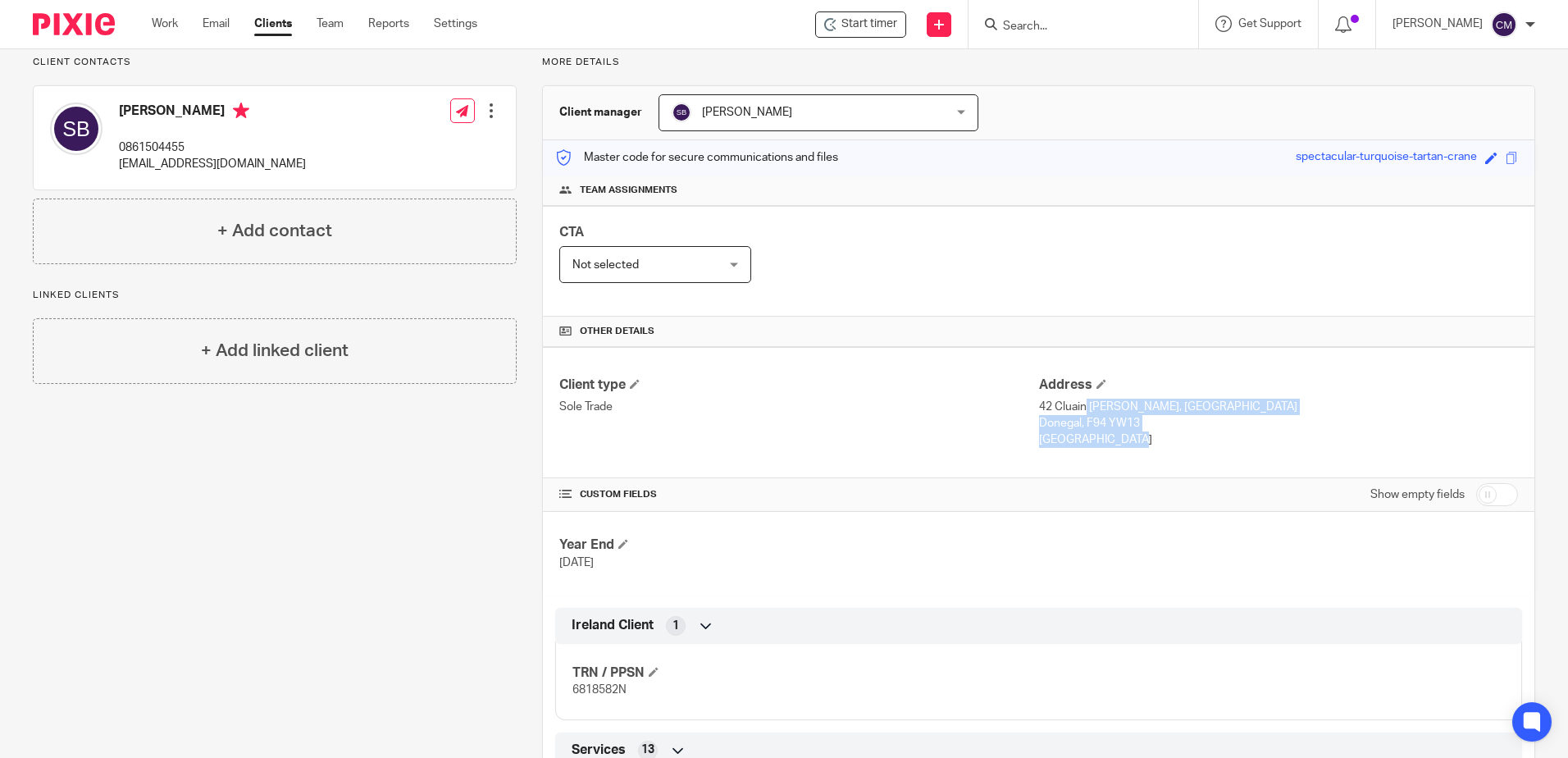
scroll to position [0, 0]
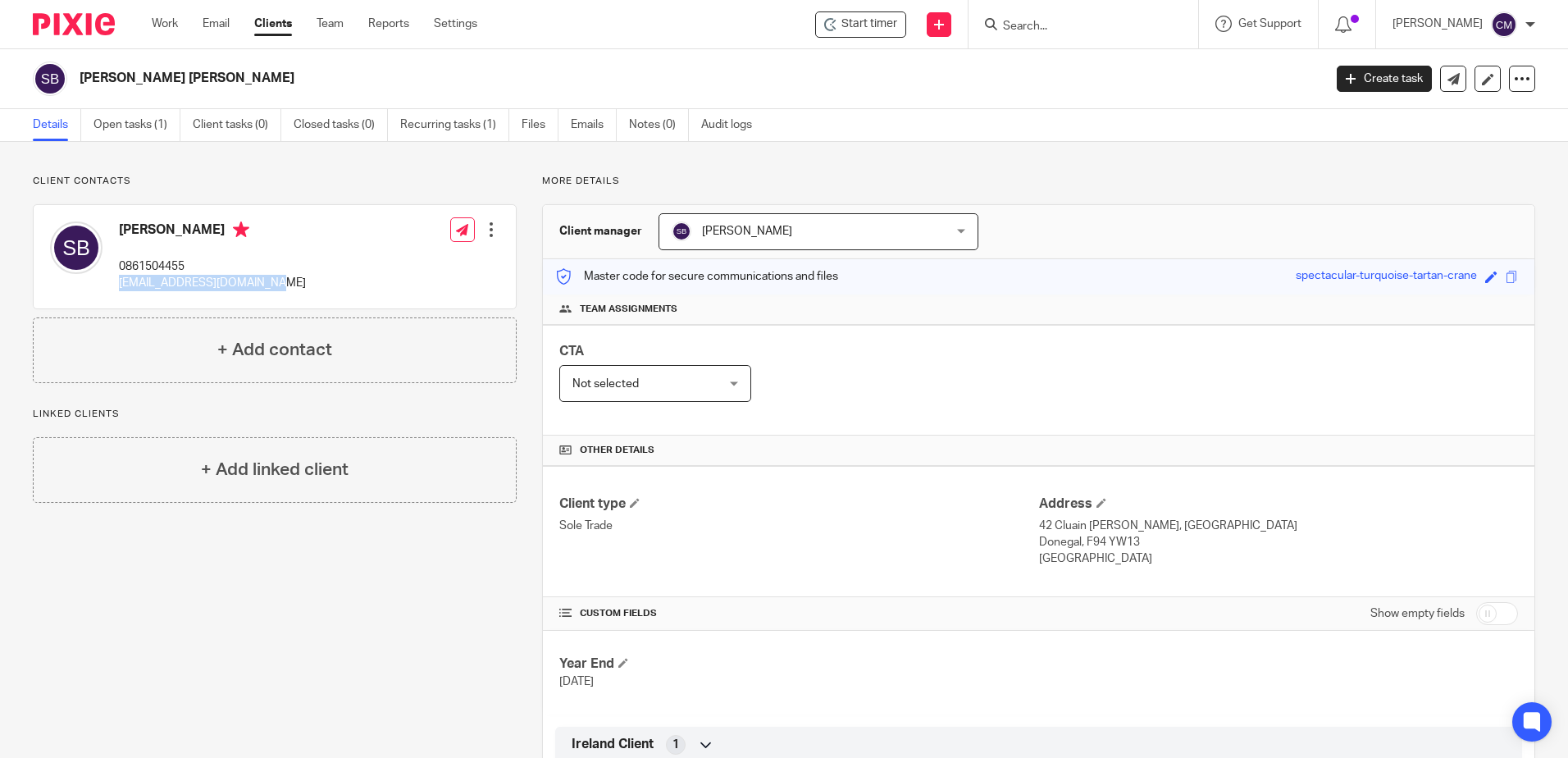
drag, startPoint x: 294, startPoint y: 288, endPoint x: 121, endPoint y: 284, distance: 173.0
click at [121, 284] on div "Suzanne Byrne 0861504455 sotwdanceschool@gmail.com Edit contact Create client f…" at bounding box center [275, 257] width 482 height 104
copy p "sotwdanceschool@gmail.com"
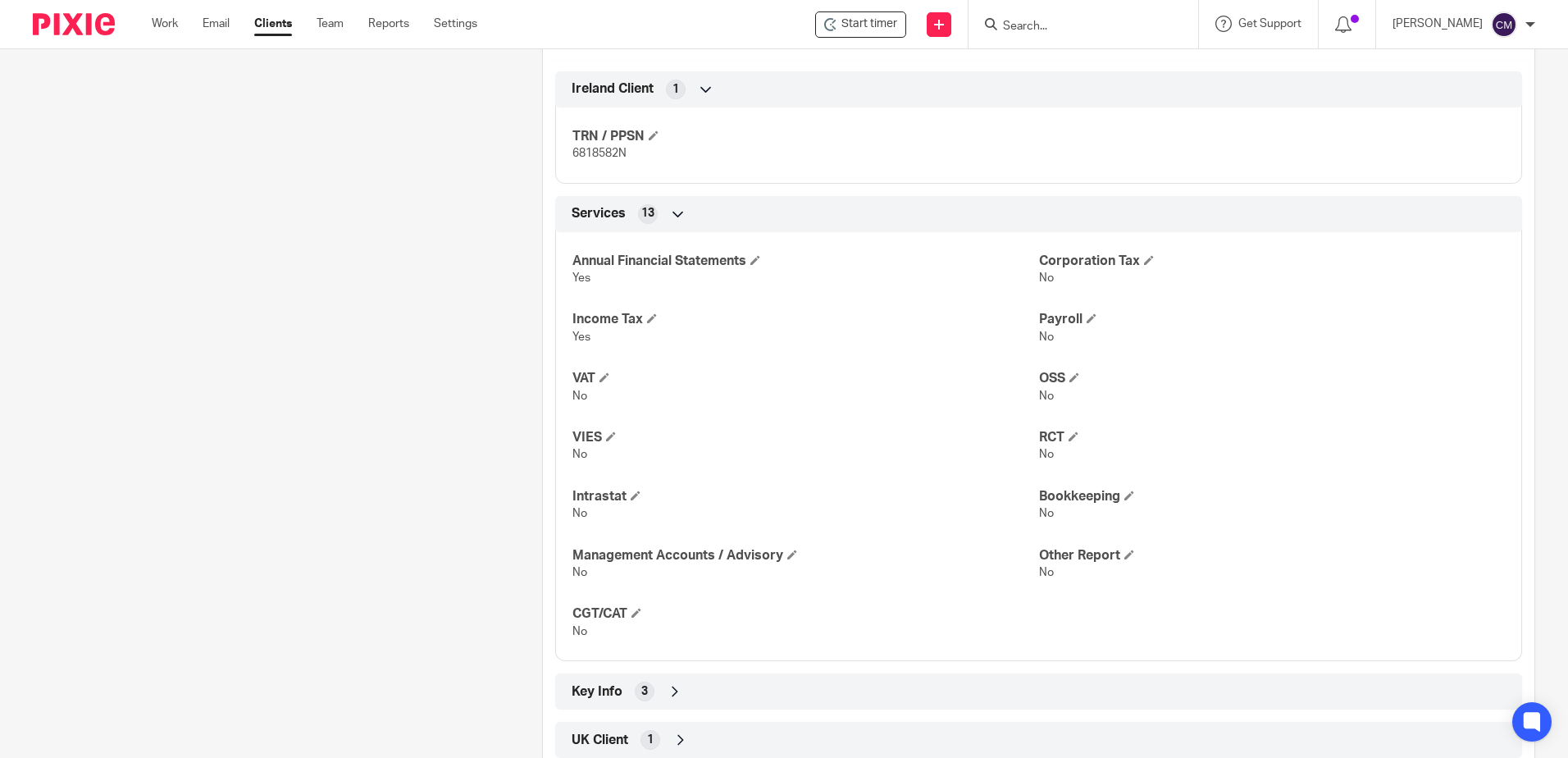
scroll to position [656, 0]
click at [1047, 33] on input "Search" at bounding box center [1075, 26] width 148 height 14
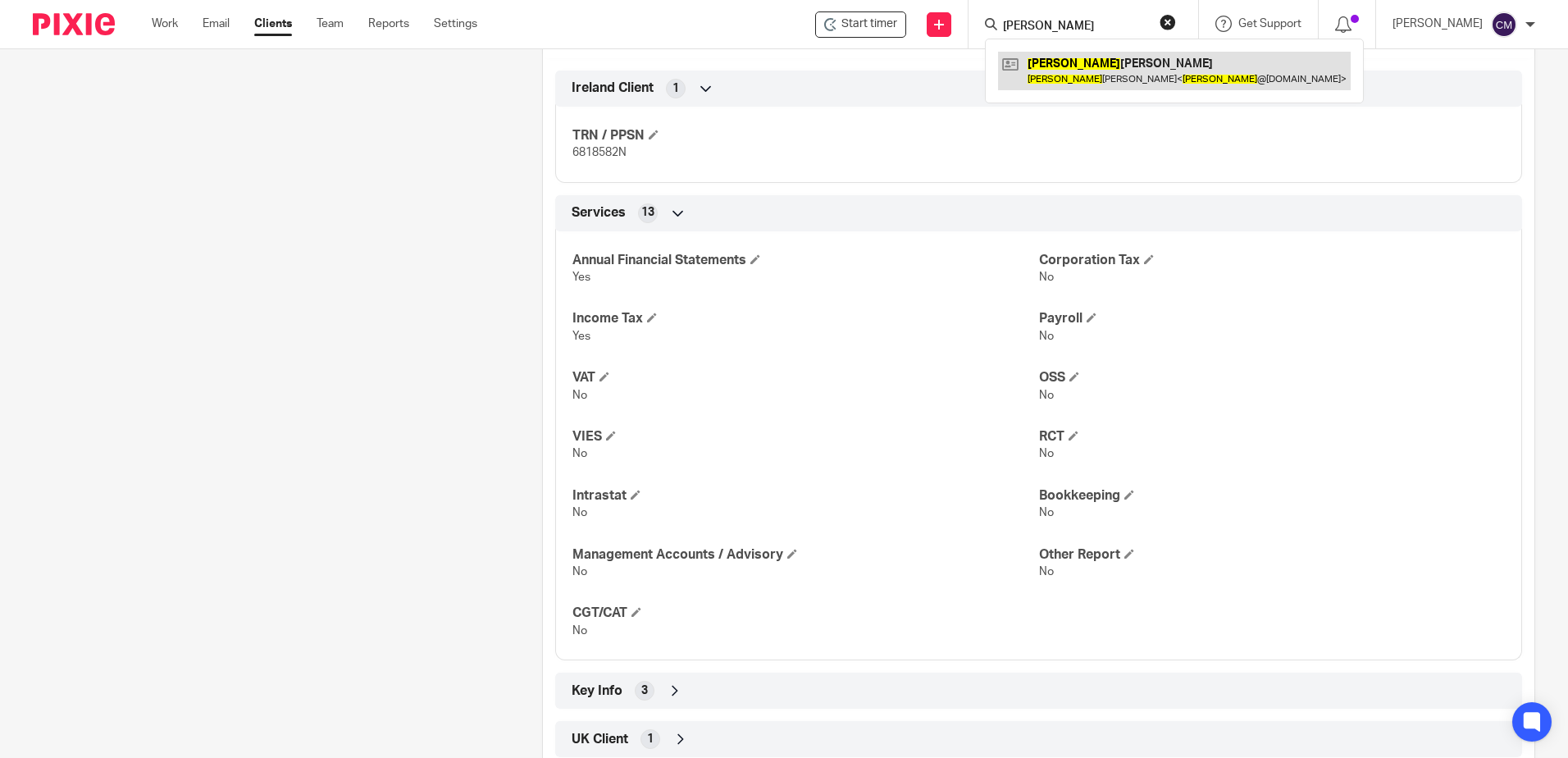
type input "[PERSON_NAME]"
click at [1087, 75] on link at bounding box center [1174, 70] width 353 height 37
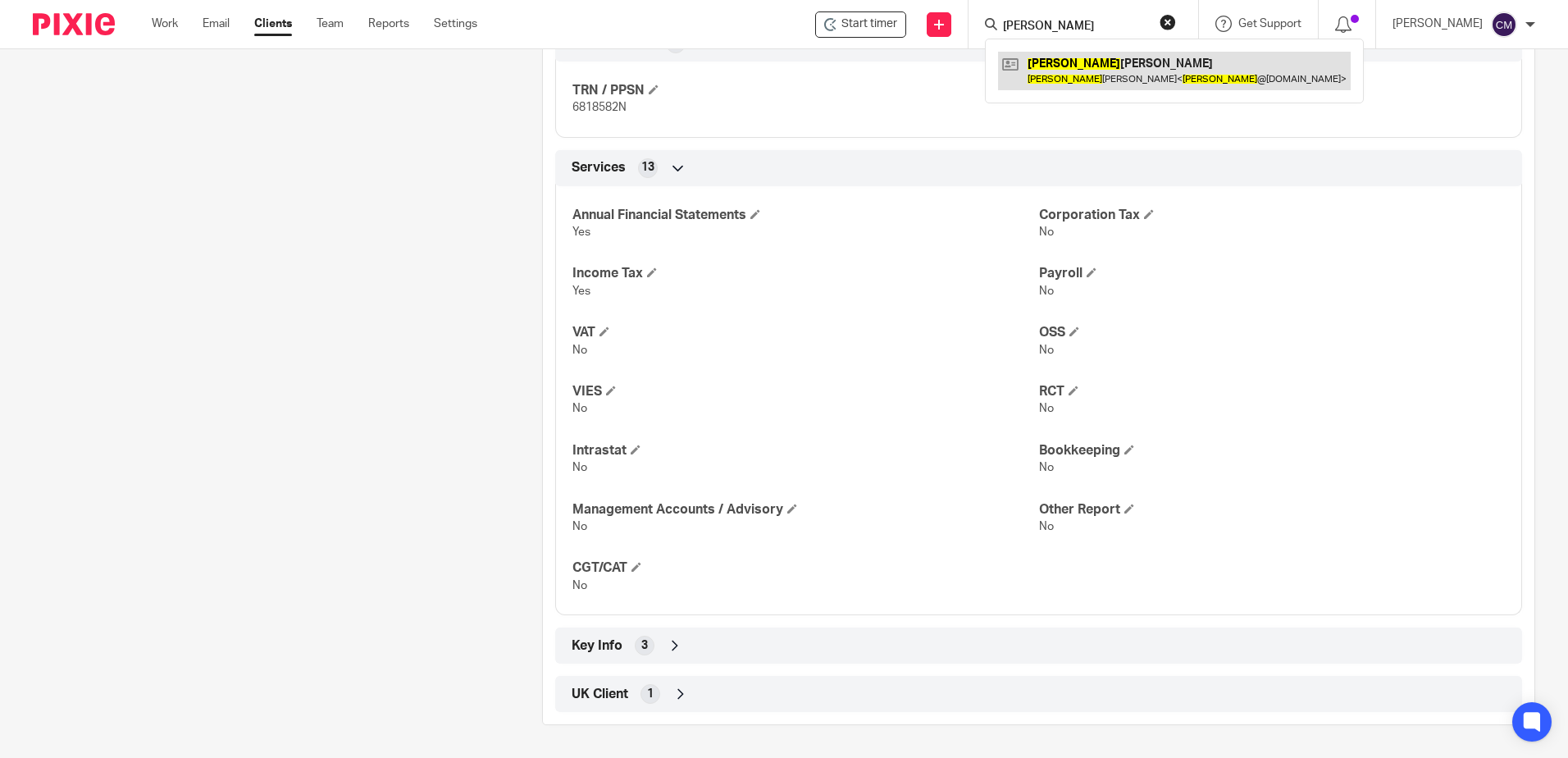
click at [1117, 86] on link at bounding box center [1174, 70] width 353 height 37
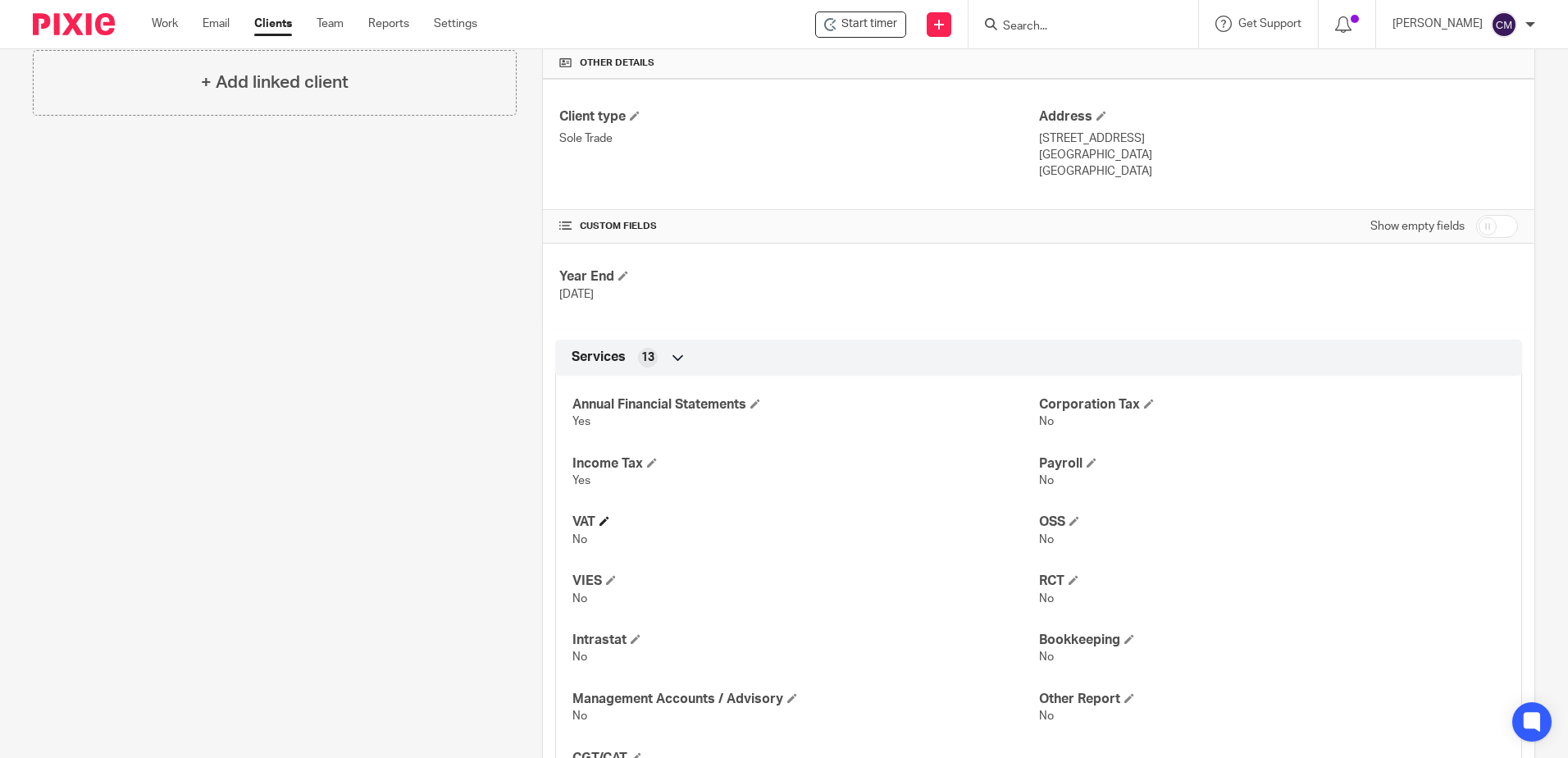
scroll to position [410, 0]
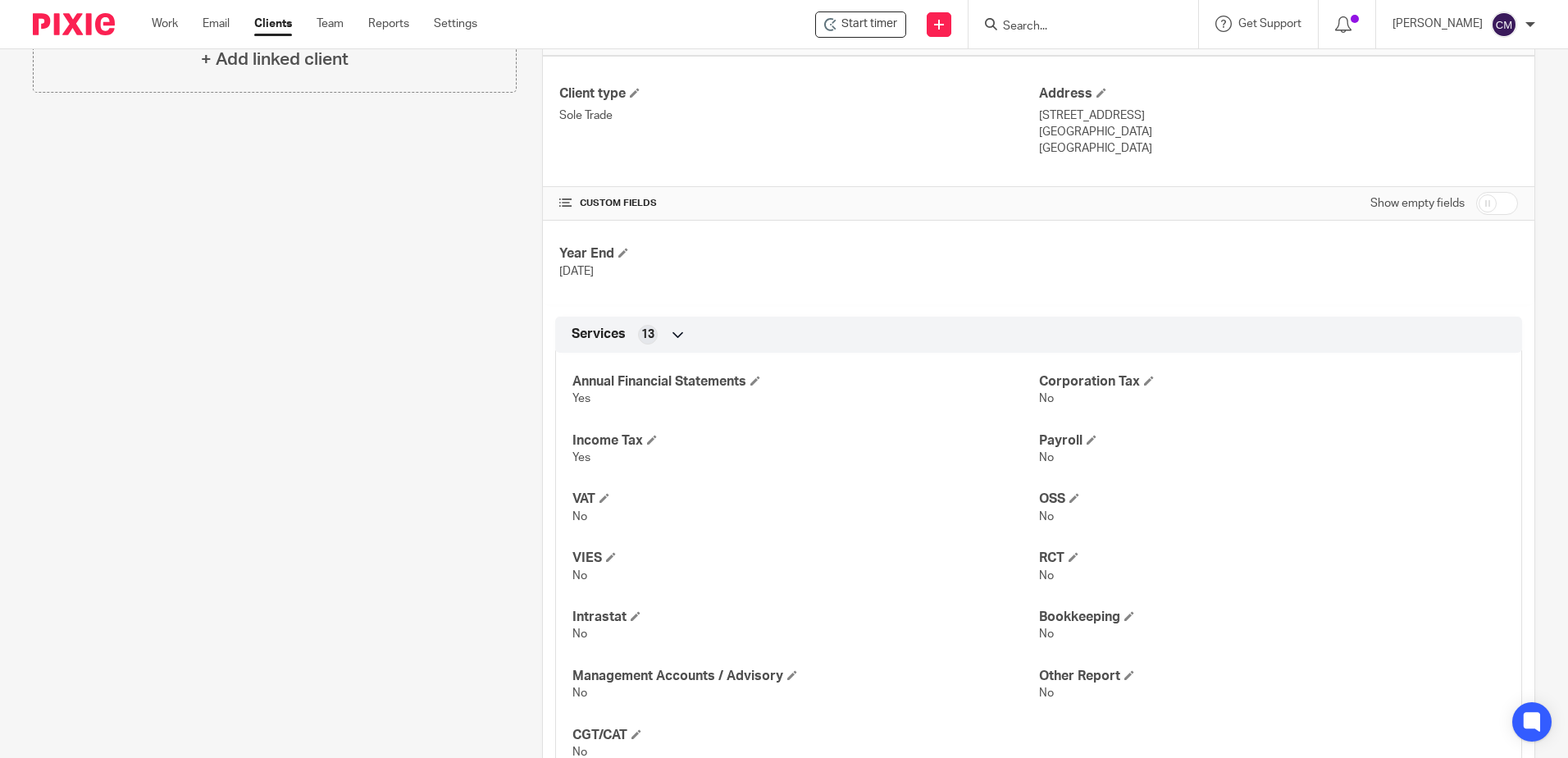
click at [1078, 22] on input "Search" at bounding box center [1075, 26] width 148 height 14
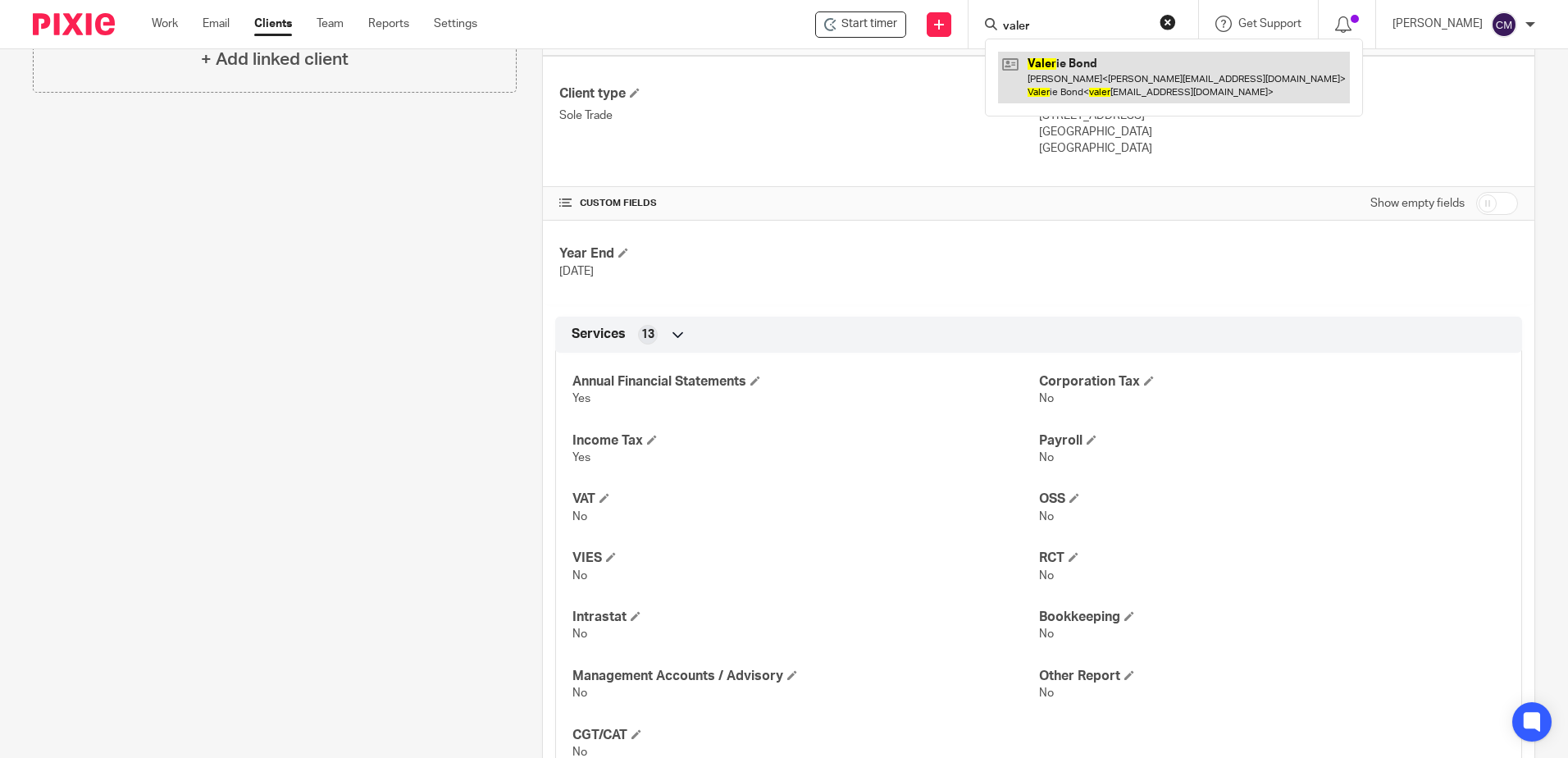
type input "valer"
click at [1078, 96] on link at bounding box center [1173, 77] width 352 height 51
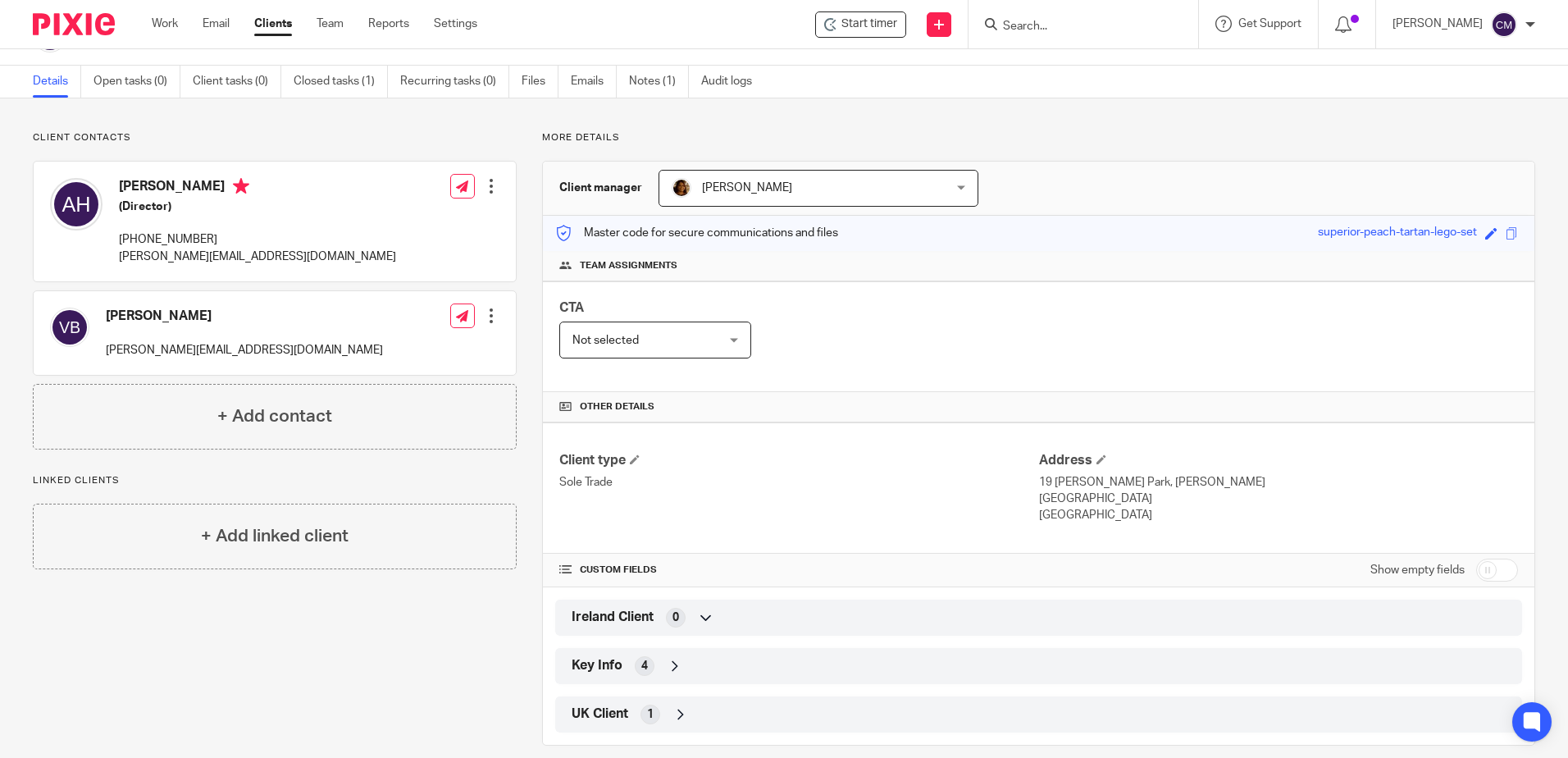
scroll to position [64, 0]
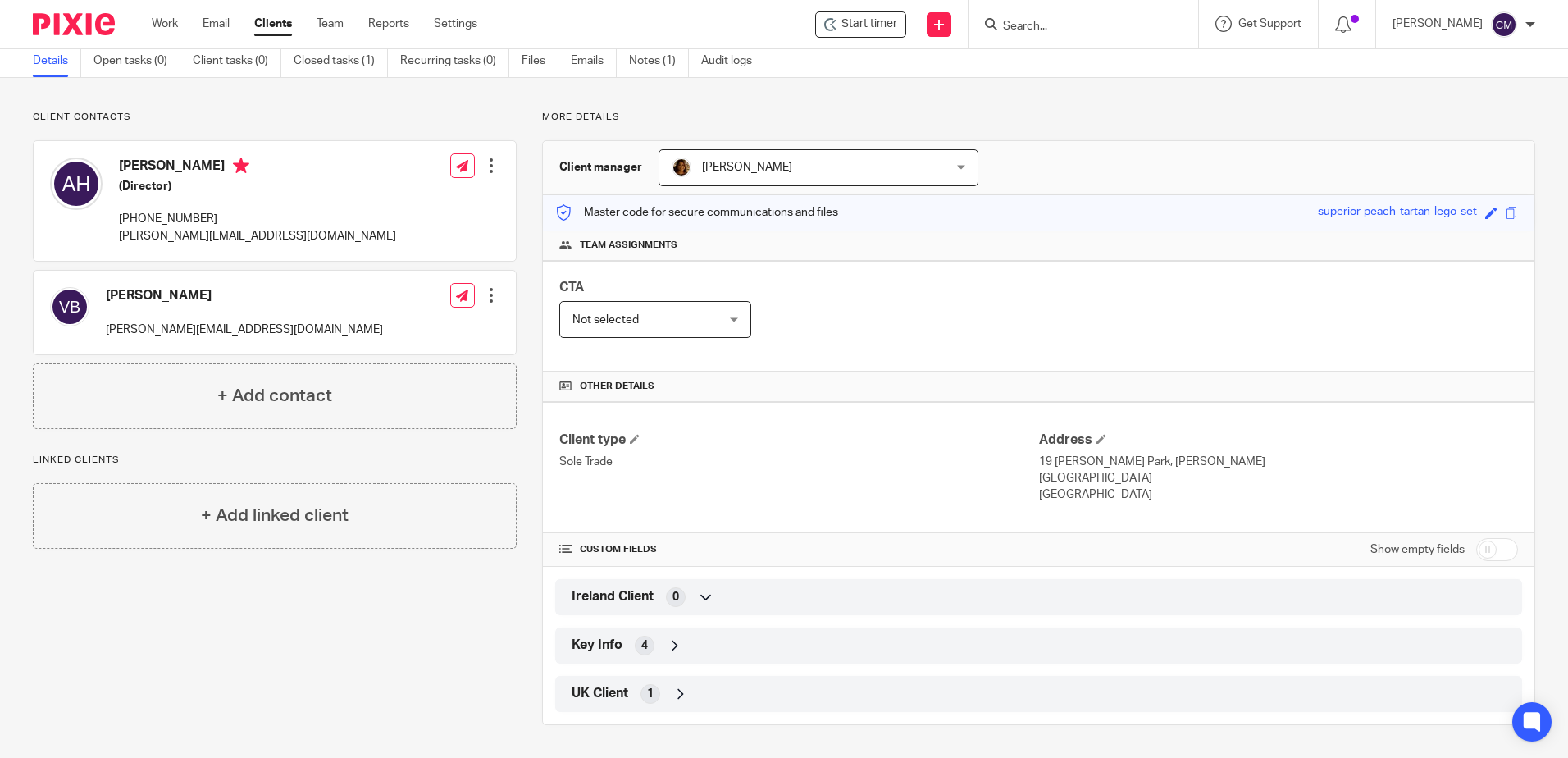
click at [1039, 14] on form at bounding box center [1089, 24] width 175 height 20
click at [1039, 14] on form at bounding box center [1089, 24] width 175 height 20
drag, startPoint x: 1039, startPoint y: 14, endPoint x: 1024, endPoint y: 29, distance: 21.2
click at [1024, 29] on input "Search" at bounding box center [1075, 26] width 148 height 14
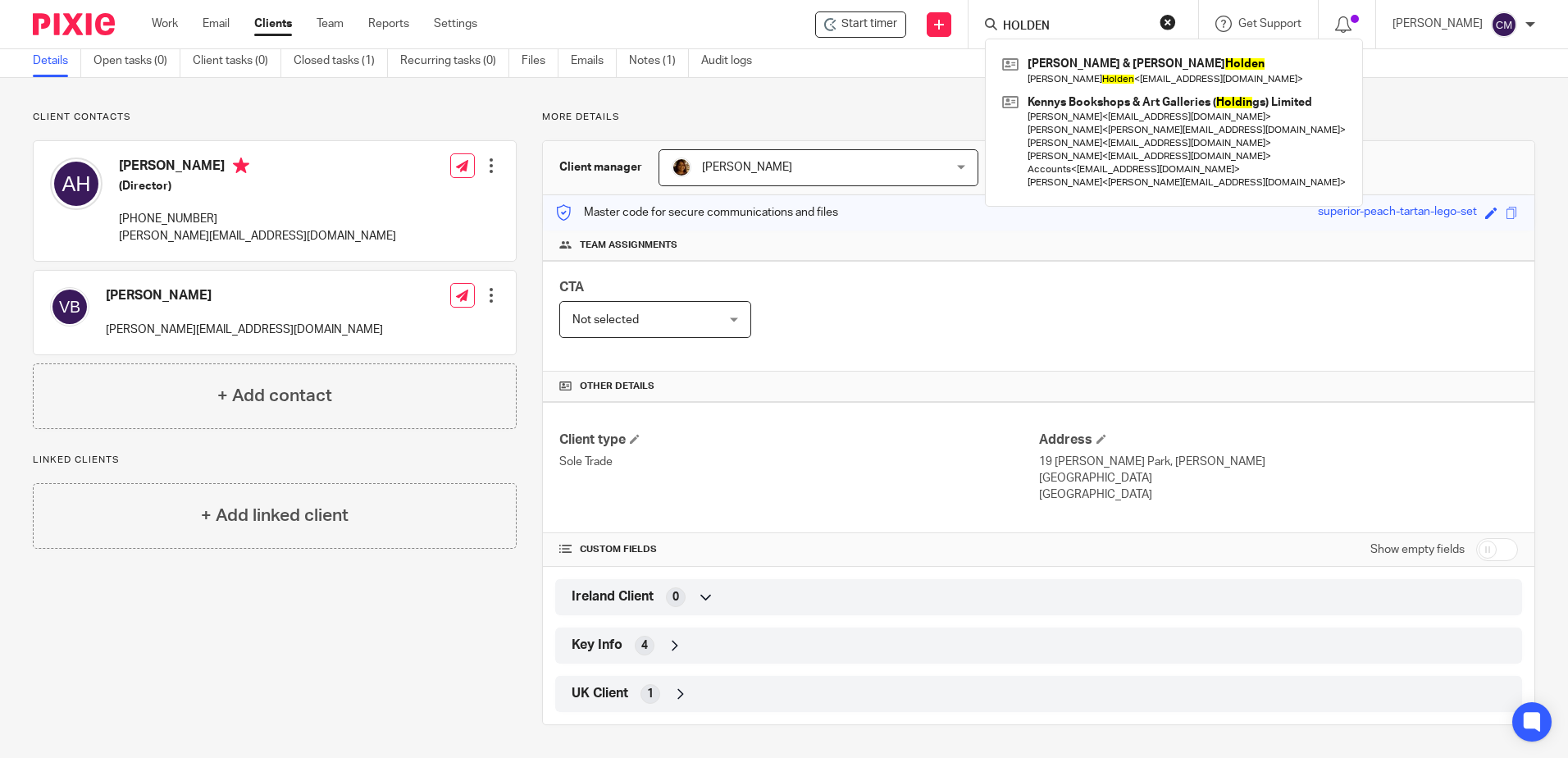
type input "HOLDEN"
click button "submit" at bounding box center [0, 0] width 0 height 0
click at [1044, 57] on link at bounding box center [1173, 70] width 352 height 37
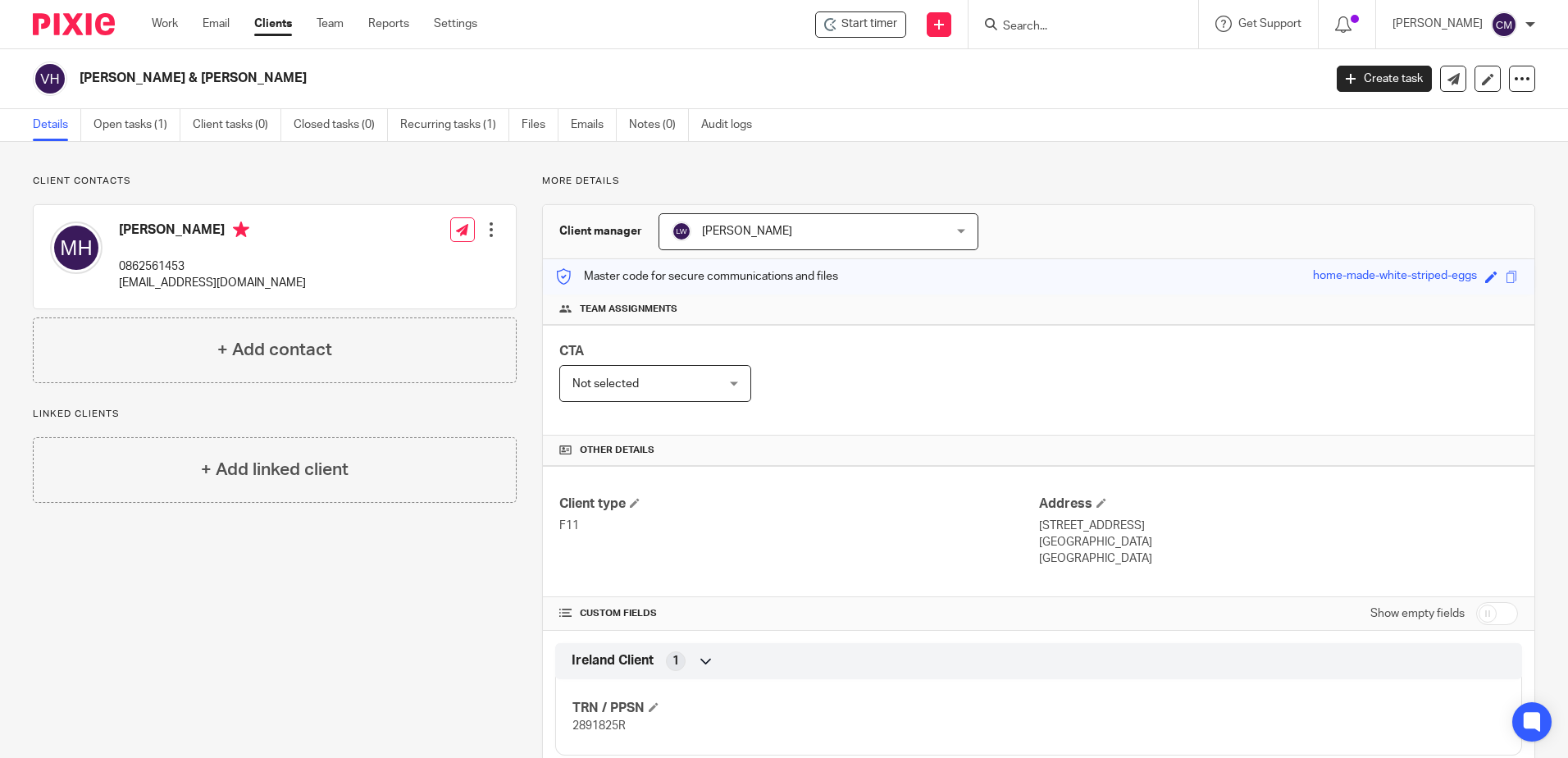
click at [1074, 29] on input "Search" at bounding box center [1075, 26] width 148 height 14
type input "CUALA"
click at [315, 600] on div "Client contacts Marian Holden 0862561453 marianholden22@gmail.com Edit contact …" at bounding box center [262, 759] width 509 height 1168
click at [316, 474] on h4 "+ Add linked client" at bounding box center [275, 469] width 148 height 25
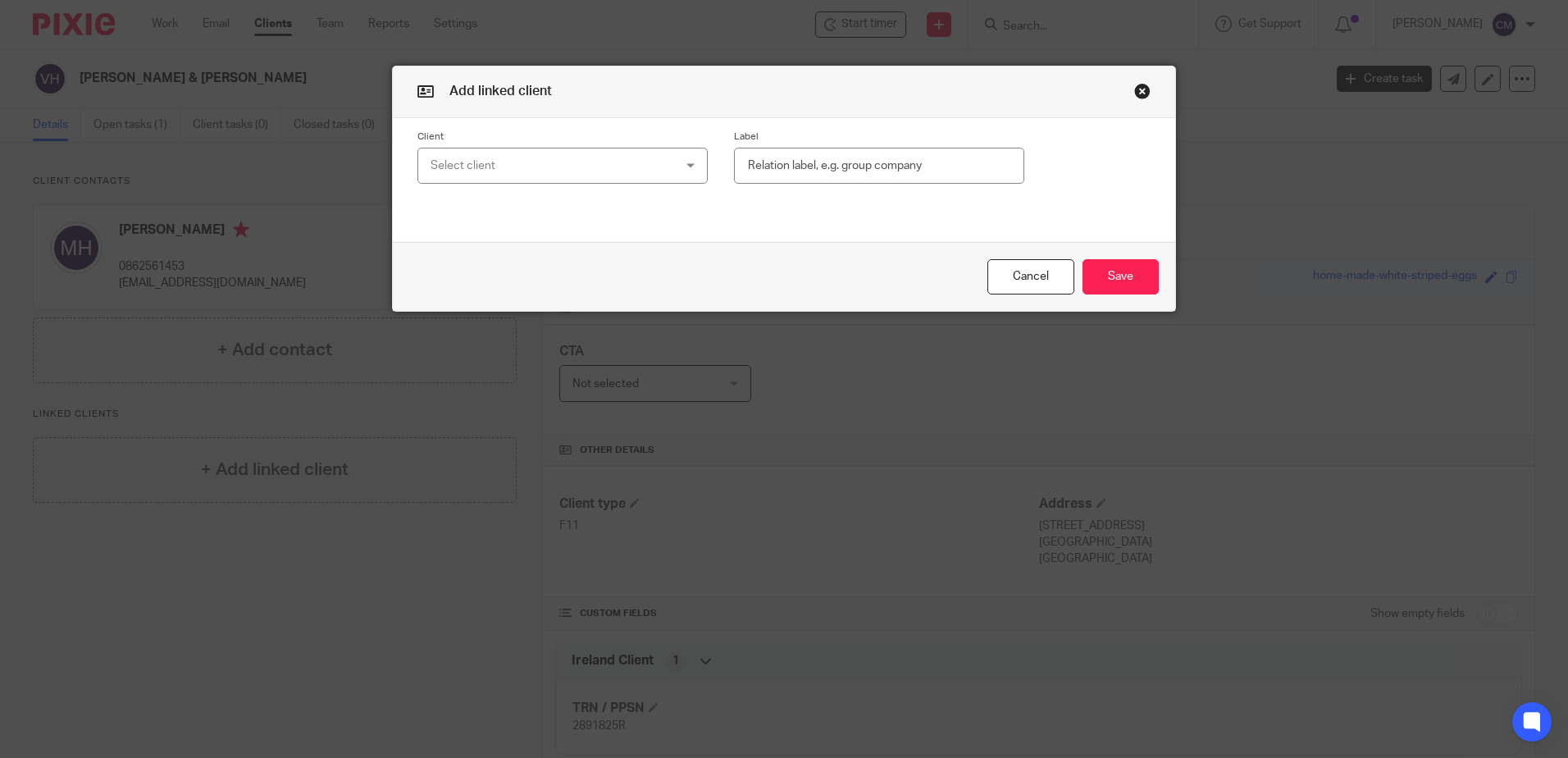
click at [535, 166] on div "Select client" at bounding box center [540, 166] width 221 height 35
type input "CUA"
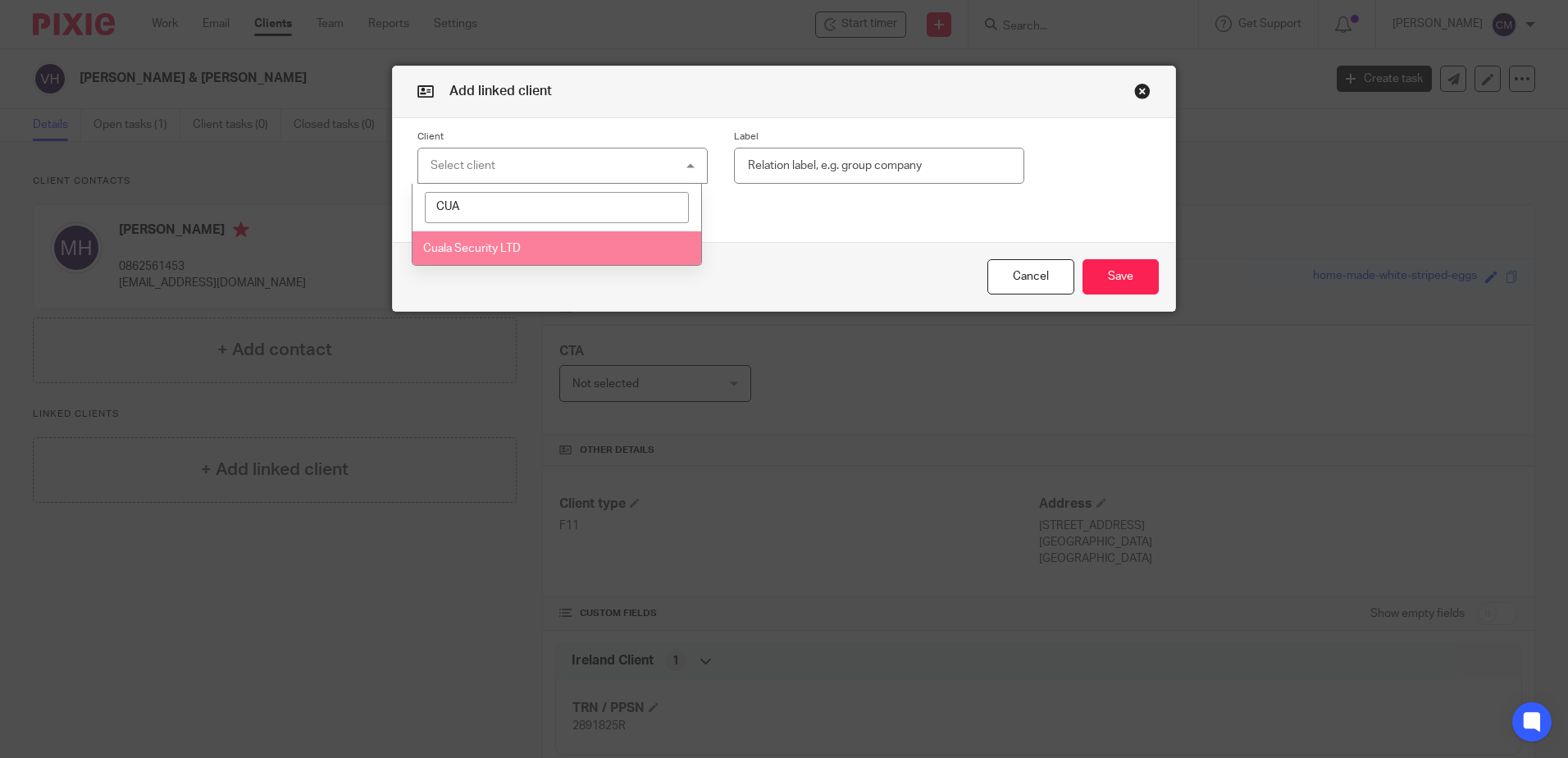
click at [502, 259] on li "Cuala Security LTD" at bounding box center [557, 249] width 288 height 34
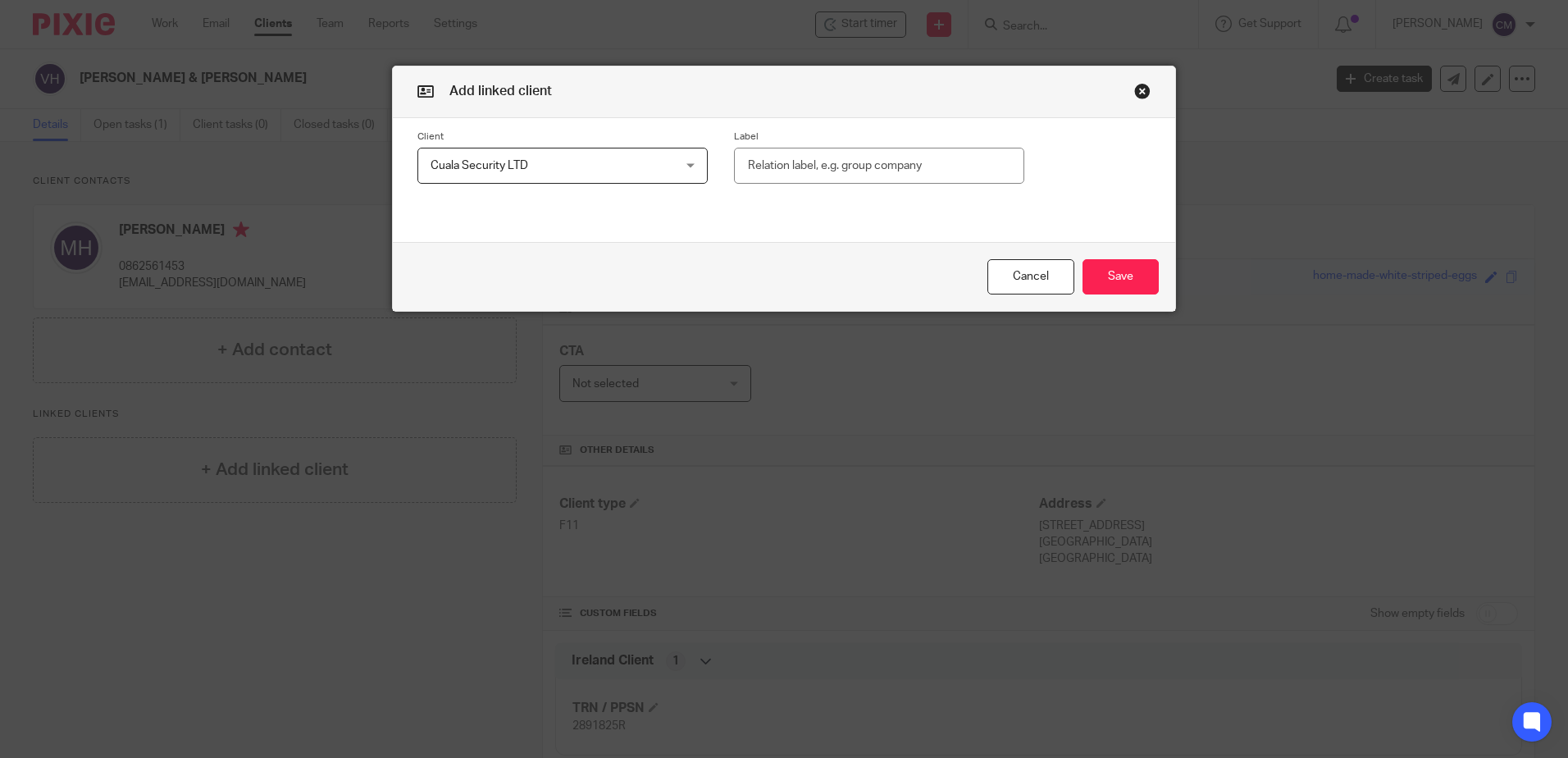
click at [854, 146] on div "Label" at bounding box center [865, 158] width 316 height 54
click at [851, 166] on input "text" at bounding box center [879, 166] width 290 height 36
type input "d"
type input "Director"
click at [1127, 281] on button "Save" at bounding box center [1121, 277] width 76 height 36
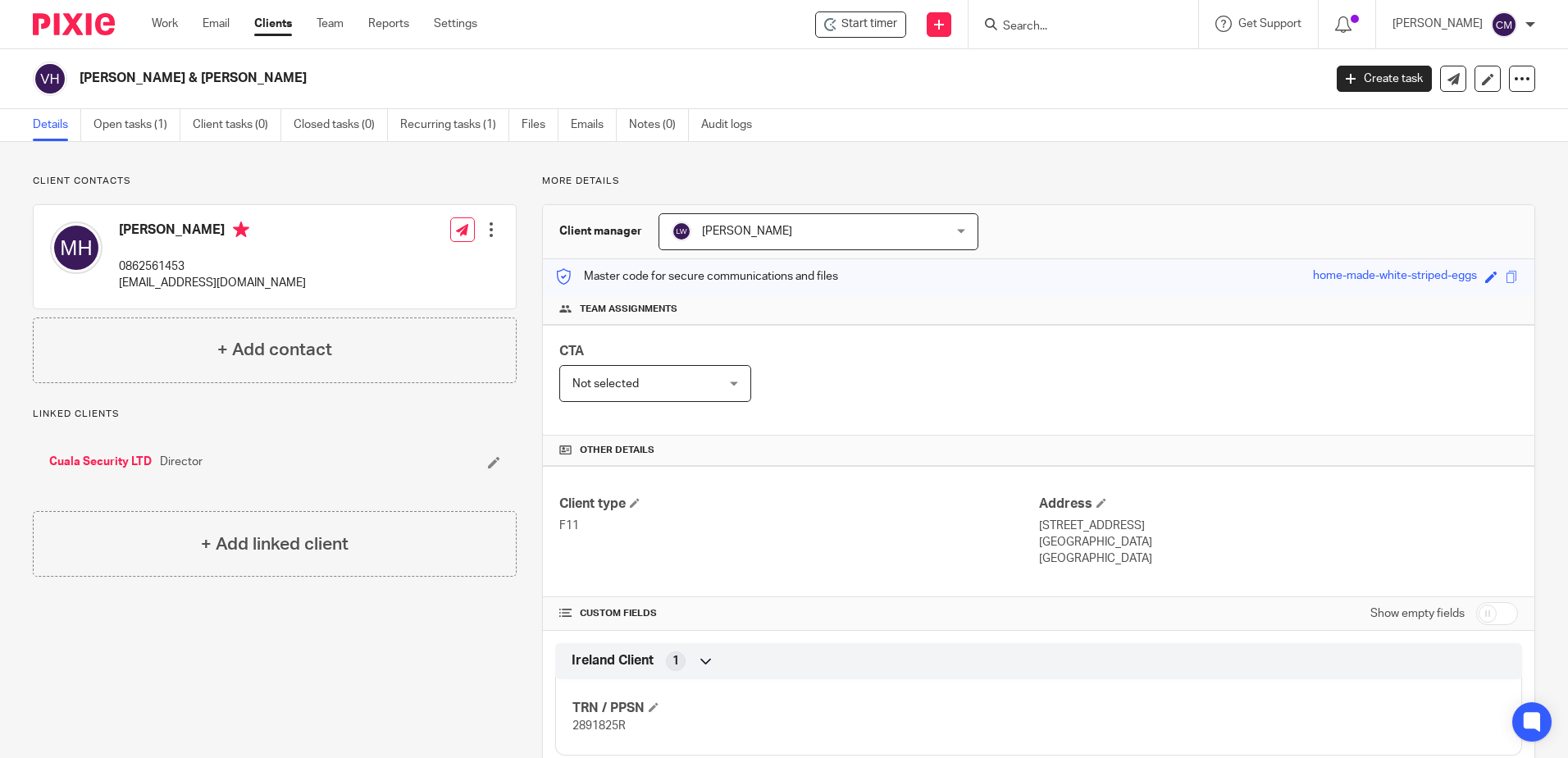
click at [1022, 25] on input "Search" at bounding box center [1075, 26] width 148 height 14
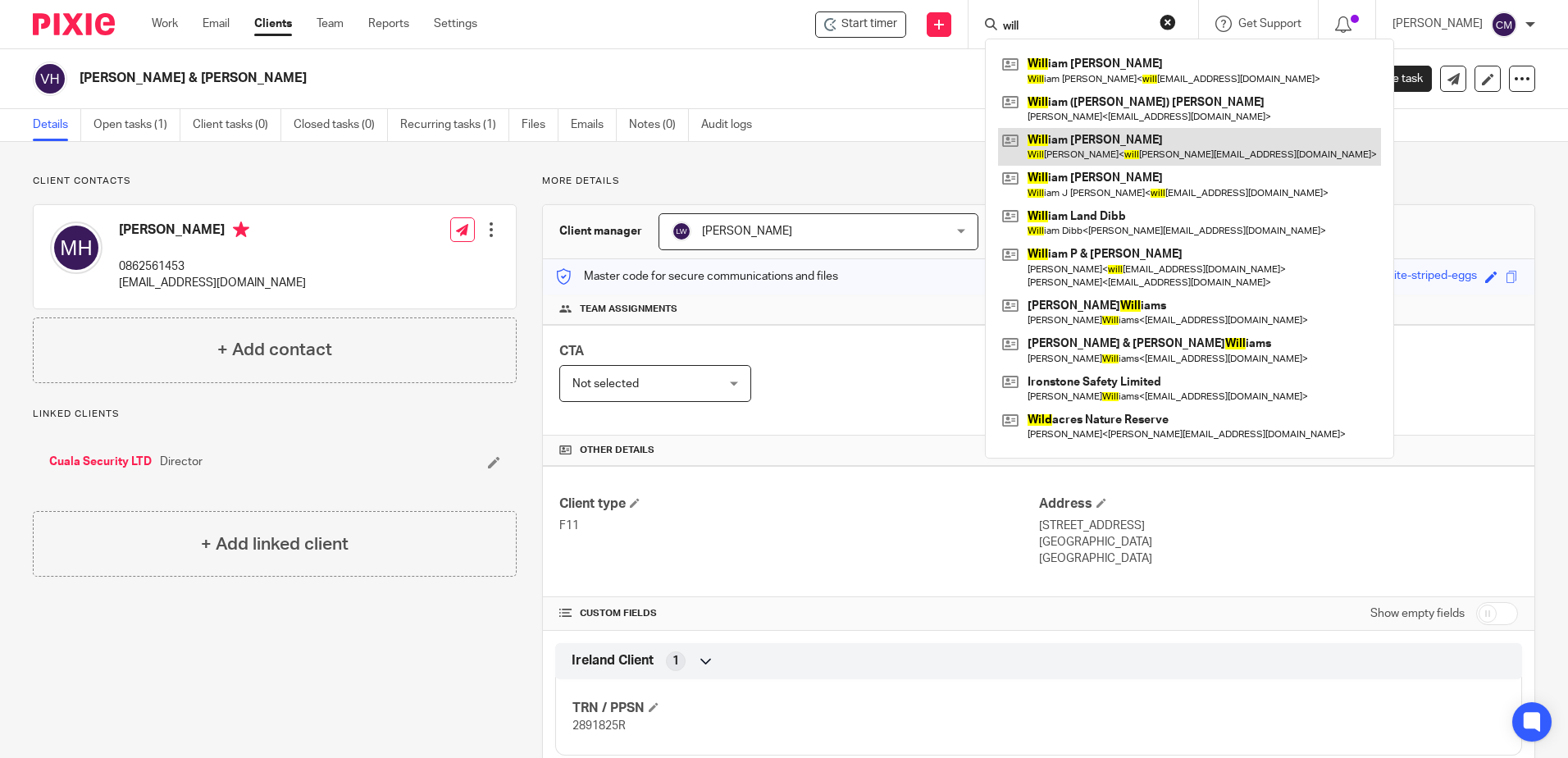
type input "will"
click at [1041, 154] on link at bounding box center [1189, 147] width 383 height 37
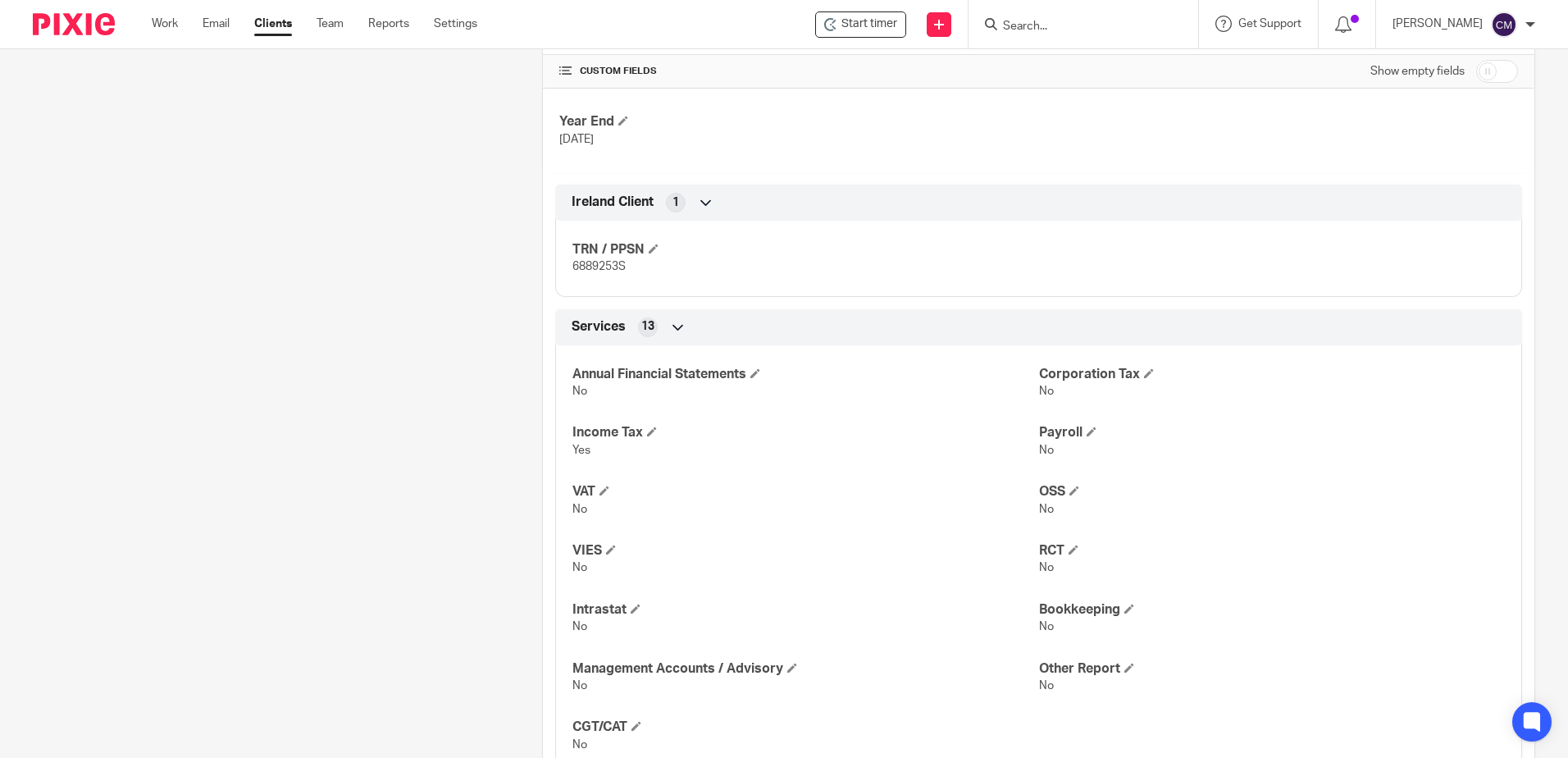
scroll to position [574, 0]
